Goal: Task Accomplishment & Management: Complete application form

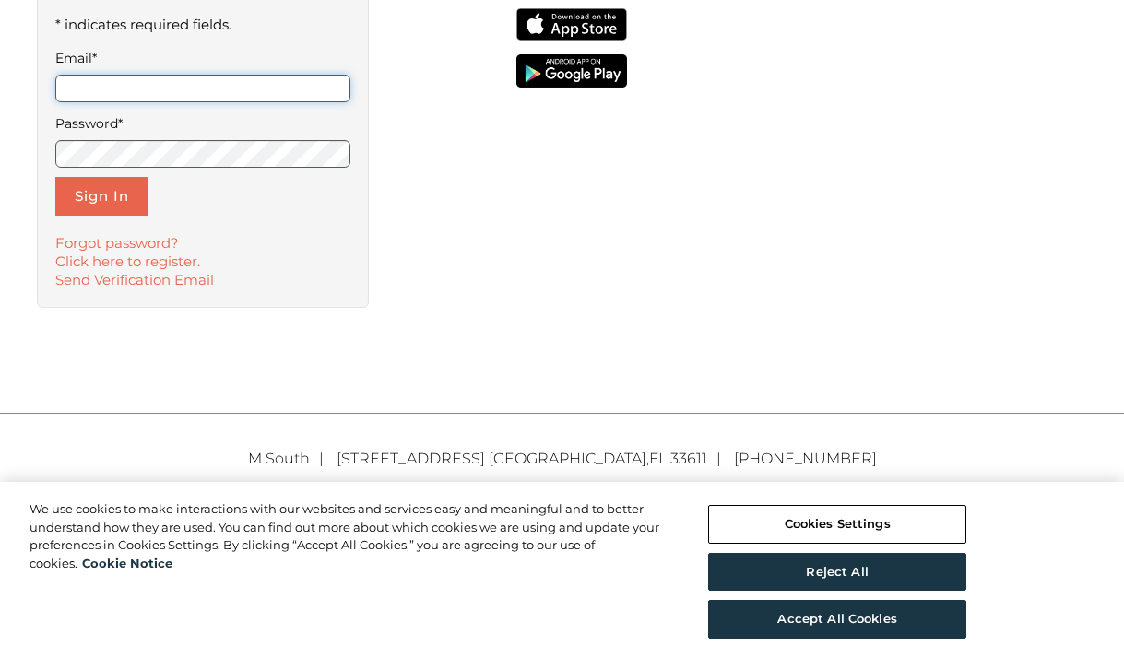
scroll to position [513, 0]
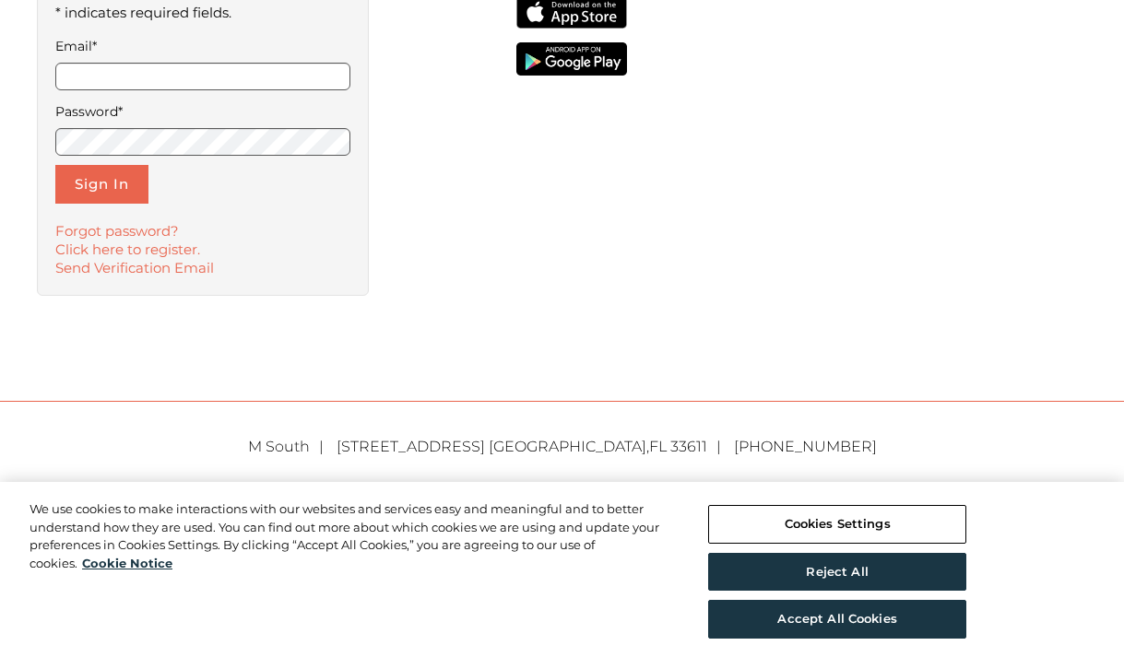
click at [195, 91] on form "* indicates required fields. Email* Password* Sign In" at bounding box center [203, 102] width 296 height 203
click at [189, 78] on input "Email*" at bounding box center [203, 77] width 296 height 28
type input "**********"
click at [114, 204] on div "**********" at bounding box center [203, 138] width 333 height 313
click at [106, 189] on button "Sign In" at bounding box center [101, 184] width 93 height 39
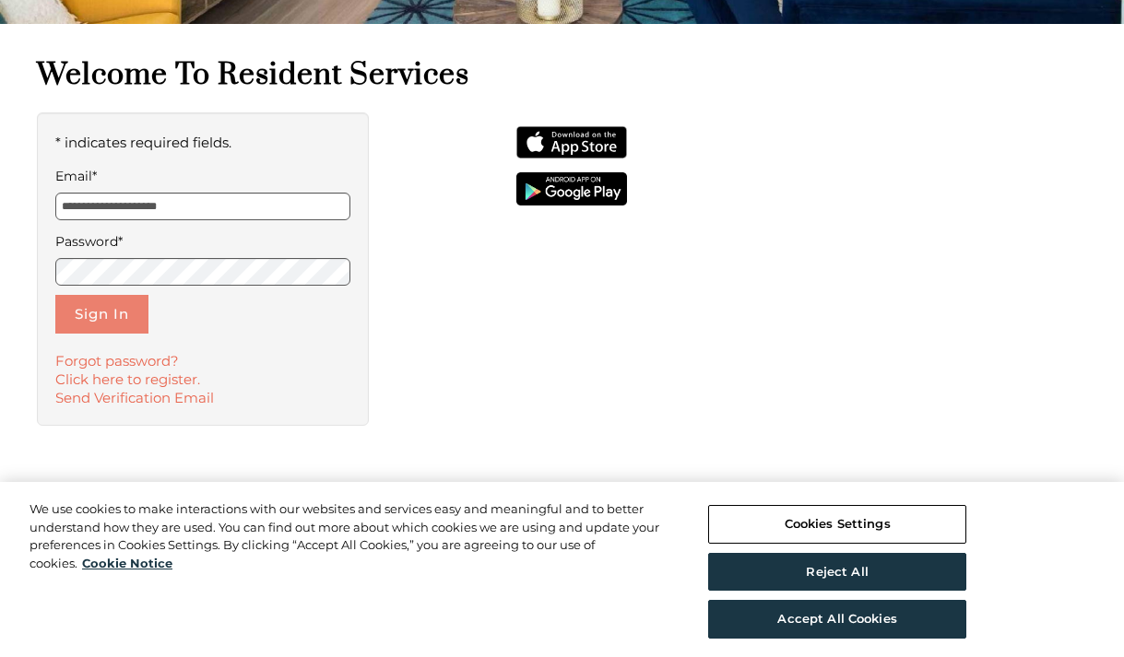
scroll to position [237, 0]
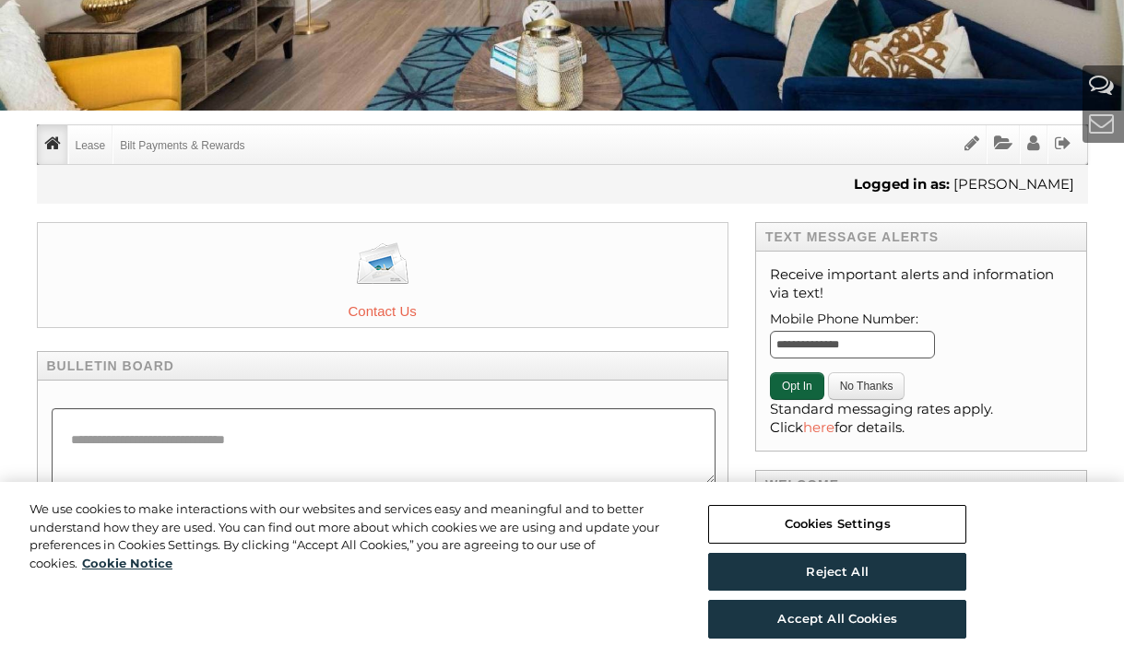
scroll to position [295, 0]
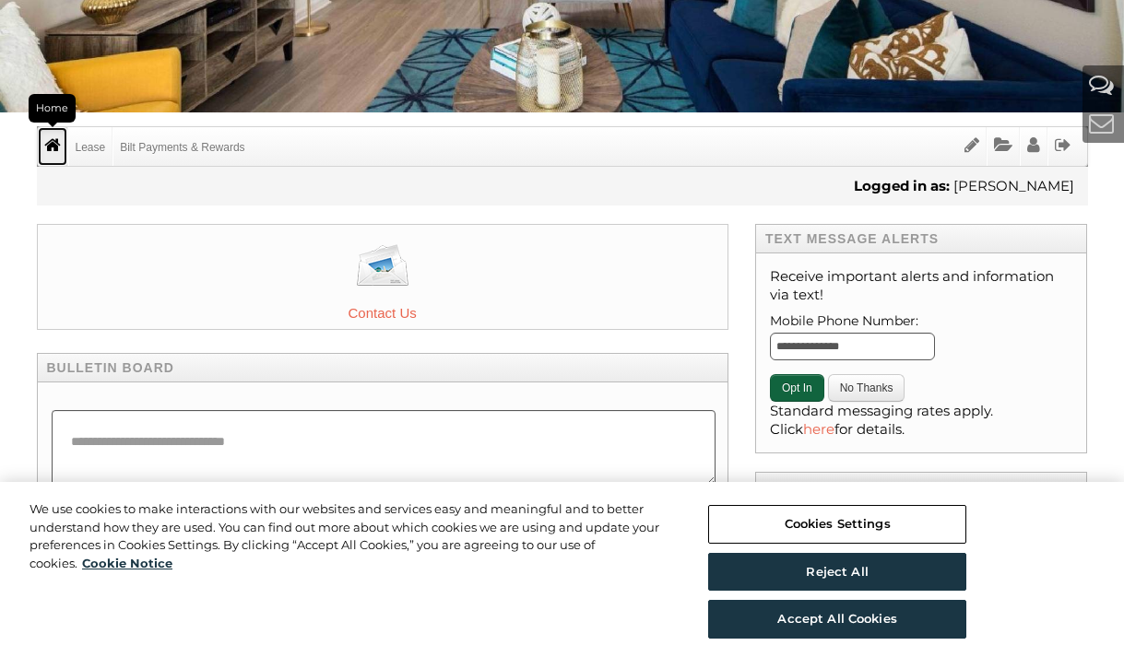
click at [57, 153] on link "Home" at bounding box center [52, 146] width 29 height 39
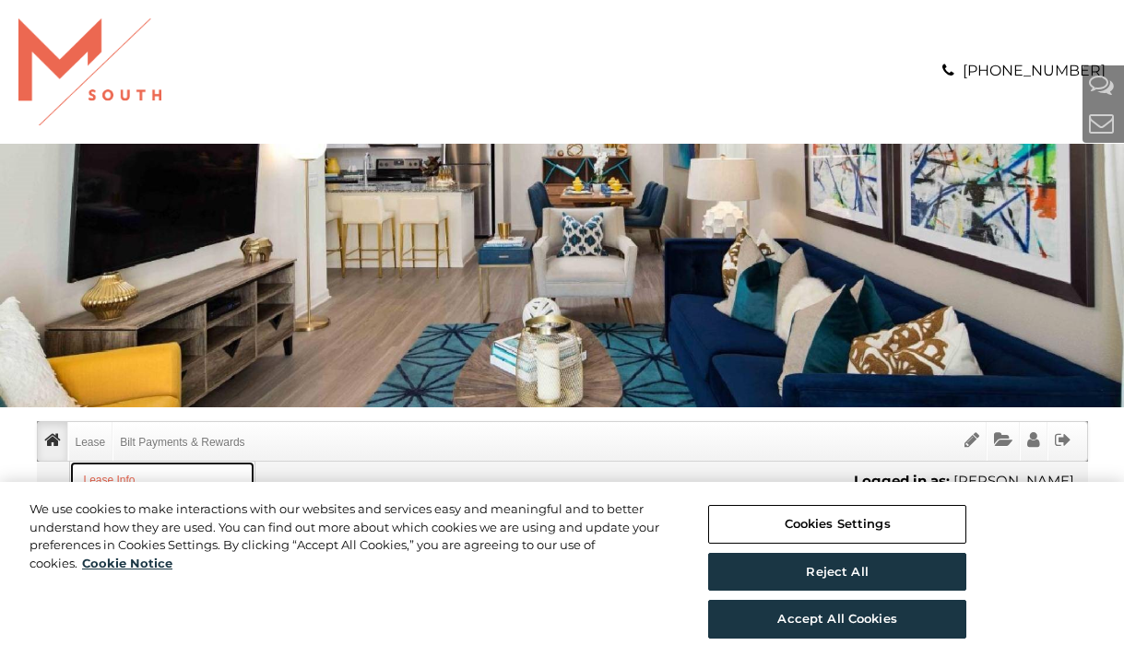
click at [100, 478] on link "Lease Info" at bounding box center [162, 481] width 184 height 38
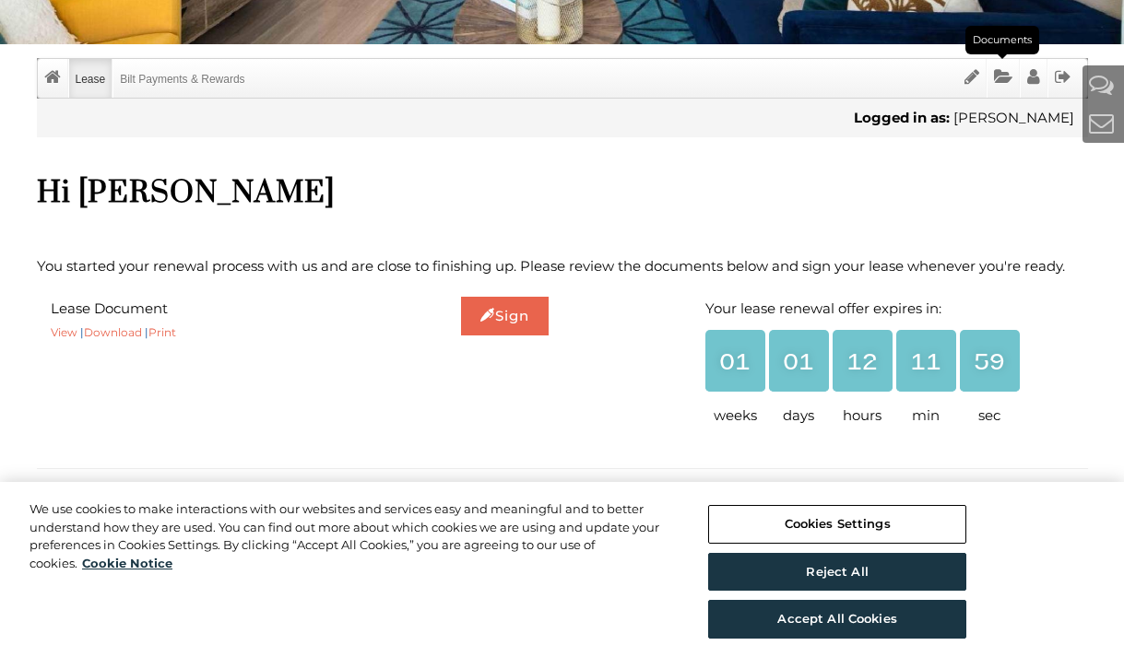
scroll to position [507, 0]
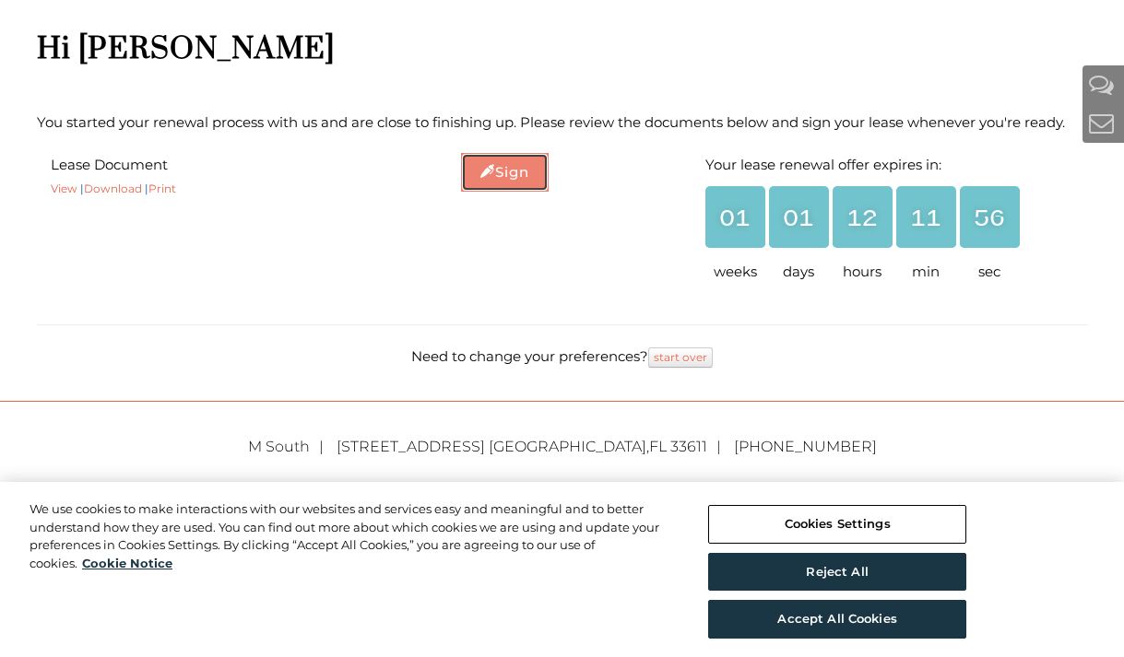
click at [505, 168] on link "Sign" at bounding box center [505, 172] width 88 height 39
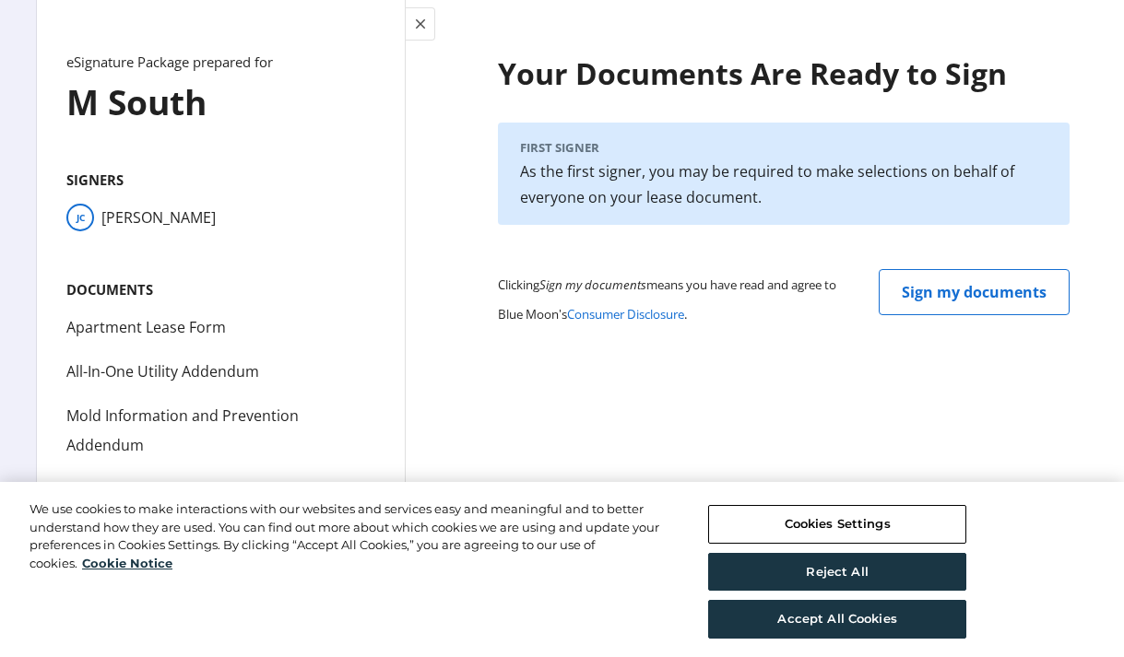
scroll to position [0, 0]
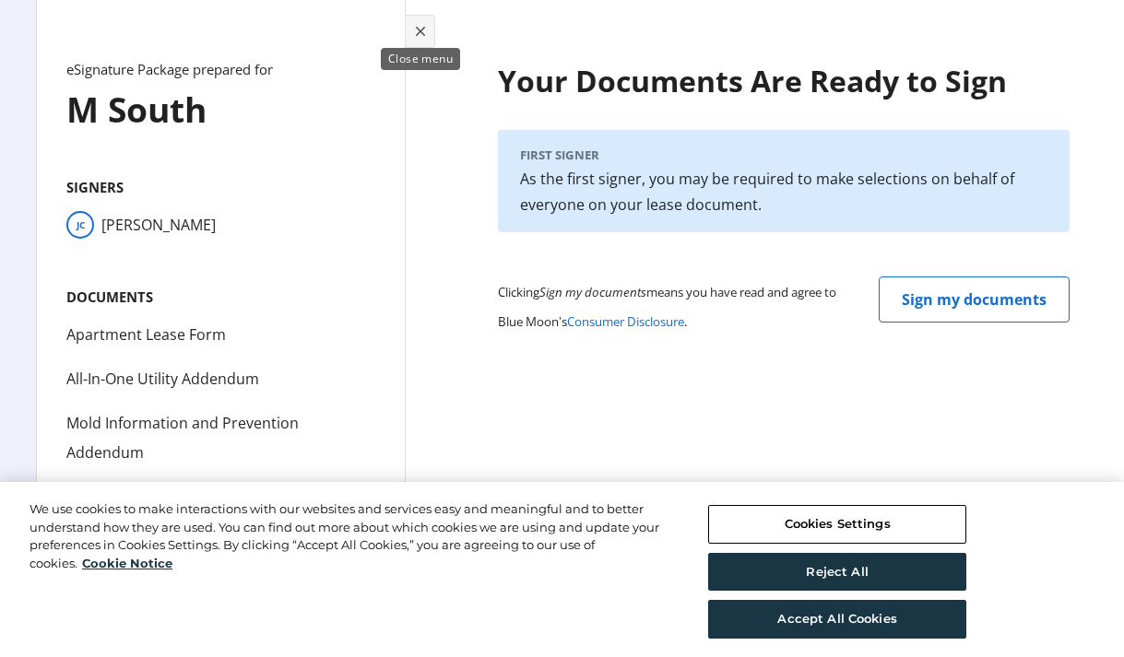
click at [409, 31] on span "Toggle menu" at bounding box center [420, 31] width 29 height 44
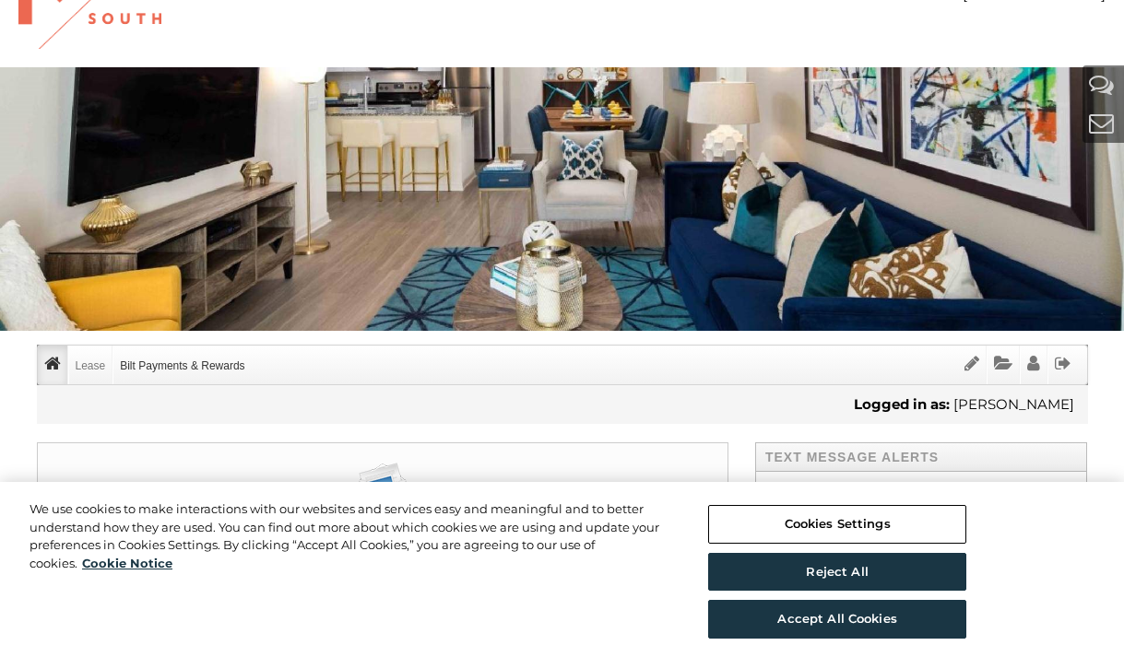
scroll to position [83, 0]
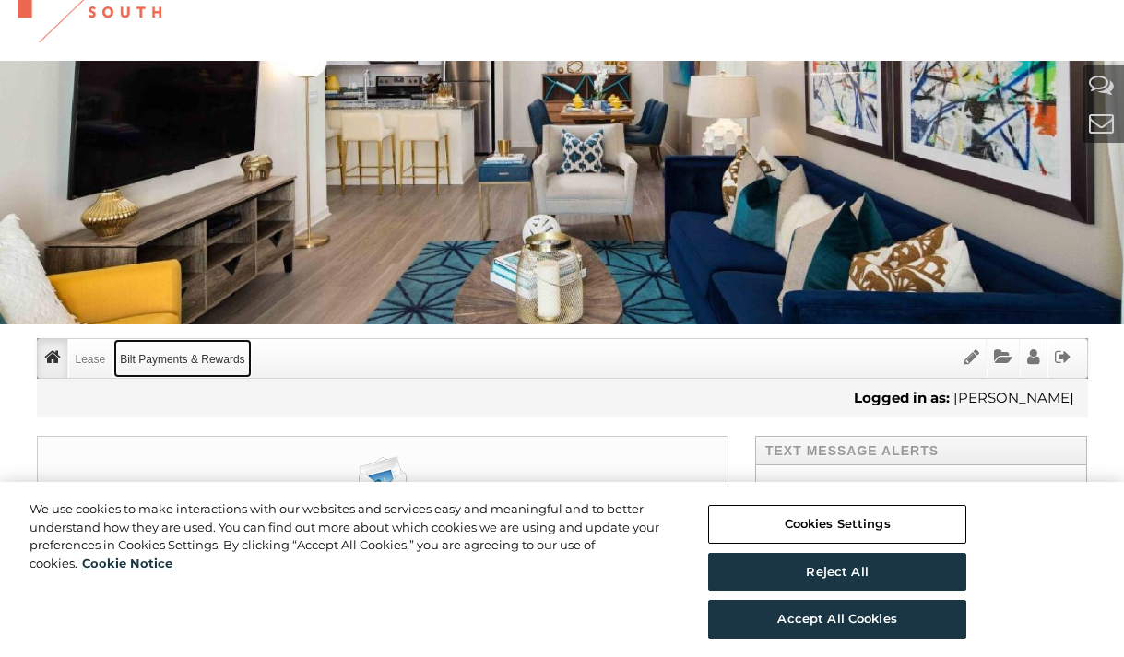
click at [157, 360] on link "Bilt Payments & Rewards" at bounding box center [181, 358] width 137 height 39
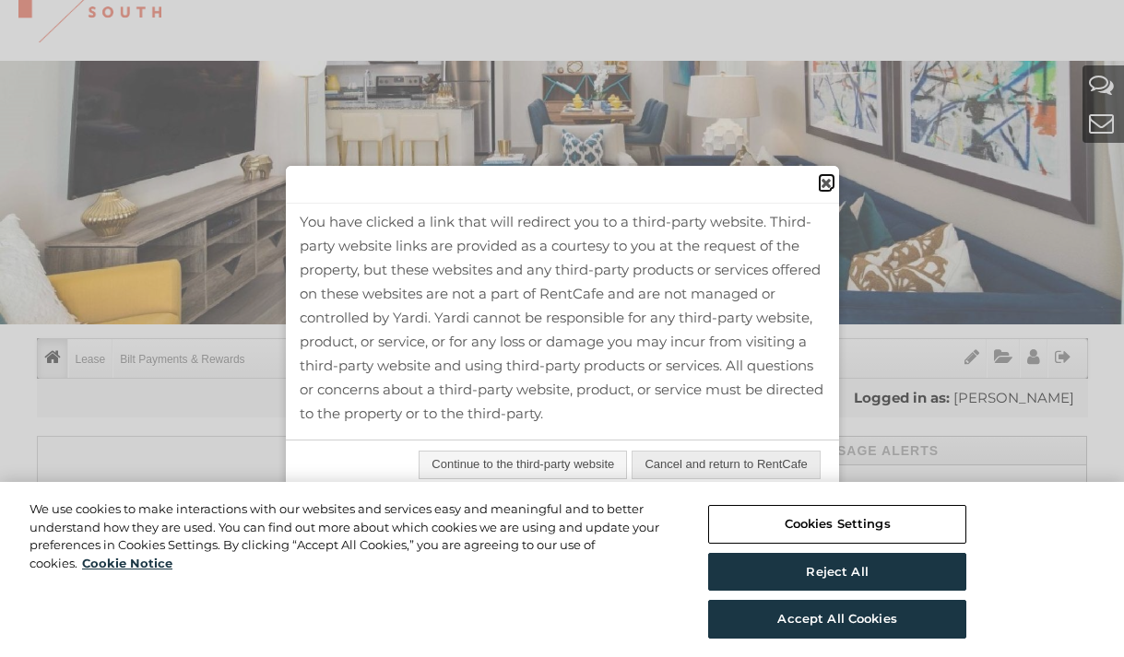
click at [819, 185] on span "close" at bounding box center [825, 182] width 15 height 19
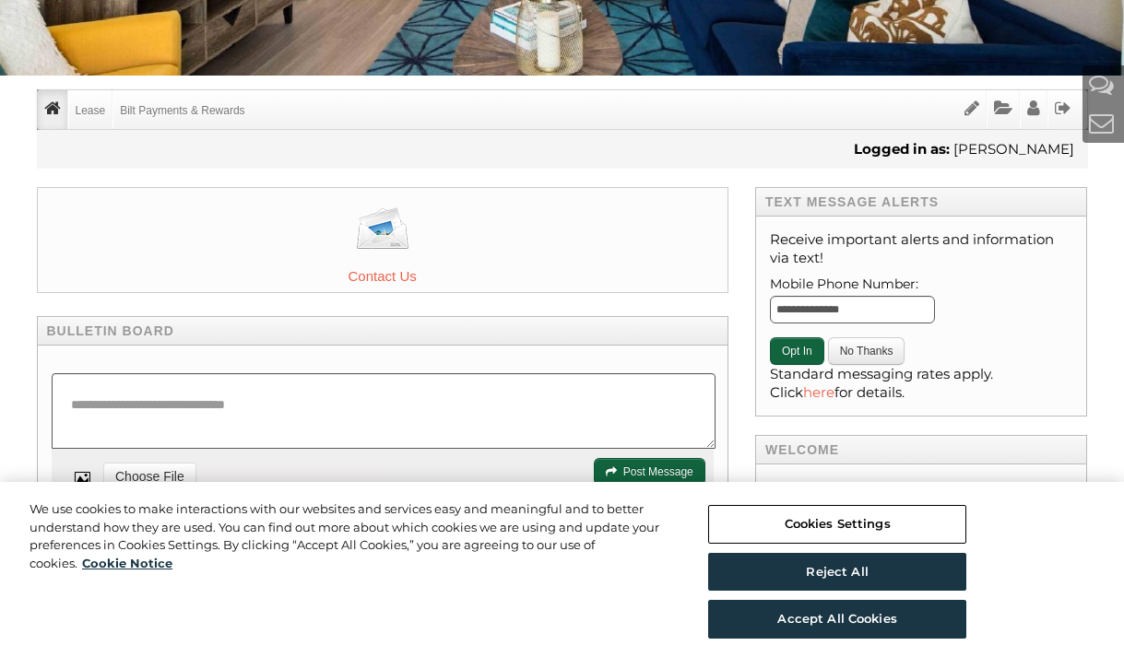
scroll to position [328, 0]
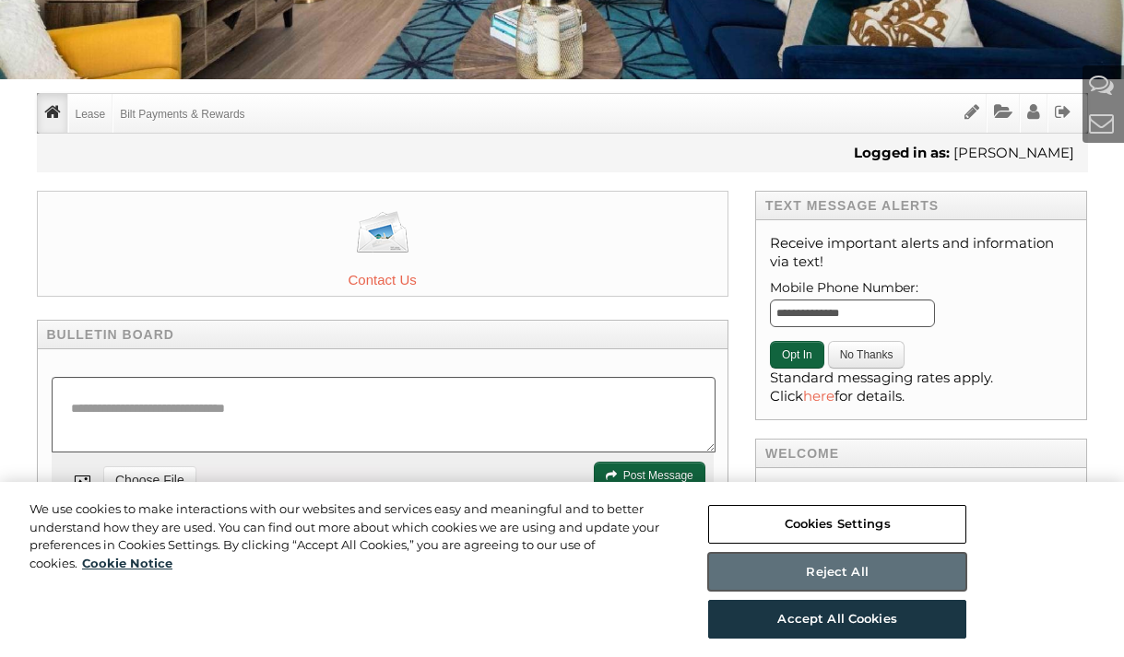
click at [817, 571] on button "Reject All" at bounding box center [837, 572] width 258 height 39
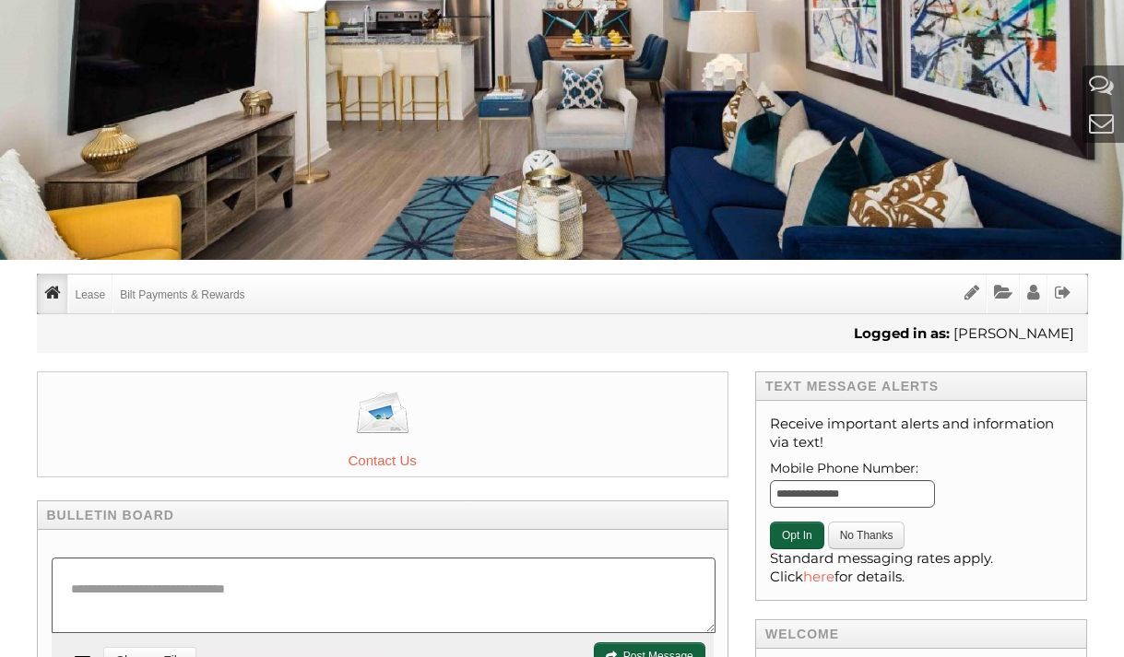
scroll to position [0, 0]
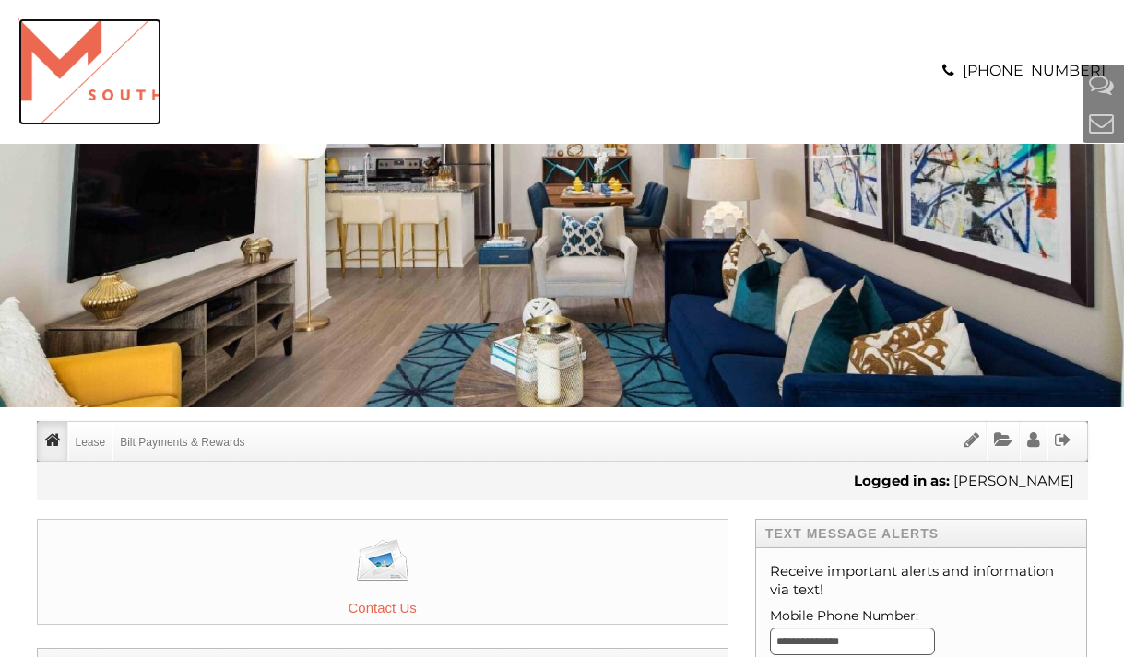
click at [112, 105] on img "Logo" at bounding box center [89, 71] width 143 height 107
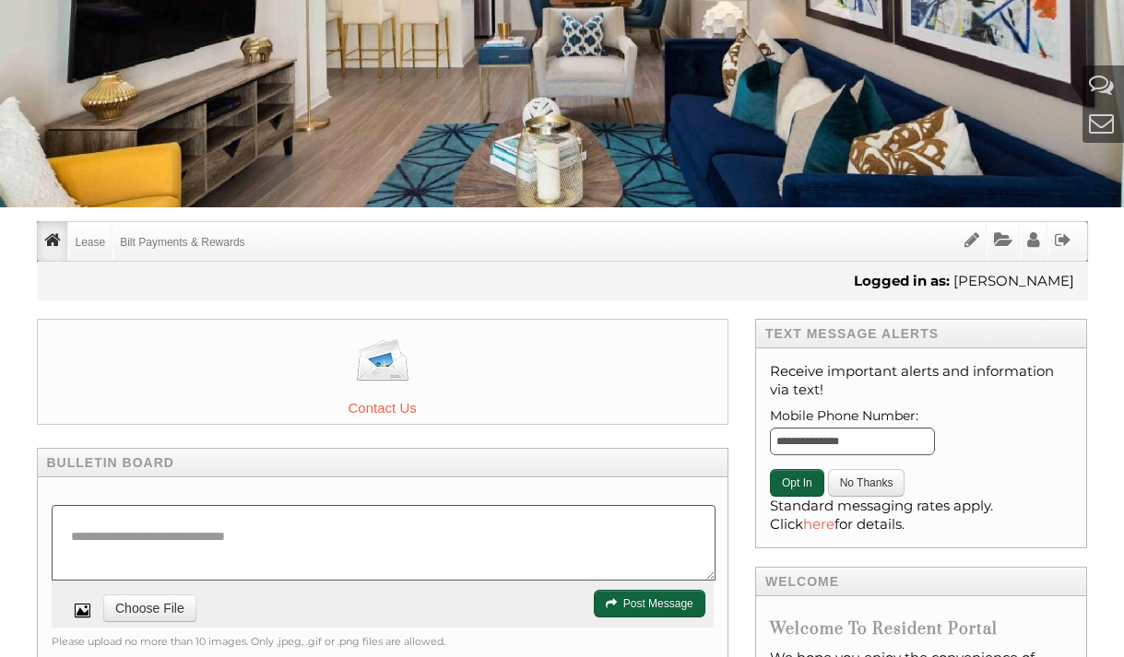
scroll to position [198, 0]
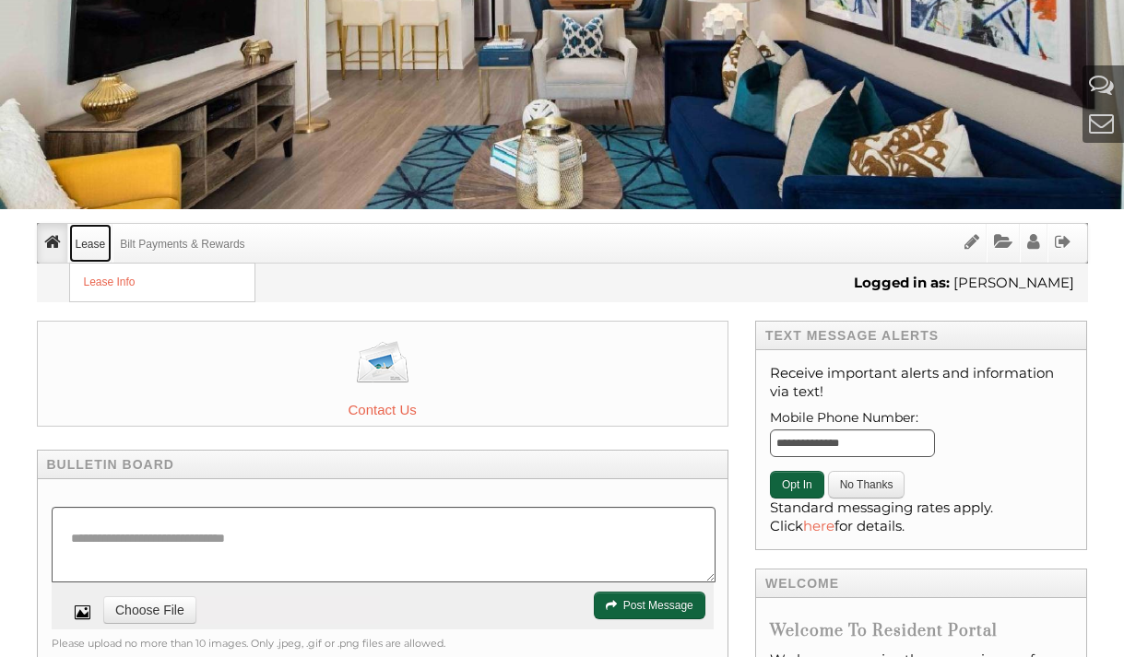
click at [88, 244] on link "Lease" at bounding box center [90, 243] width 43 height 39
click at [89, 286] on link "Lease Info" at bounding box center [162, 283] width 184 height 38
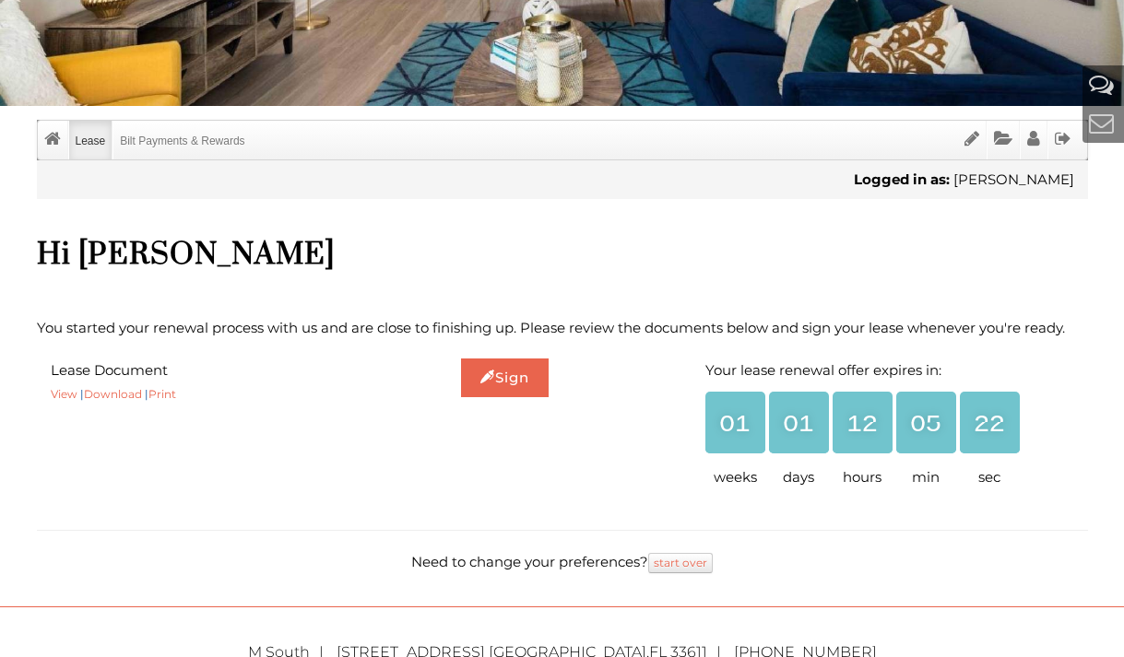
scroll to position [303, 0]
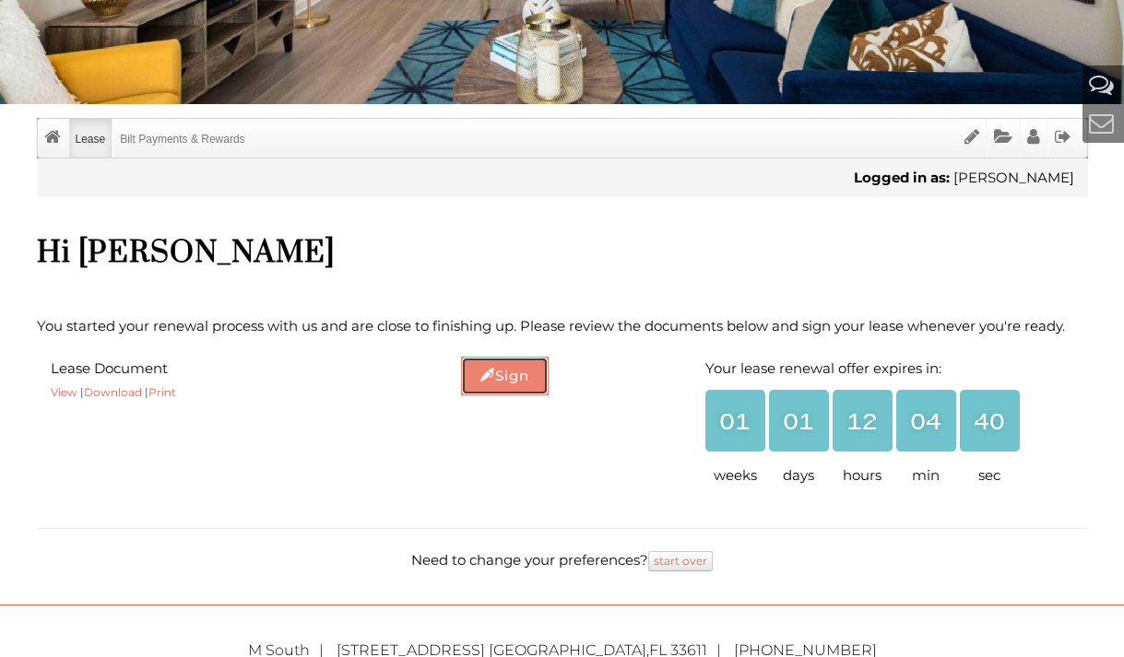
click at [496, 371] on link "Sign" at bounding box center [505, 376] width 88 height 39
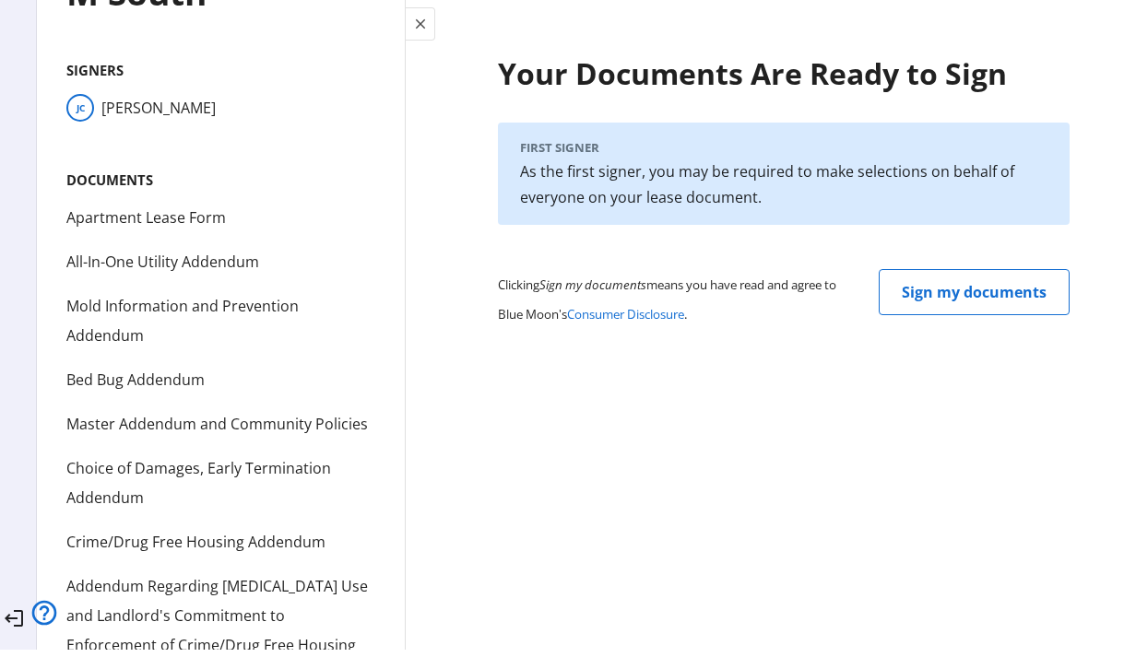
scroll to position [135, 0]
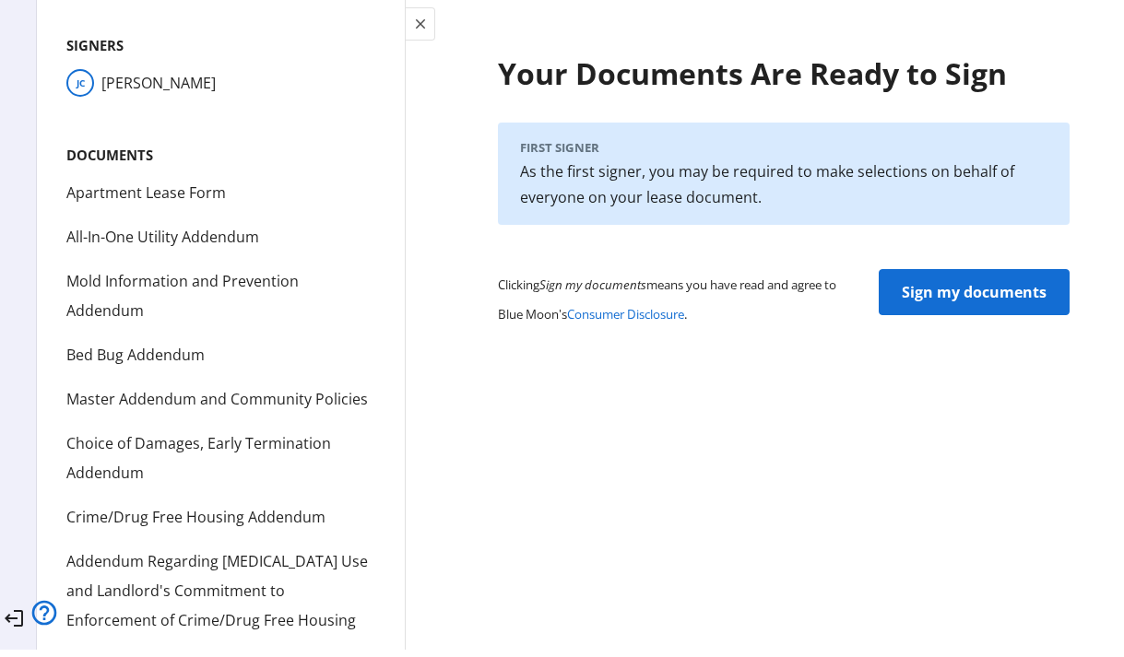
click at [935, 281] on span "Sign my documents" at bounding box center [974, 292] width 145 height 44
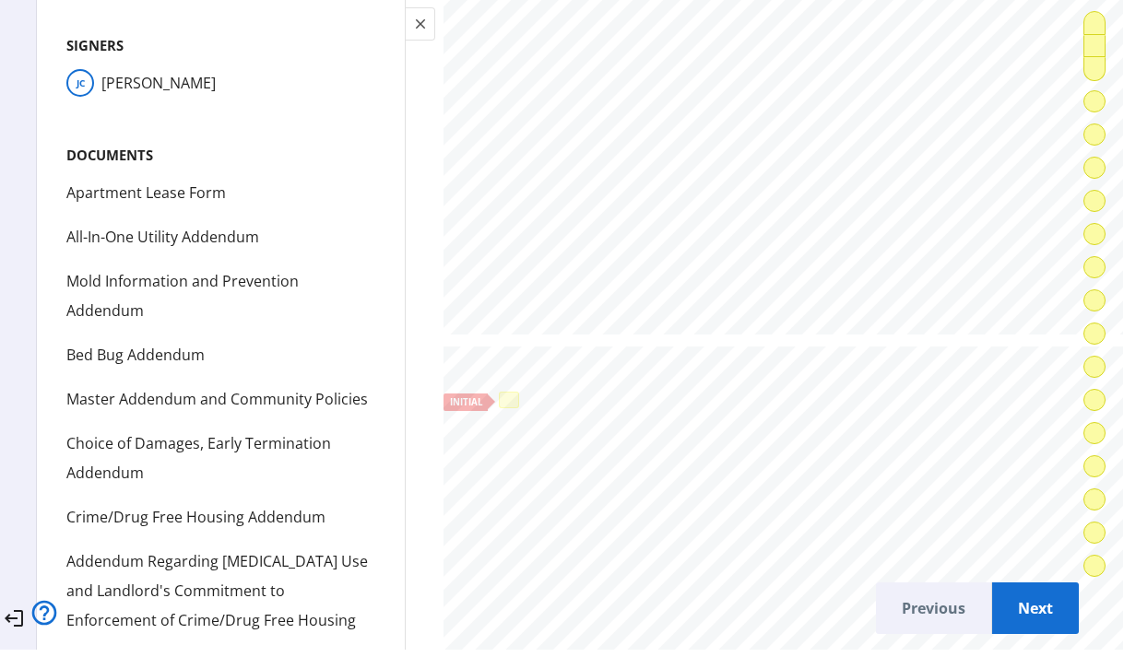
scroll to position [783, 0]
click at [501, 428] on div at bounding box center [508, 432] width 14 height 10
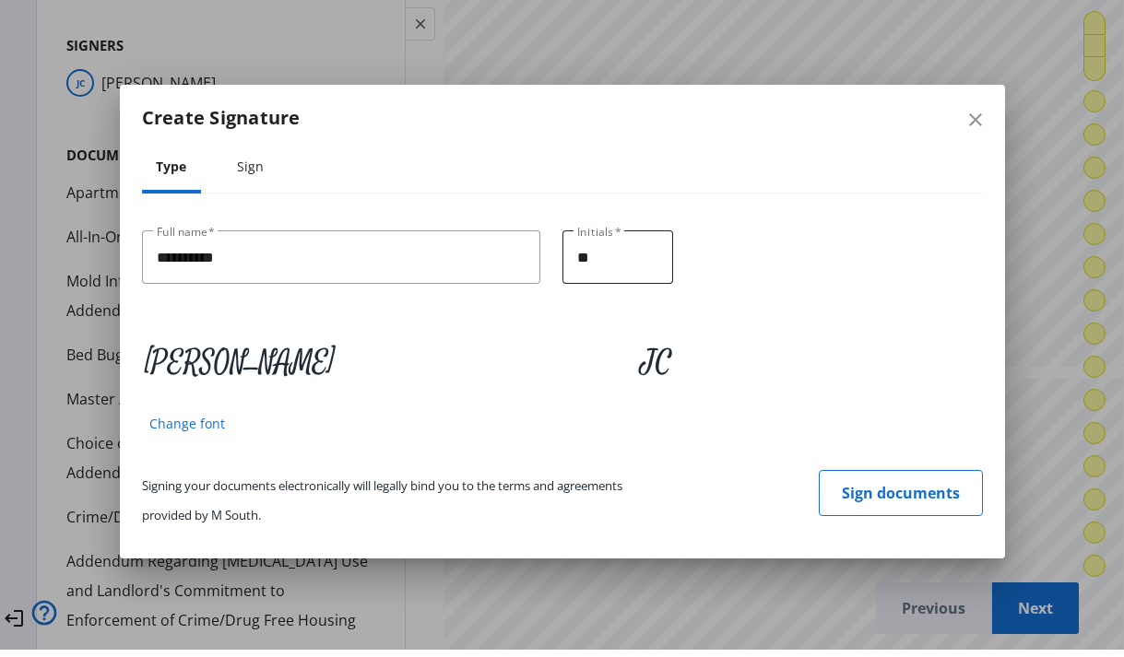
click at [615, 269] on input "**" at bounding box center [617, 258] width 81 height 22
click at [641, 369] on div "JC" at bounding box center [656, 363] width 31 height 59
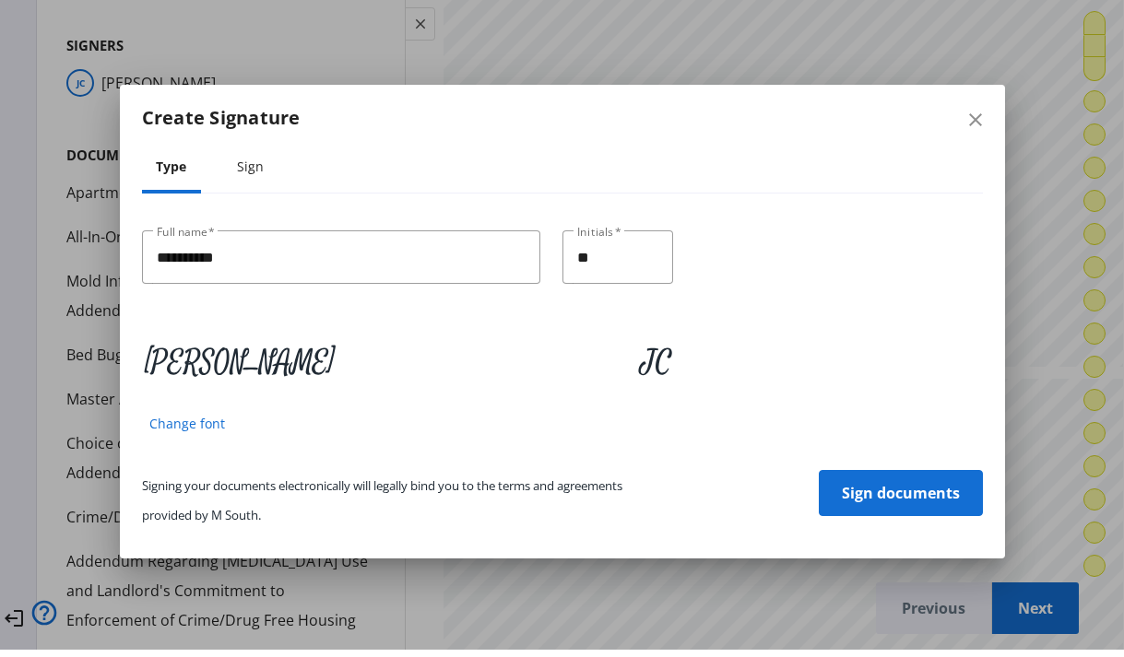
click at [884, 495] on span "Sign documents" at bounding box center [901, 493] width 118 height 44
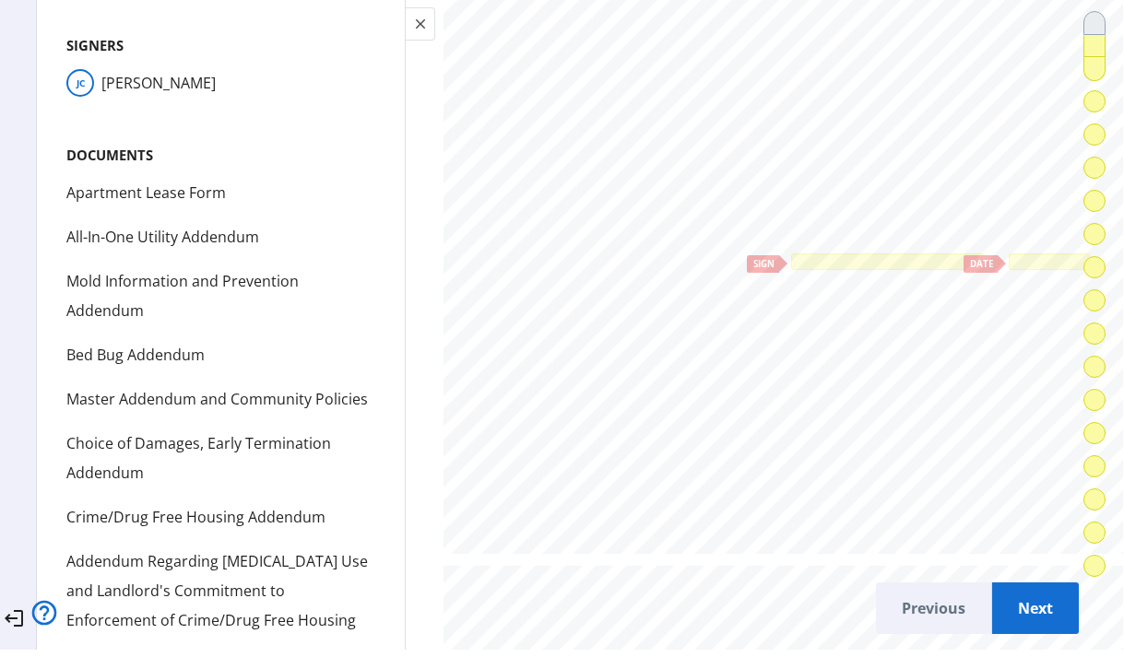
scroll to position [9596, 0]
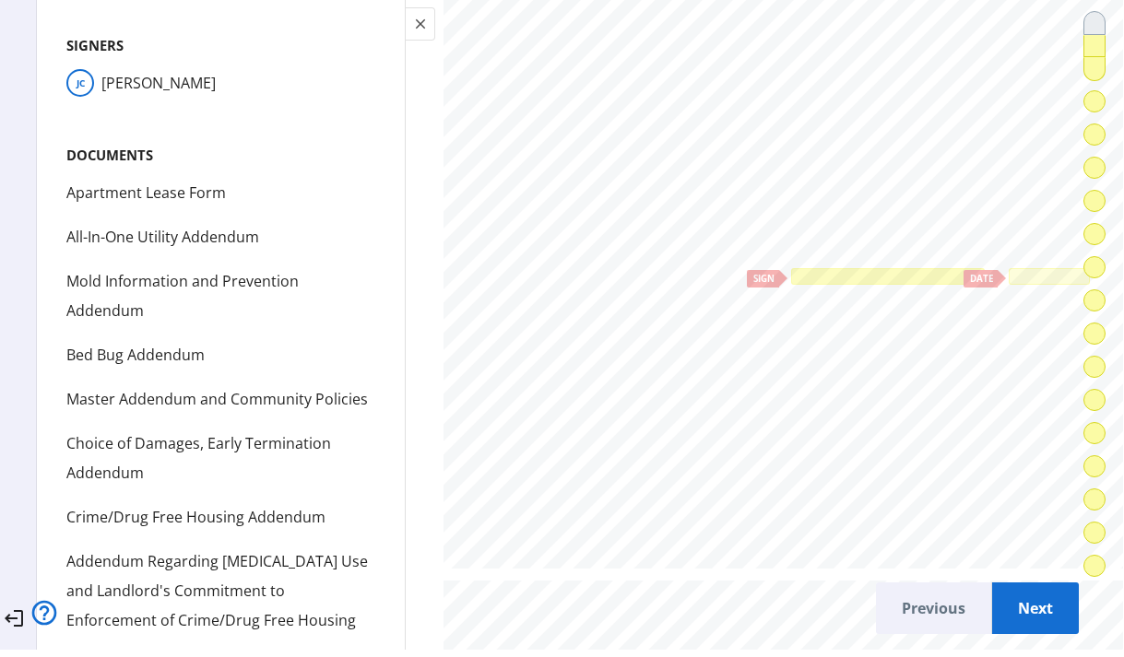
click at [878, 272] on div at bounding box center [888, 277] width 188 height 10
click at [1023, 275] on div at bounding box center [1048, 276] width 75 height 10
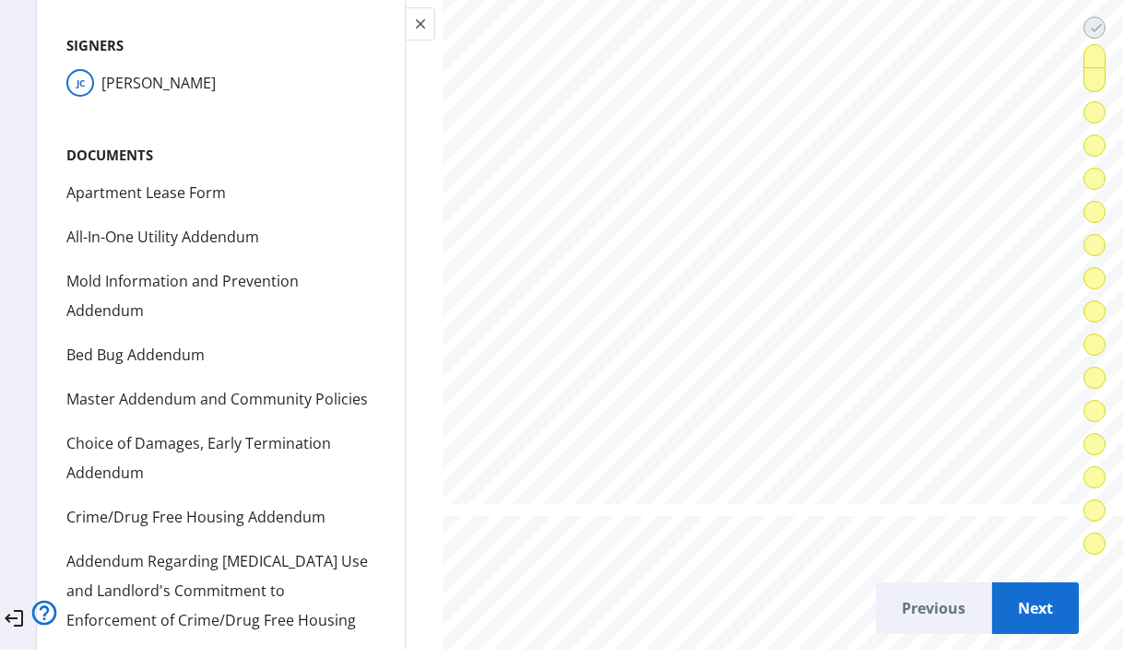
scroll to position [13236, 0]
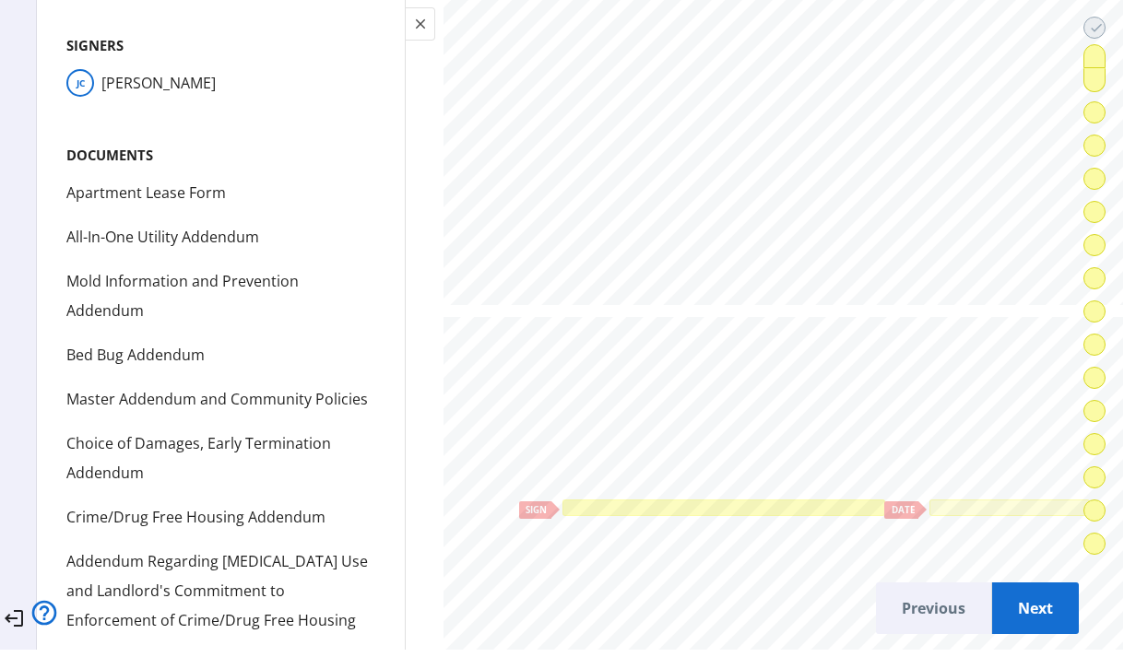
click at [788, 502] on div at bounding box center [724, 507] width 316 height 10
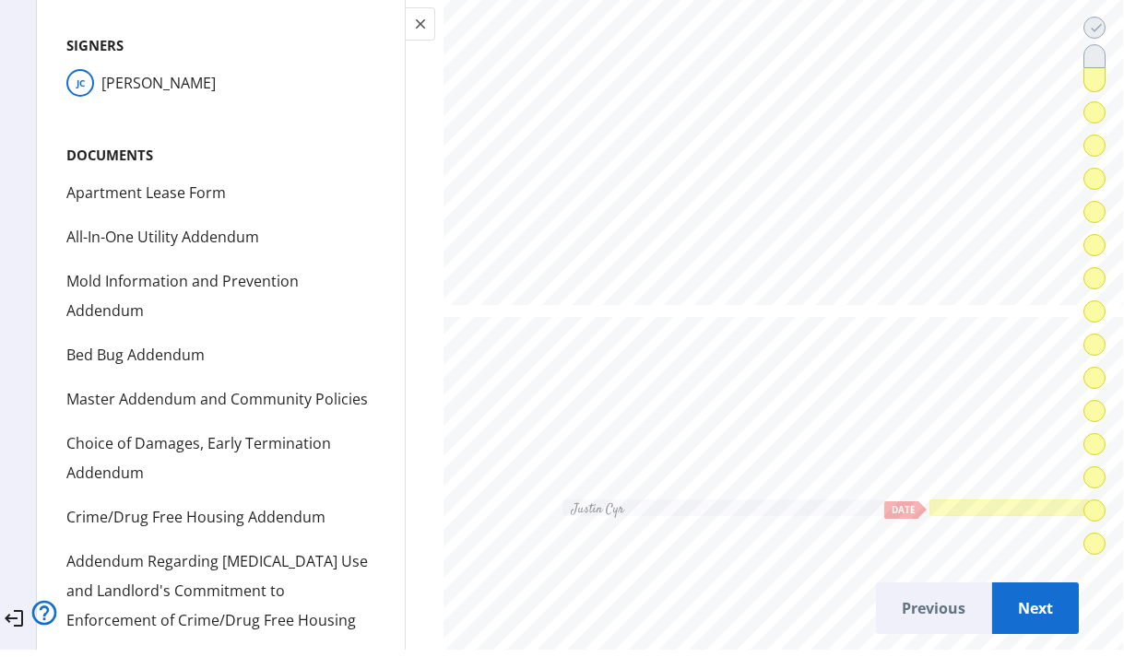
click at [949, 502] on div at bounding box center [1009, 507] width 154 height 10
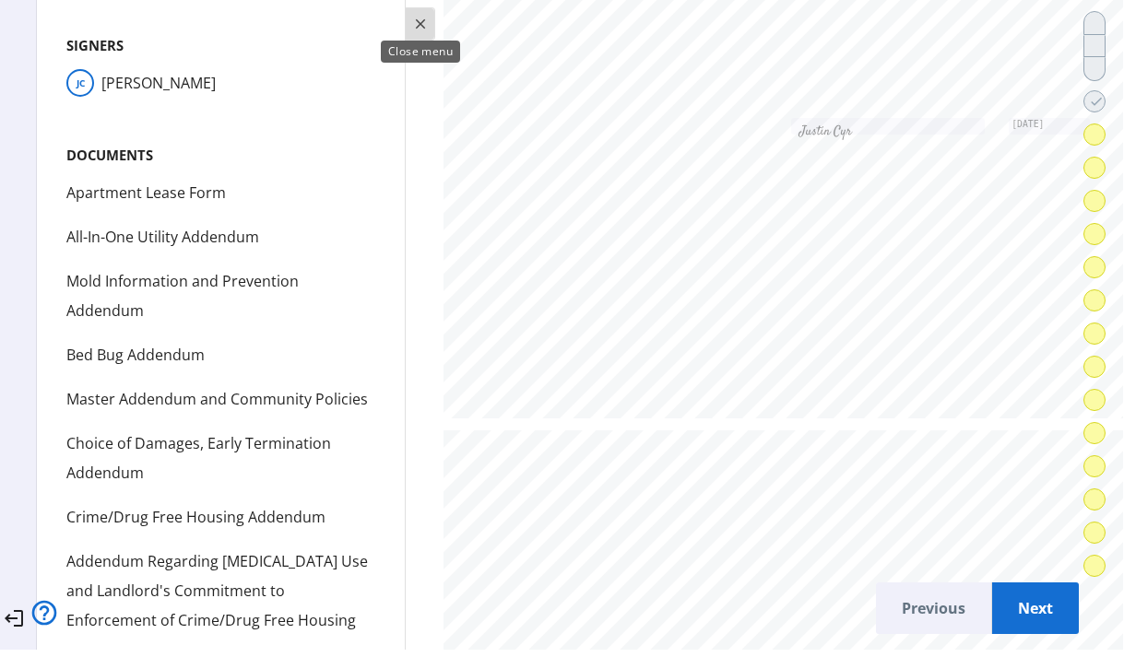
click at [419, 31] on mat-icon "close" at bounding box center [420, 24] width 17 height 17
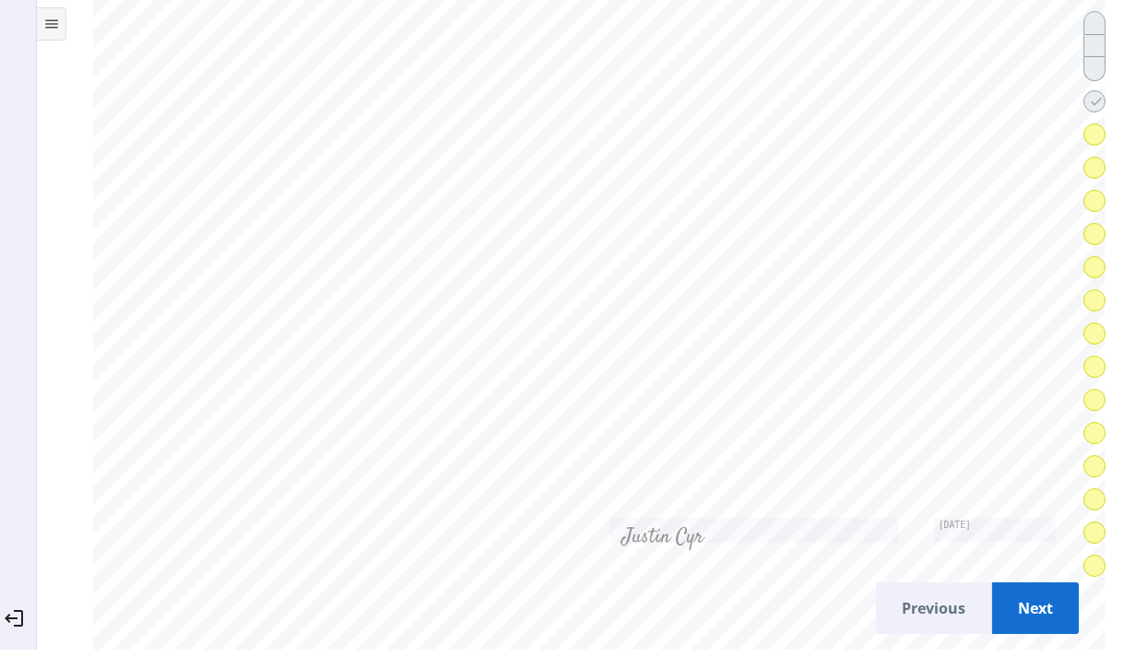
scroll to position [10311, 0]
click at [48, 22] on mat-icon "menu" at bounding box center [51, 24] width 17 height 17
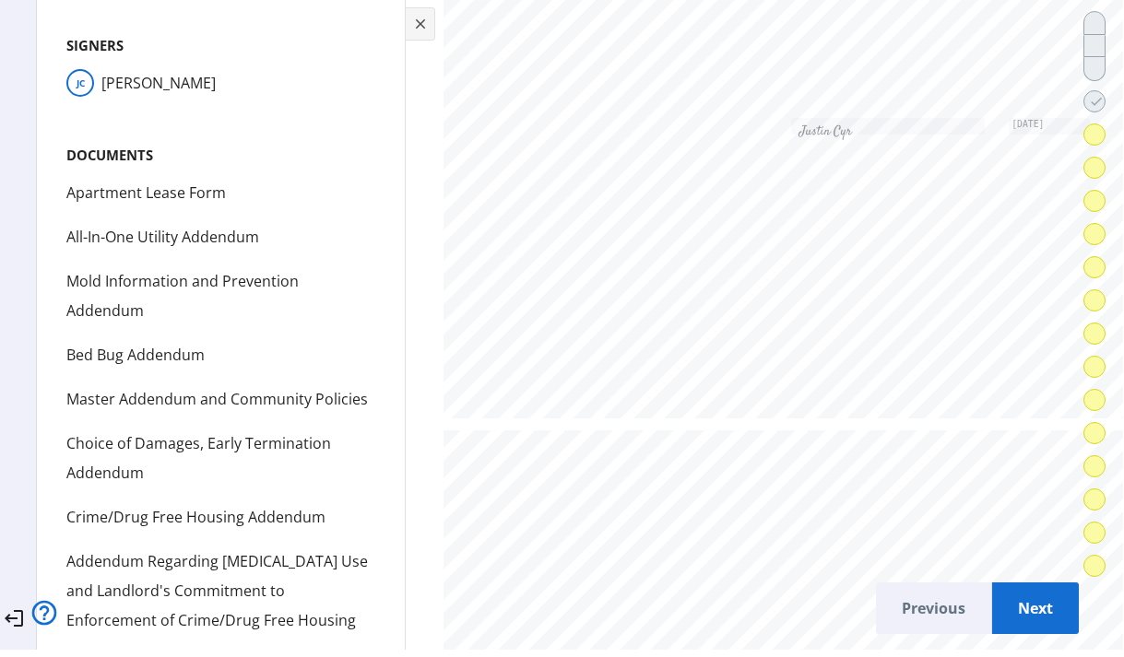
scroll to position [9737, 0]
click at [1048, 598] on span "Next" at bounding box center [1035, 608] width 57 height 44
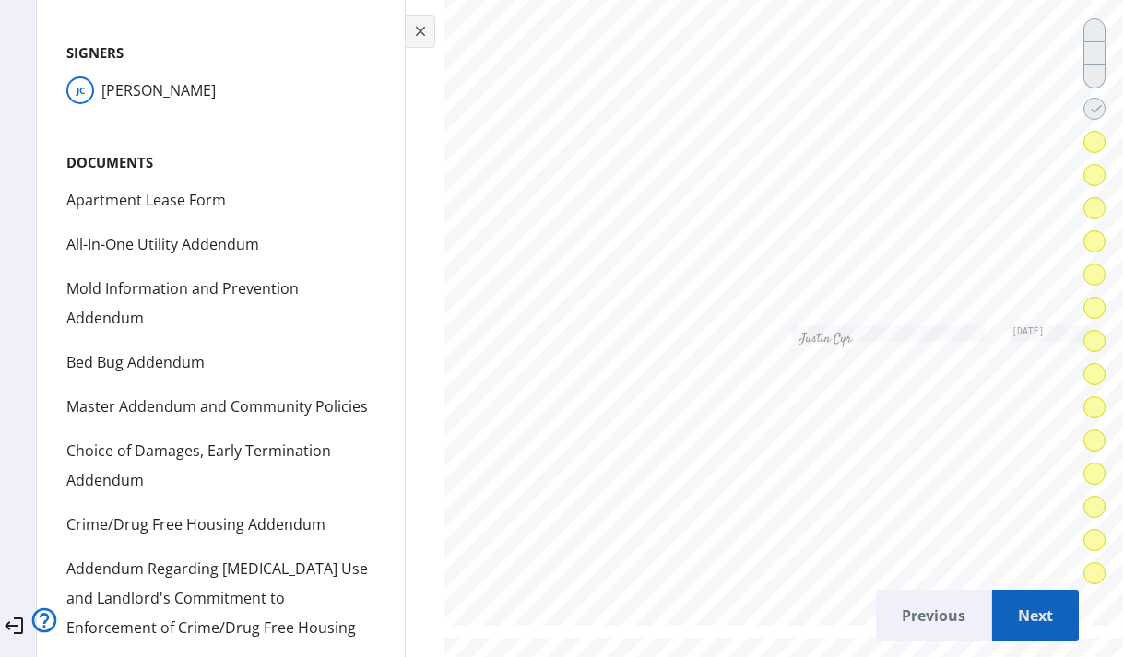
click at [1047, 628] on span "Next" at bounding box center [1035, 616] width 57 height 44
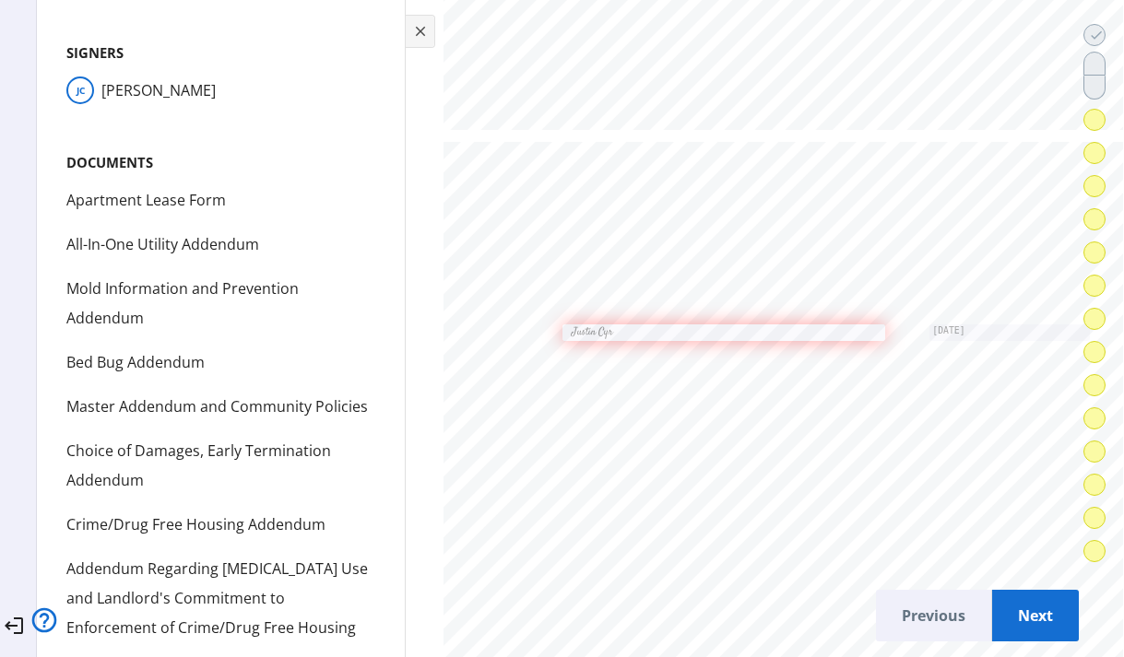
click at [1040, 617] on span "Next" at bounding box center [1035, 616] width 57 height 44
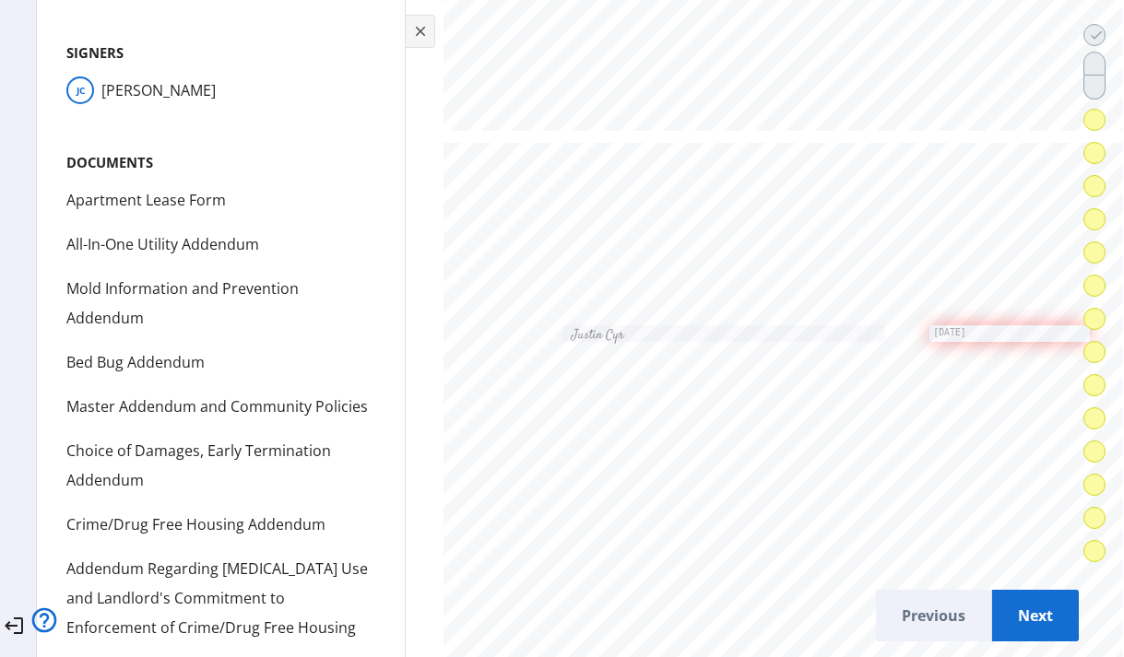
click at [1040, 617] on span "Next" at bounding box center [1035, 616] width 57 height 44
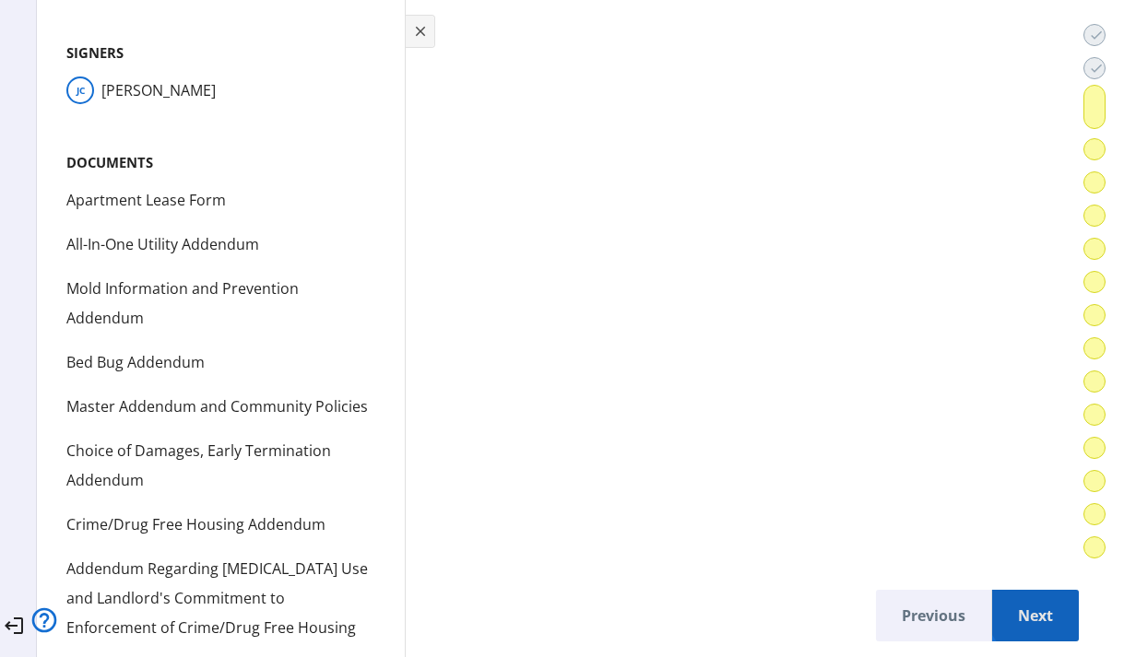
scroll to position [16120, 0]
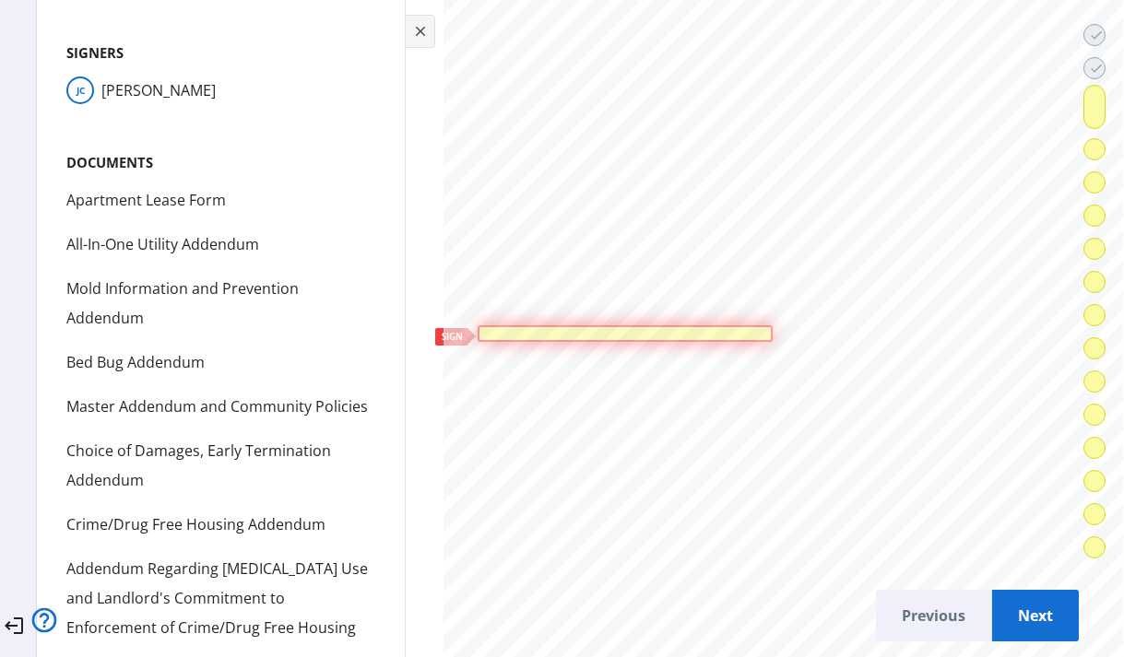
click at [678, 336] on div at bounding box center [625, 333] width 295 height 17
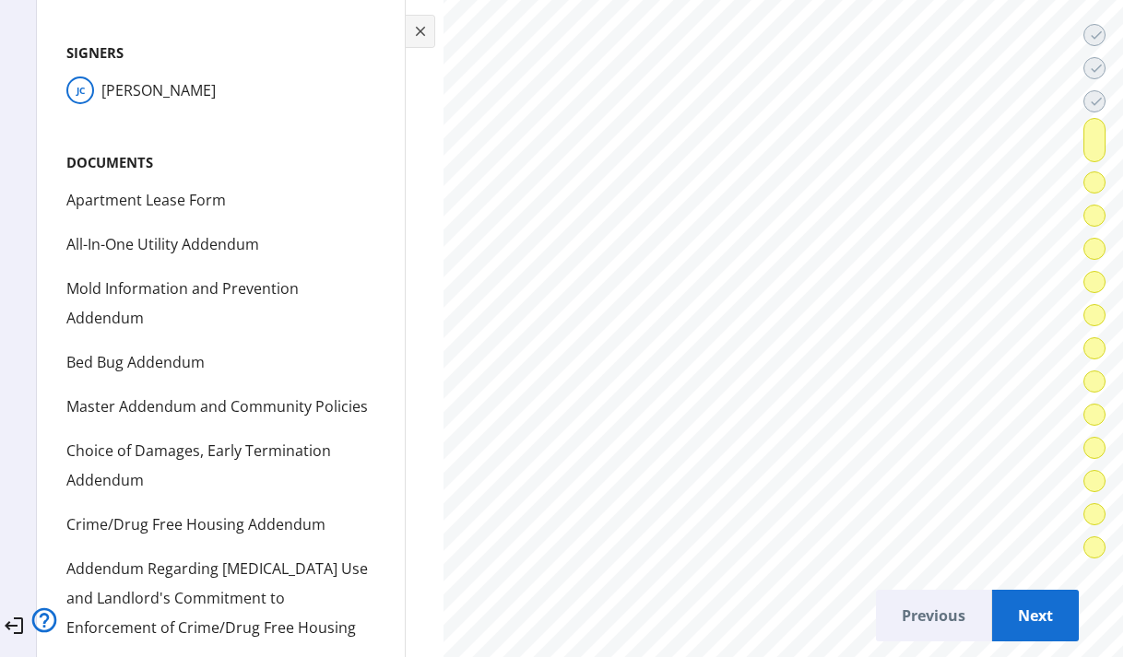
scroll to position [17154, 0]
click at [1092, 138] on span at bounding box center [1094, 140] width 20 height 44
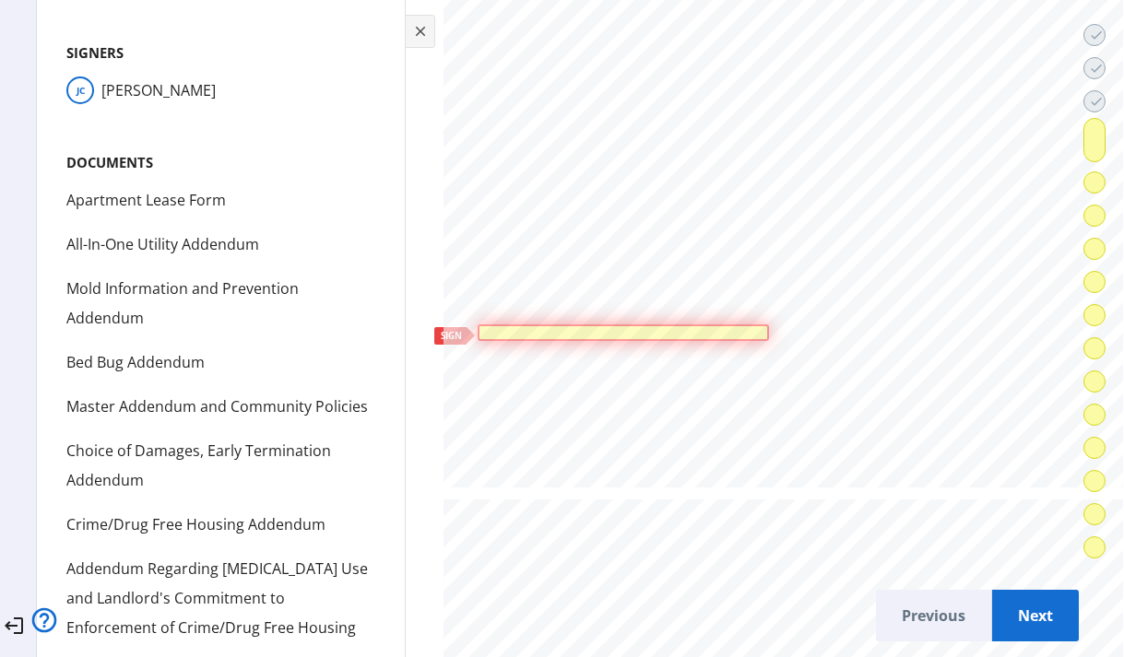
click at [691, 333] on div at bounding box center [623, 332] width 291 height 17
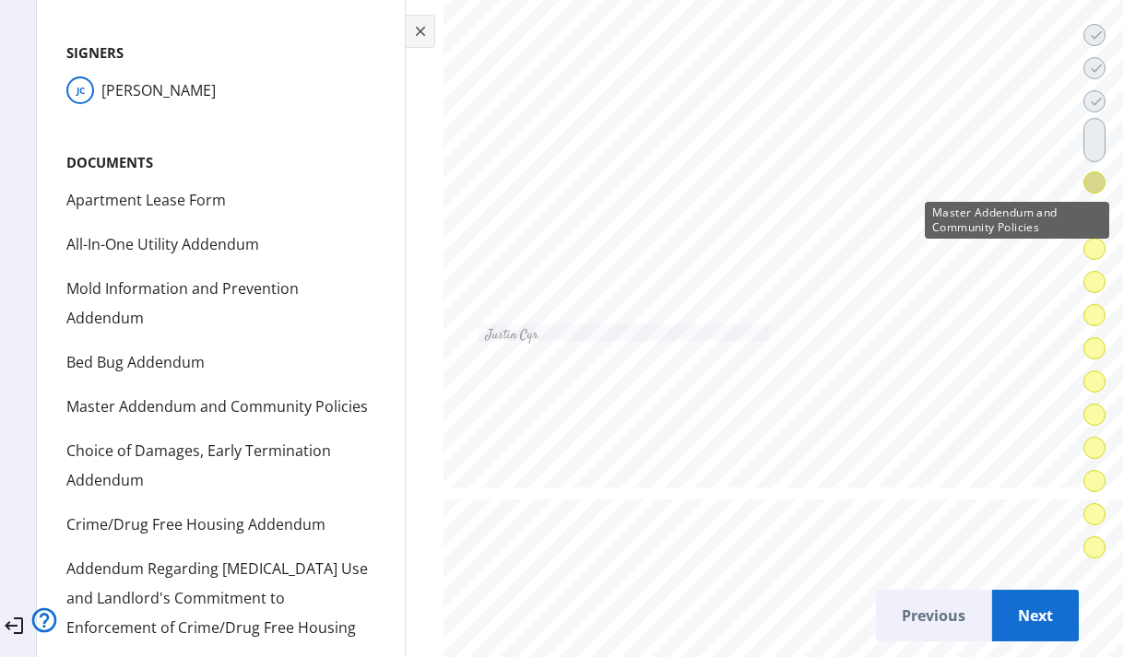
click at [1097, 183] on span at bounding box center [1094, 182] width 20 height 44
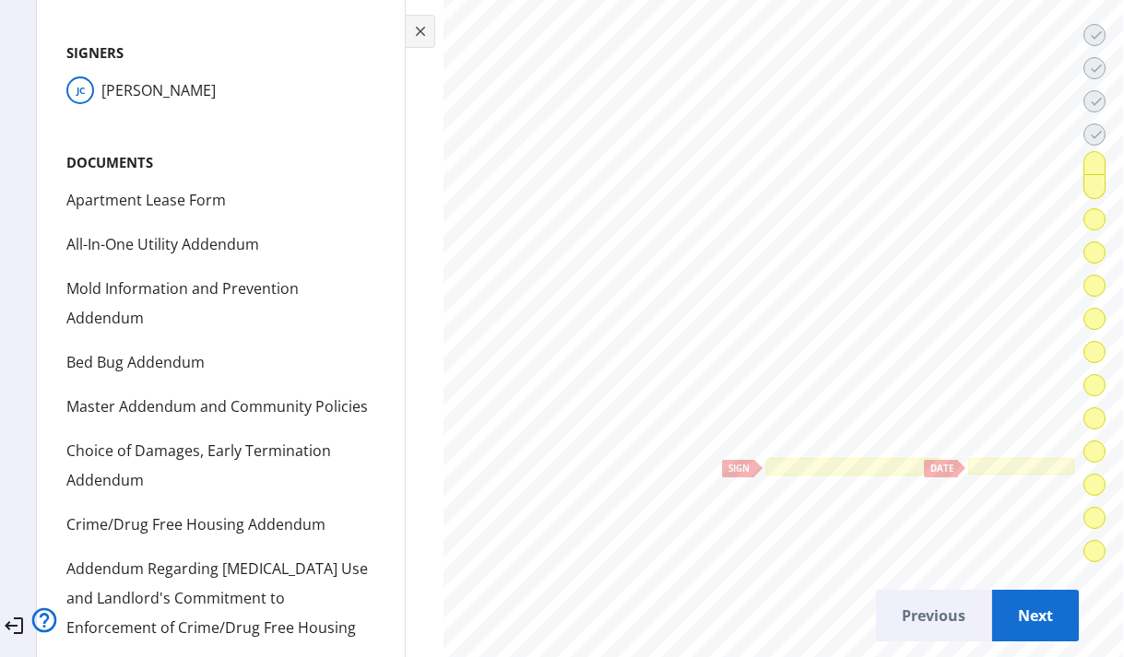
scroll to position [27628, 0]
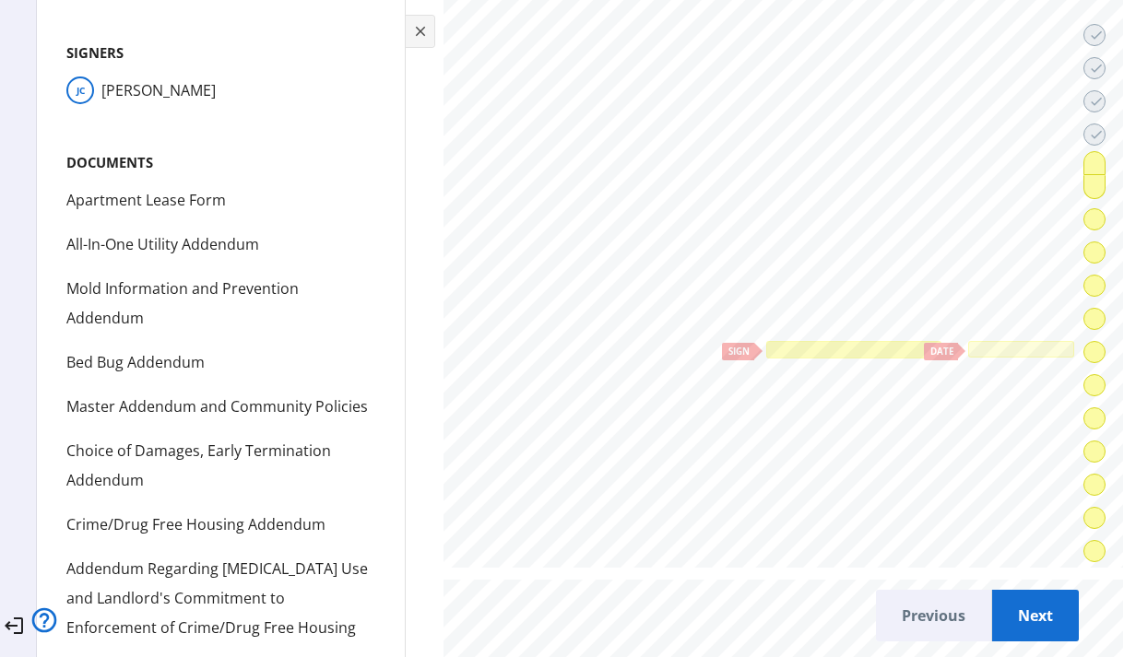
click at [841, 345] on div at bounding box center [854, 350] width 170 height 11
click at [1014, 350] on div at bounding box center [1021, 349] width 106 height 17
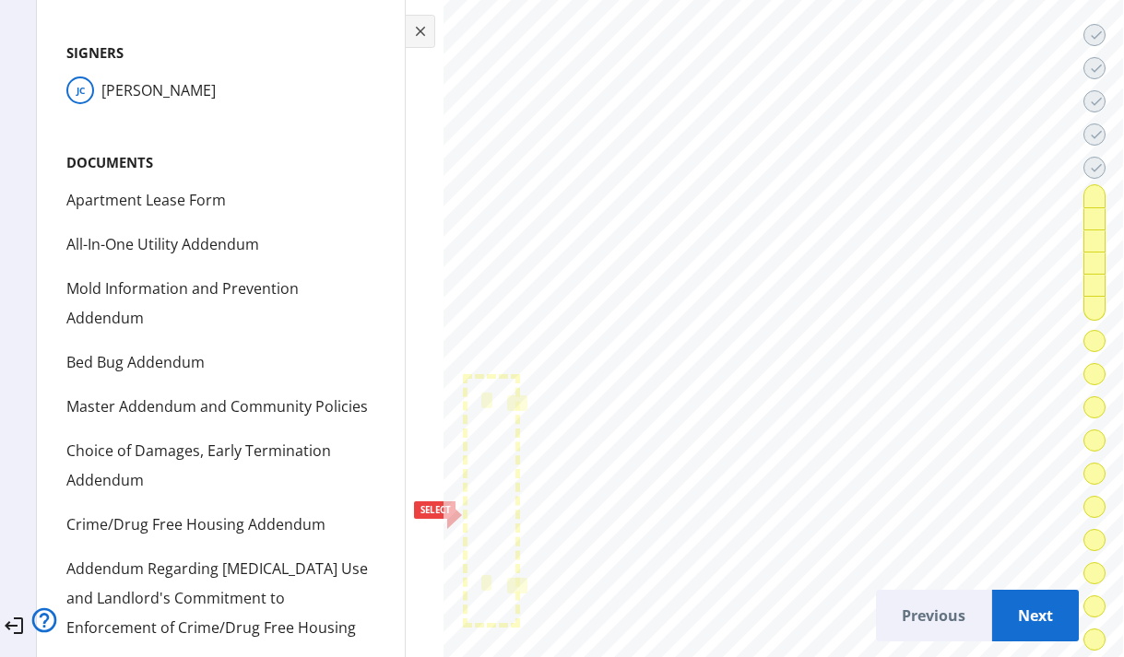
scroll to position [28354, 0]
click at [485, 393] on div at bounding box center [487, 397] width 5 height 9
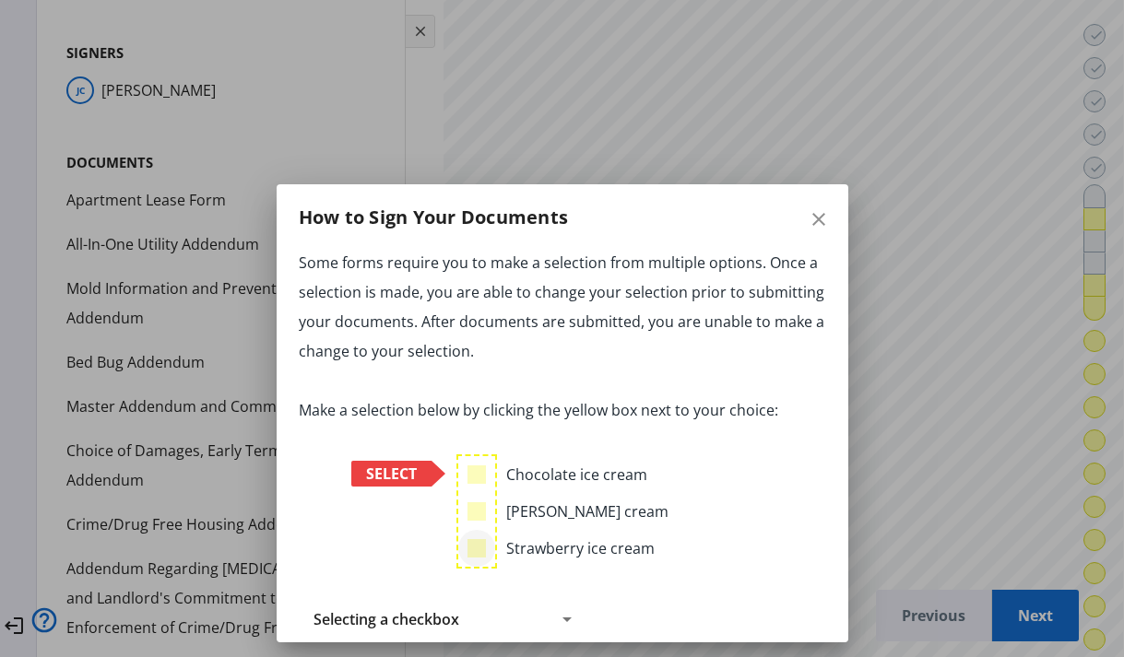
scroll to position [7, 0]
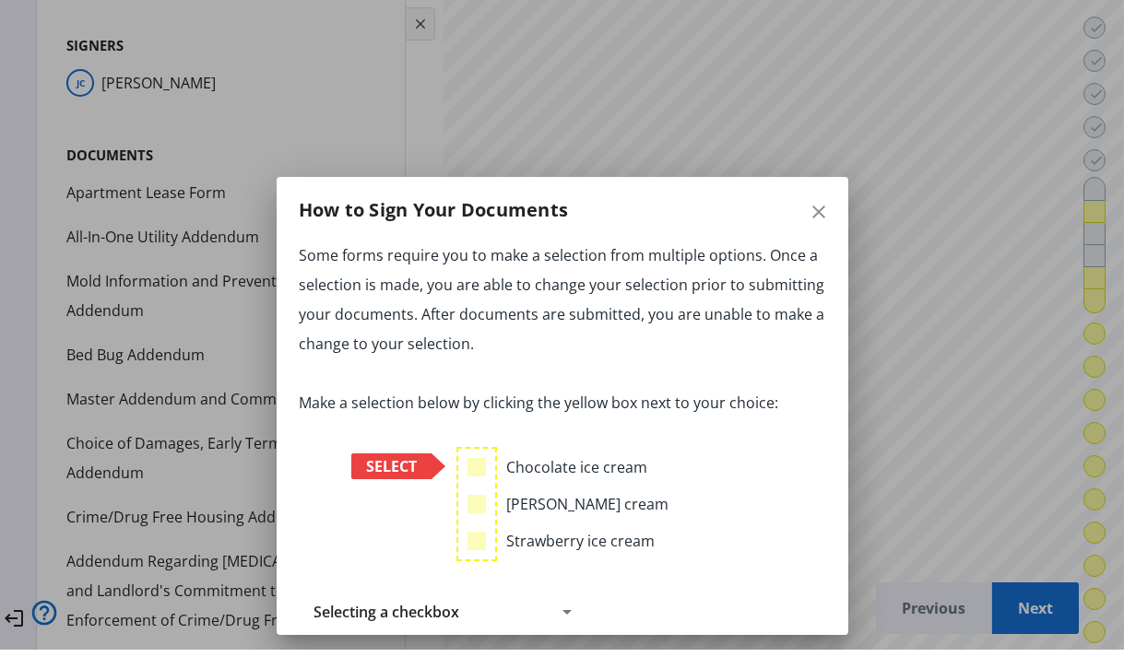
click at [466, 616] on div "Selecting a checkbox" at bounding box center [430, 612] width 234 height 22
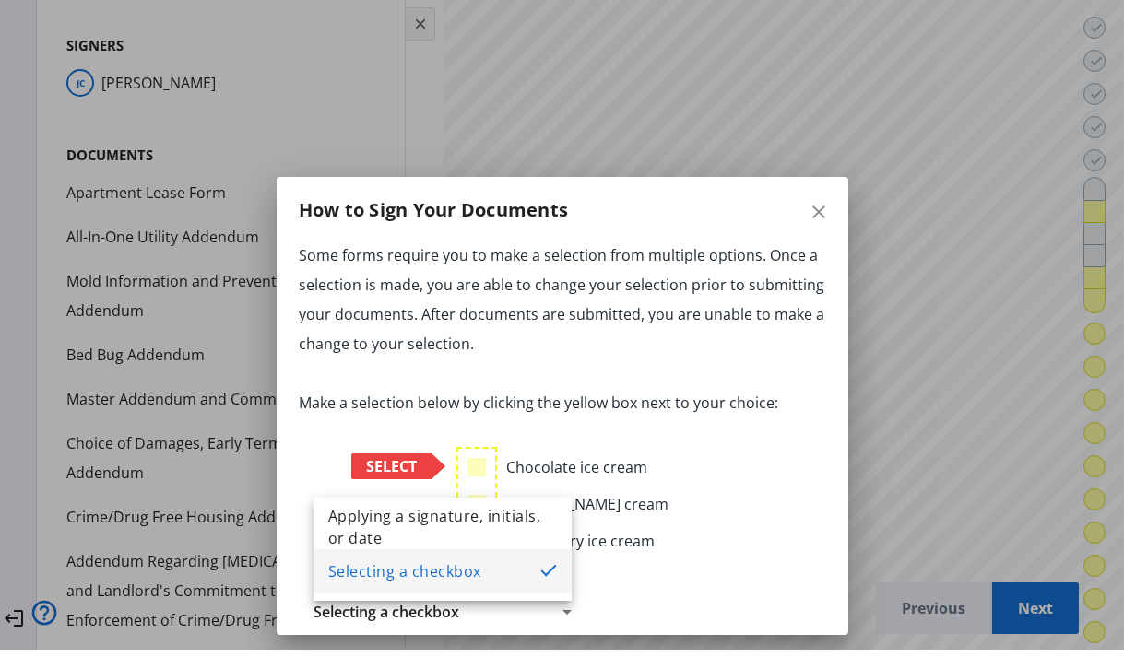
click at [845, 230] on div at bounding box center [562, 321] width 1124 height 657
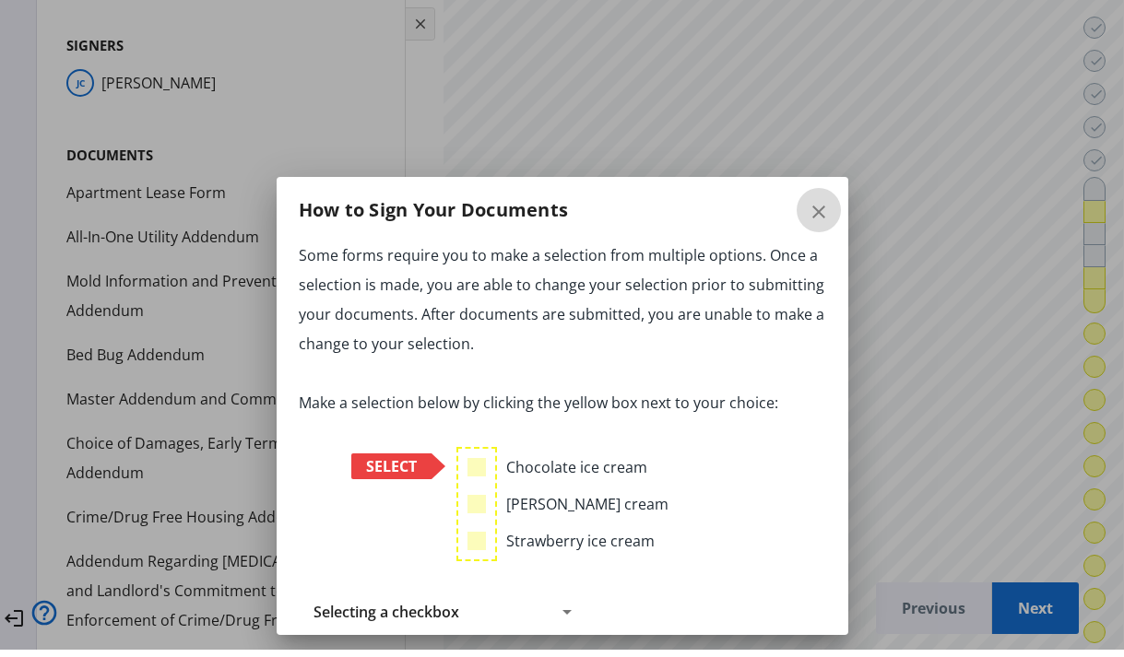
click at [837, 226] on span "button" at bounding box center [818, 210] width 44 height 44
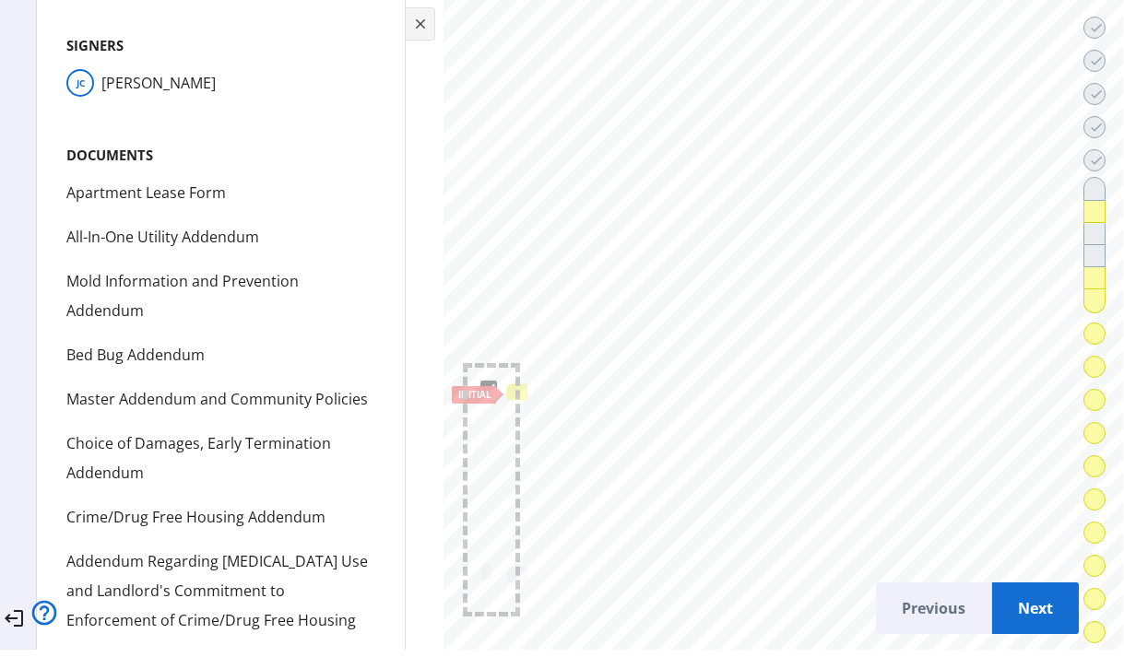
click at [511, 388] on div at bounding box center [517, 392] width 14 height 9
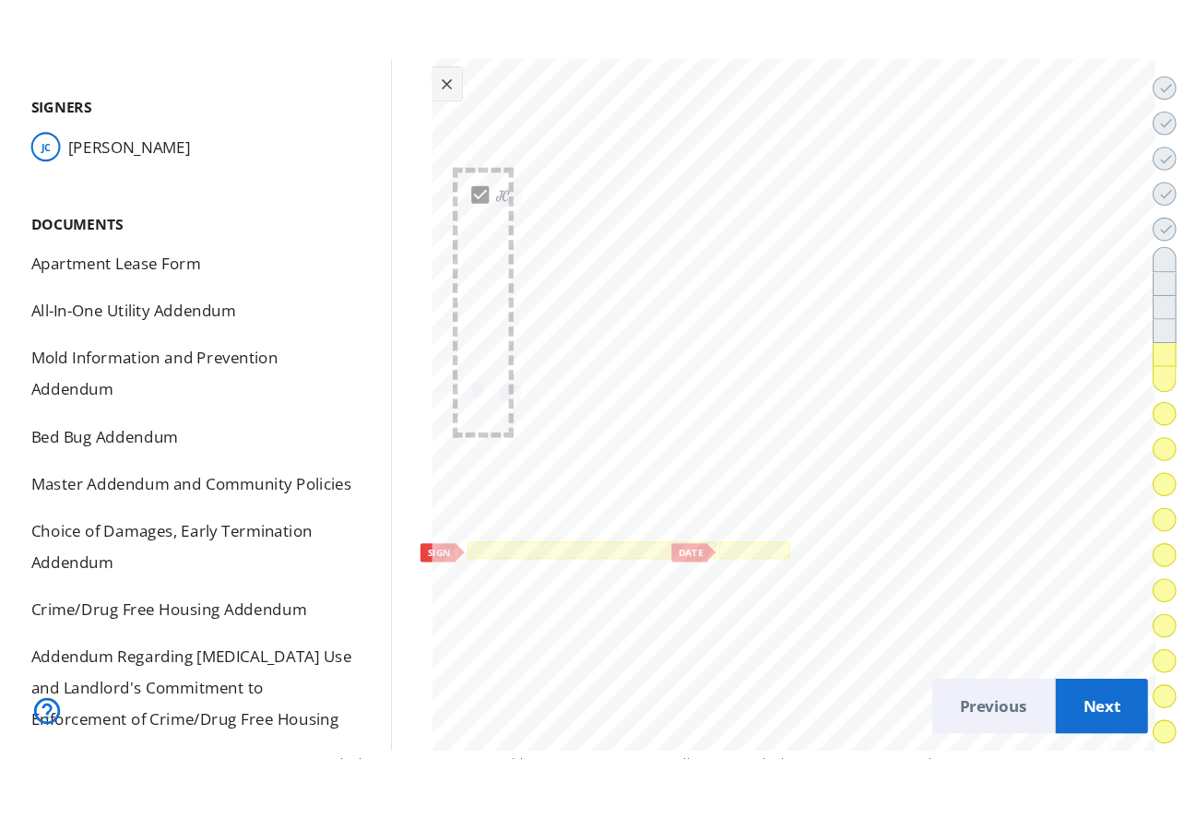
scroll to position [28674, 0]
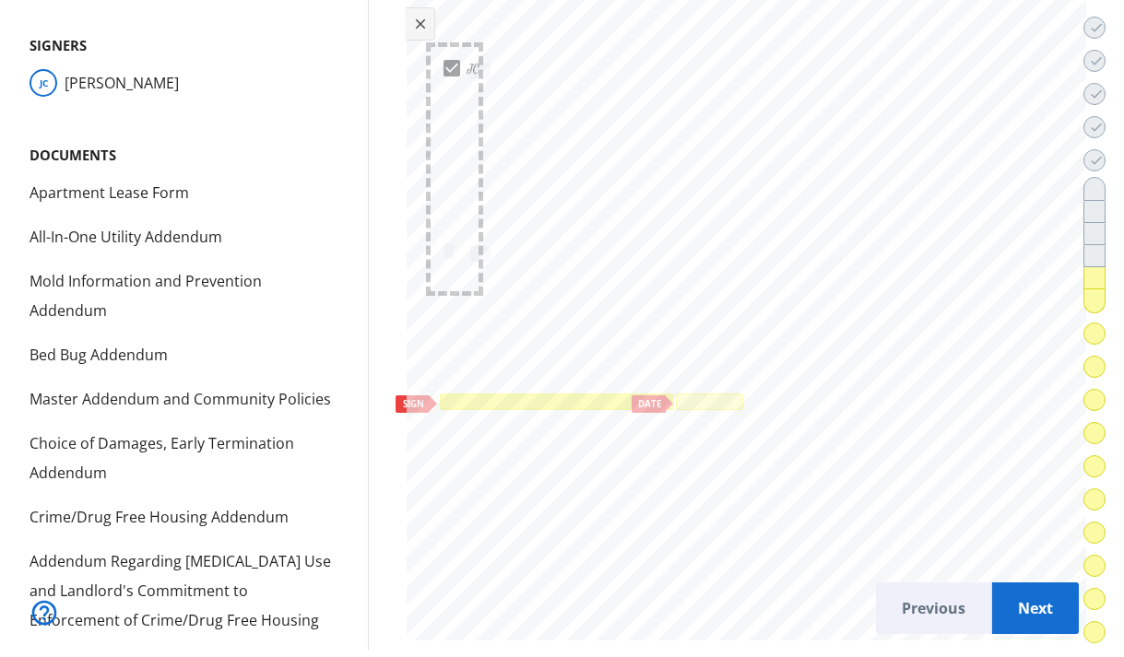
click at [513, 394] on div at bounding box center [557, 402] width 234 height 17
click at [694, 397] on div at bounding box center [709, 402] width 61 height 10
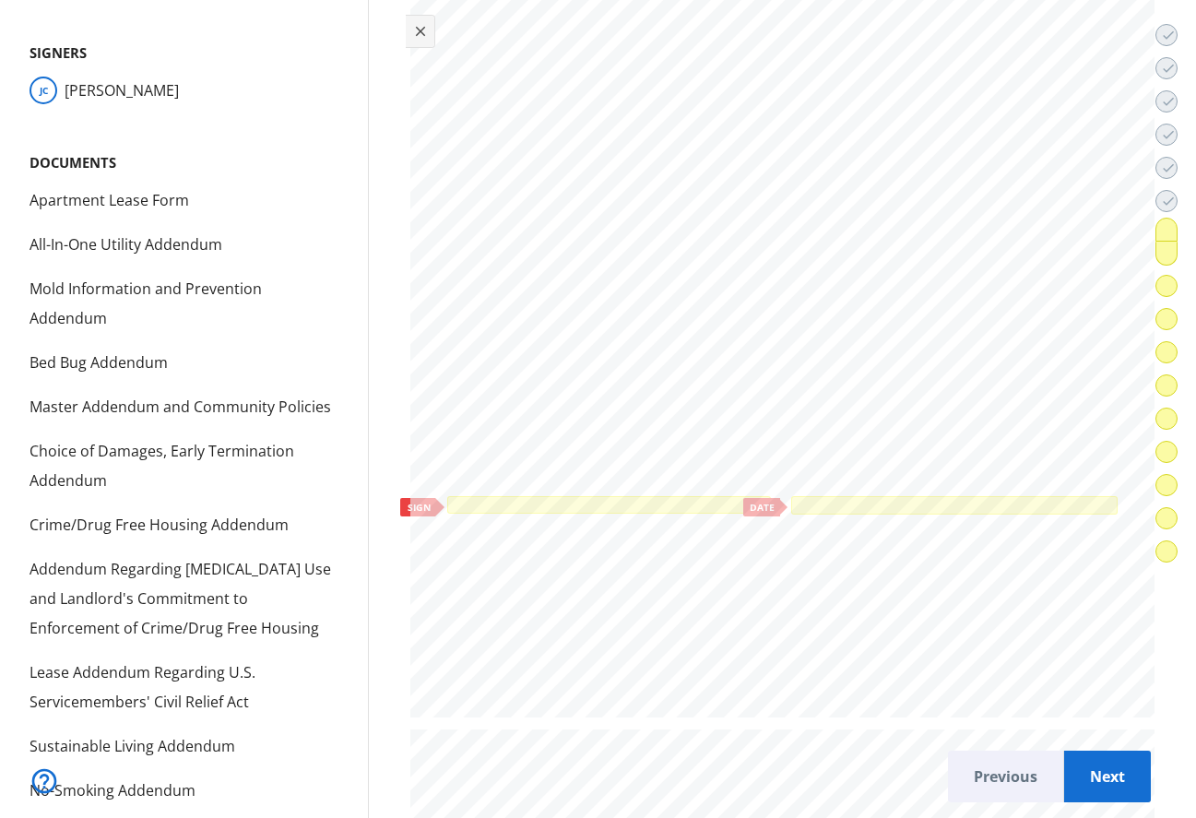
scroll to position [30043, 0]
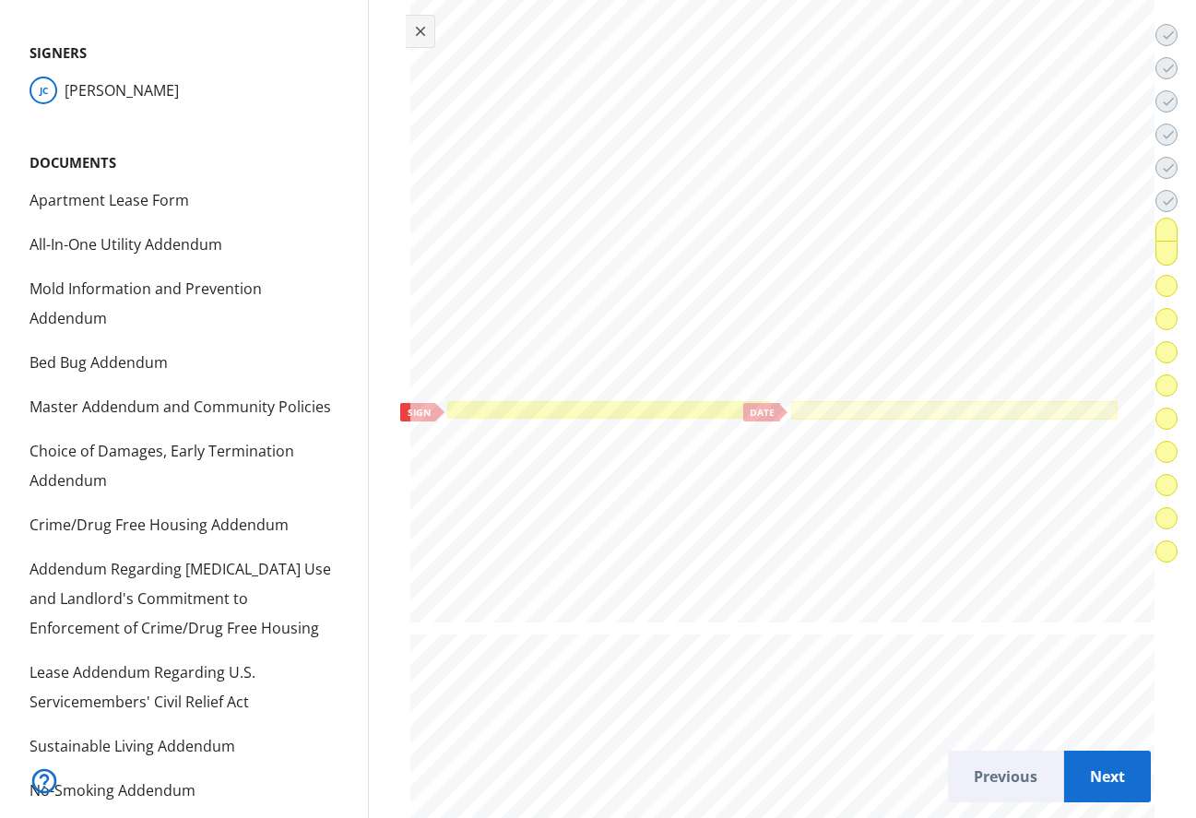
click at [591, 404] on div at bounding box center [609, 409] width 318 height 11
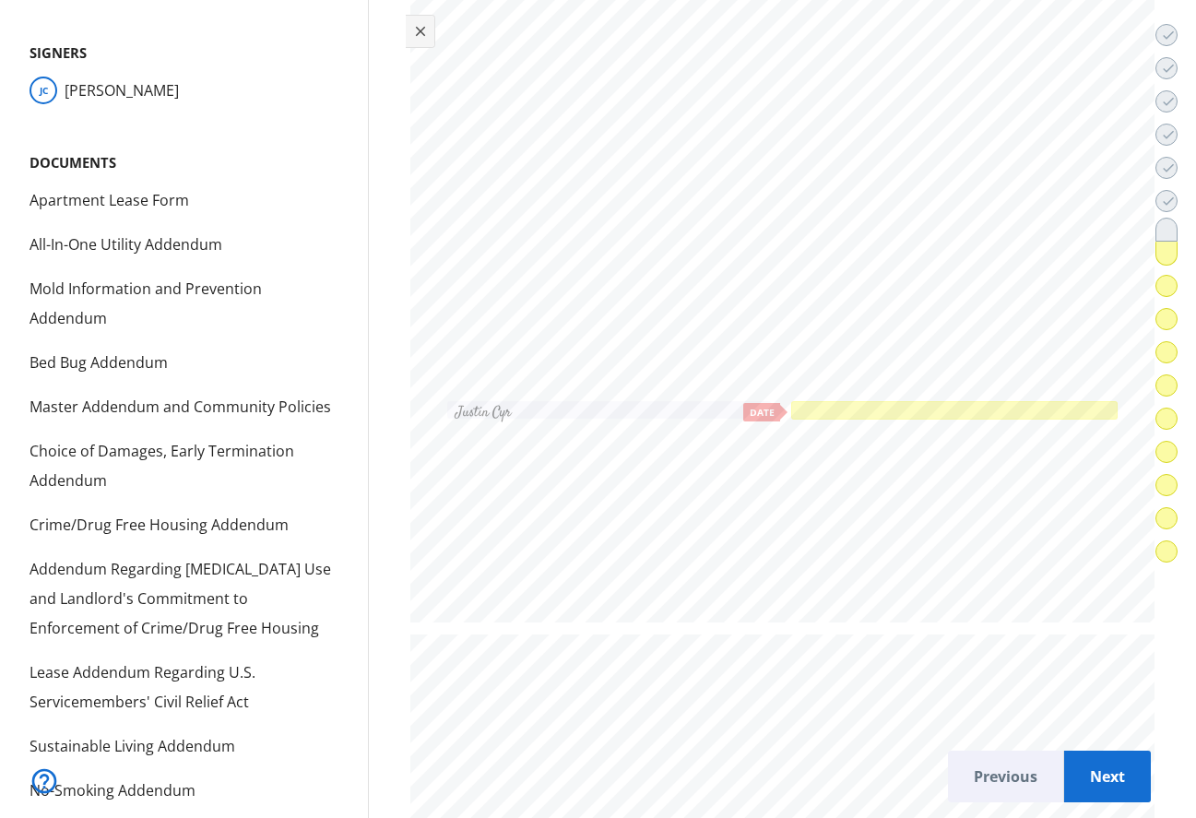
click at [879, 401] on div at bounding box center [954, 410] width 327 height 18
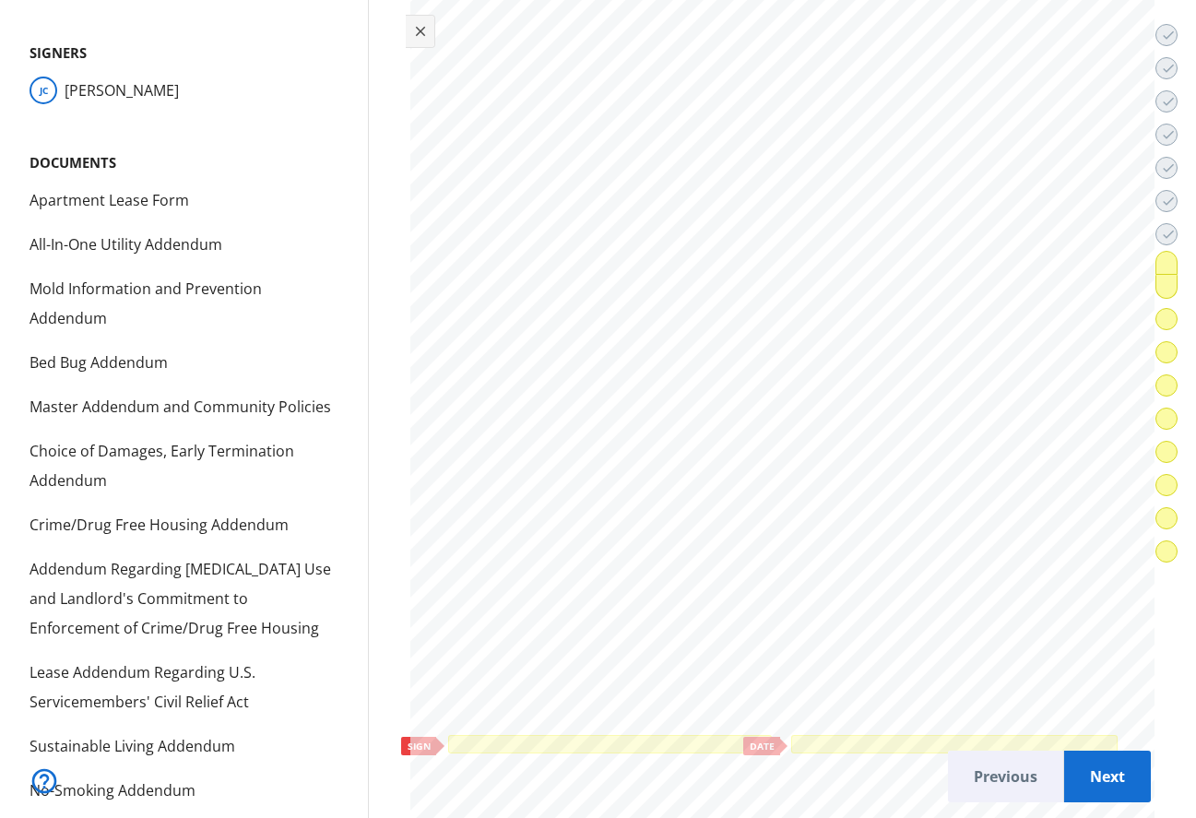
scroll to position [30890, 0]
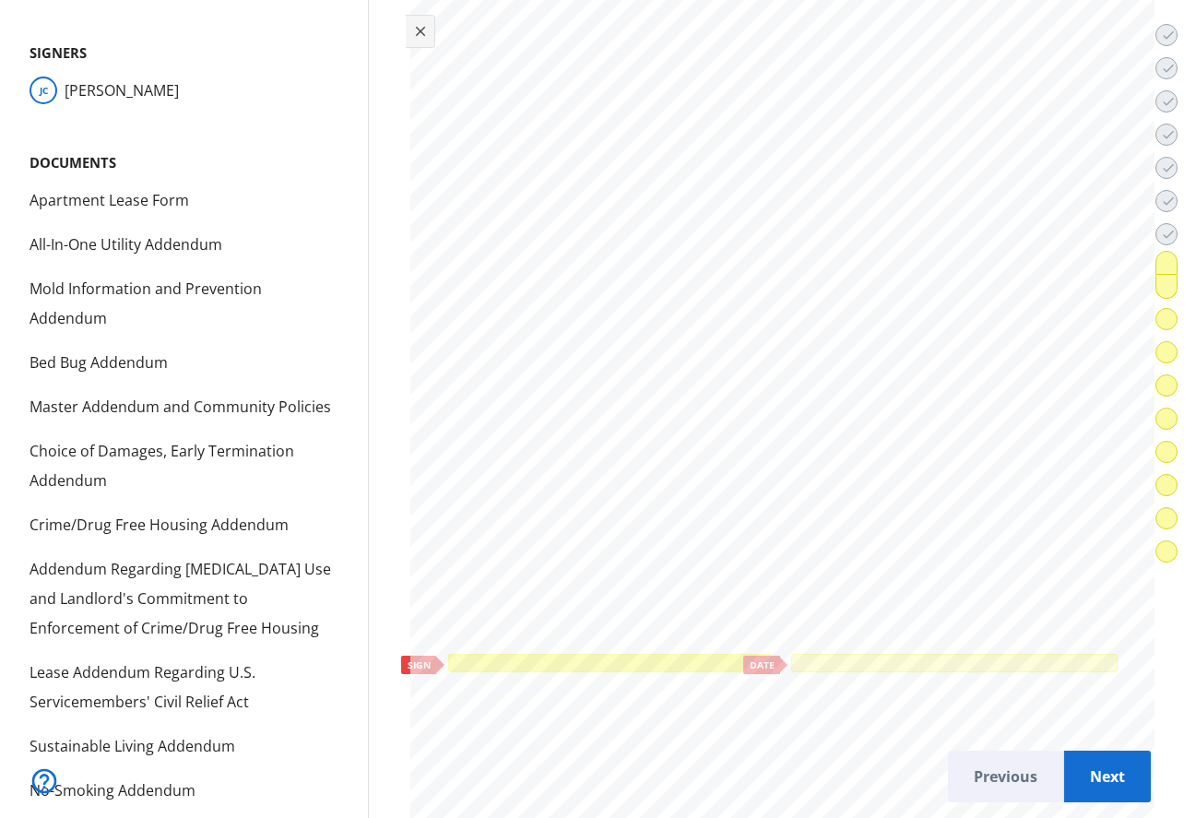
click at [712, 656] on div at bounding box center [609, 662] width 317 height 11
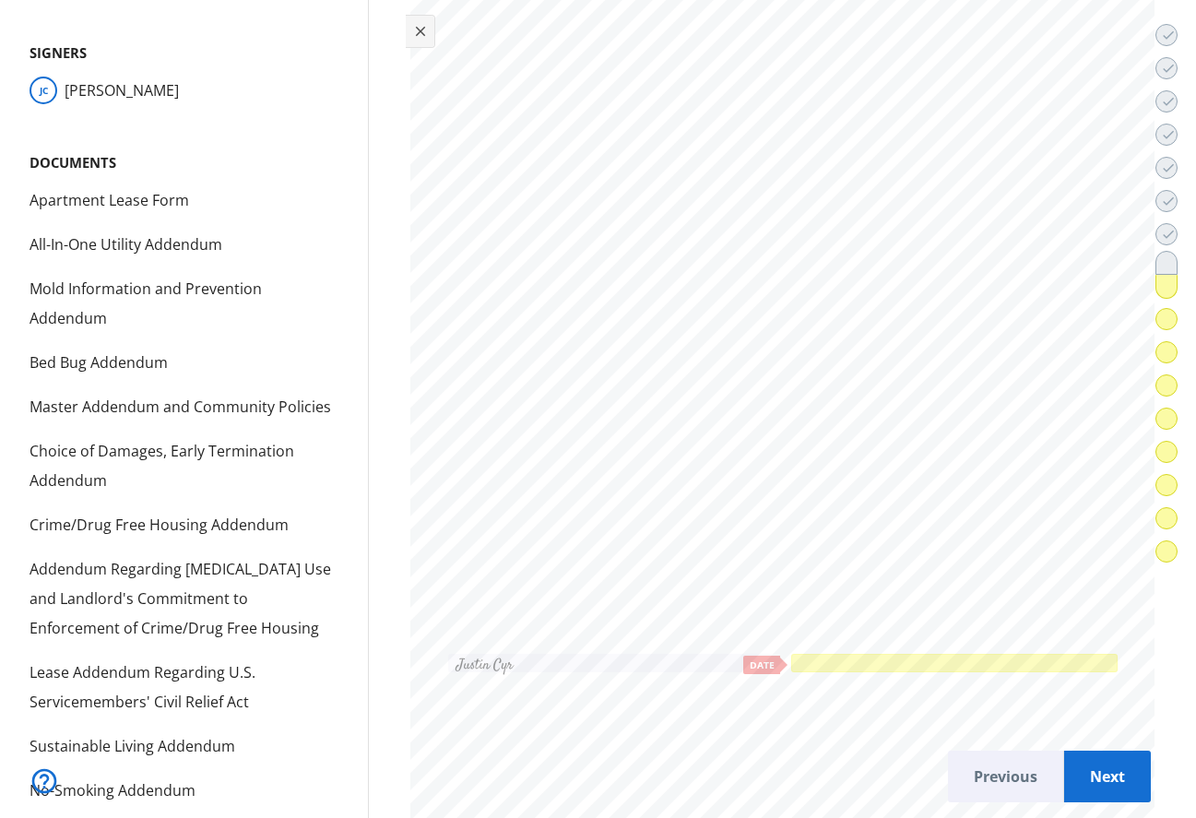
click at [923, 656] on div at bounding box center [954, 662] width 320 height 11
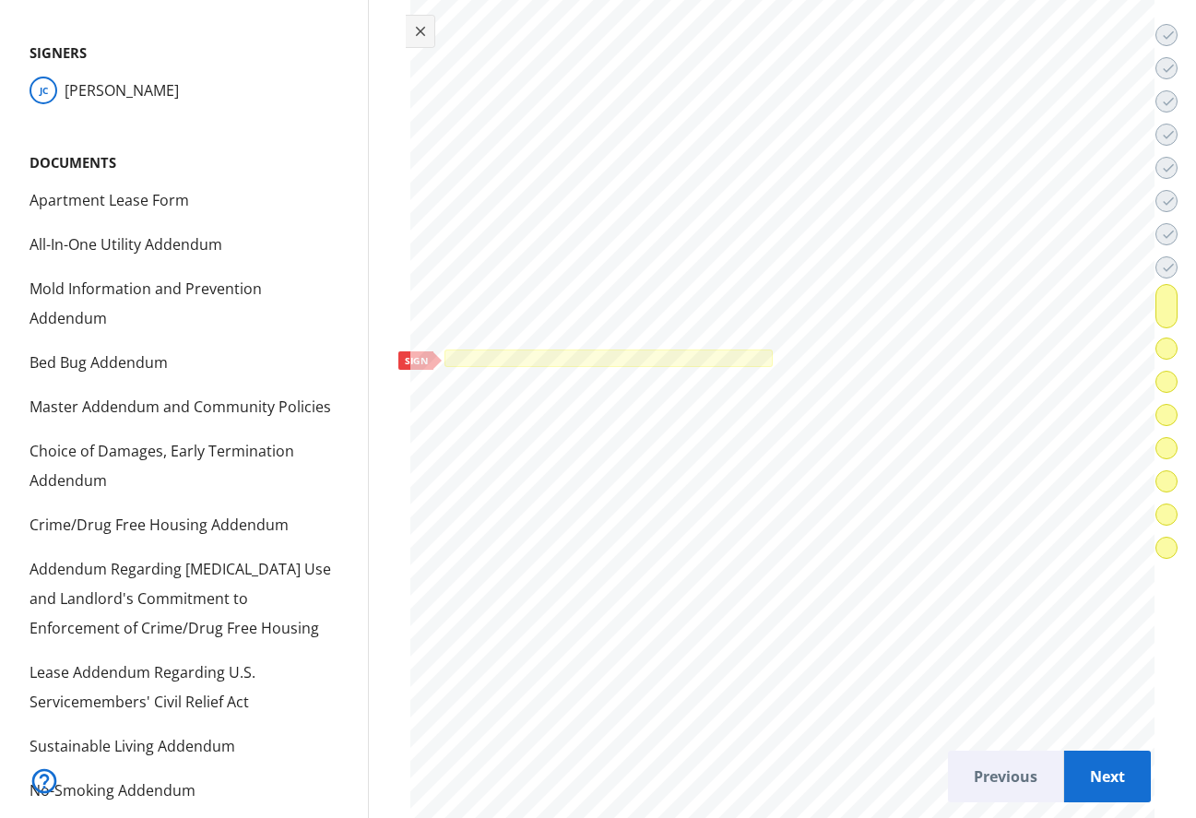
scroll to position [32918, 0]
click at [688, 347] on div at bounding box center [609, 352] width 322 height 11
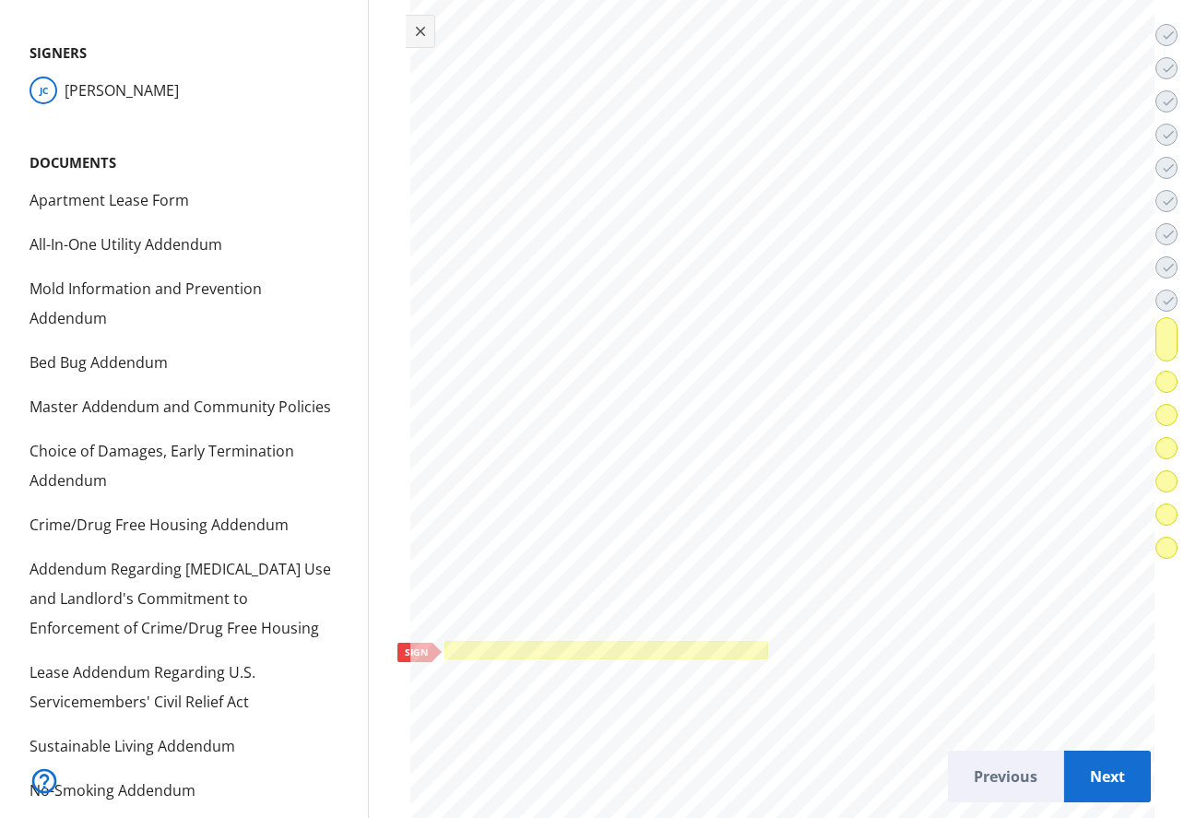
click at [673, 644] on div at bounding box center [606, 649] width 316 height 11
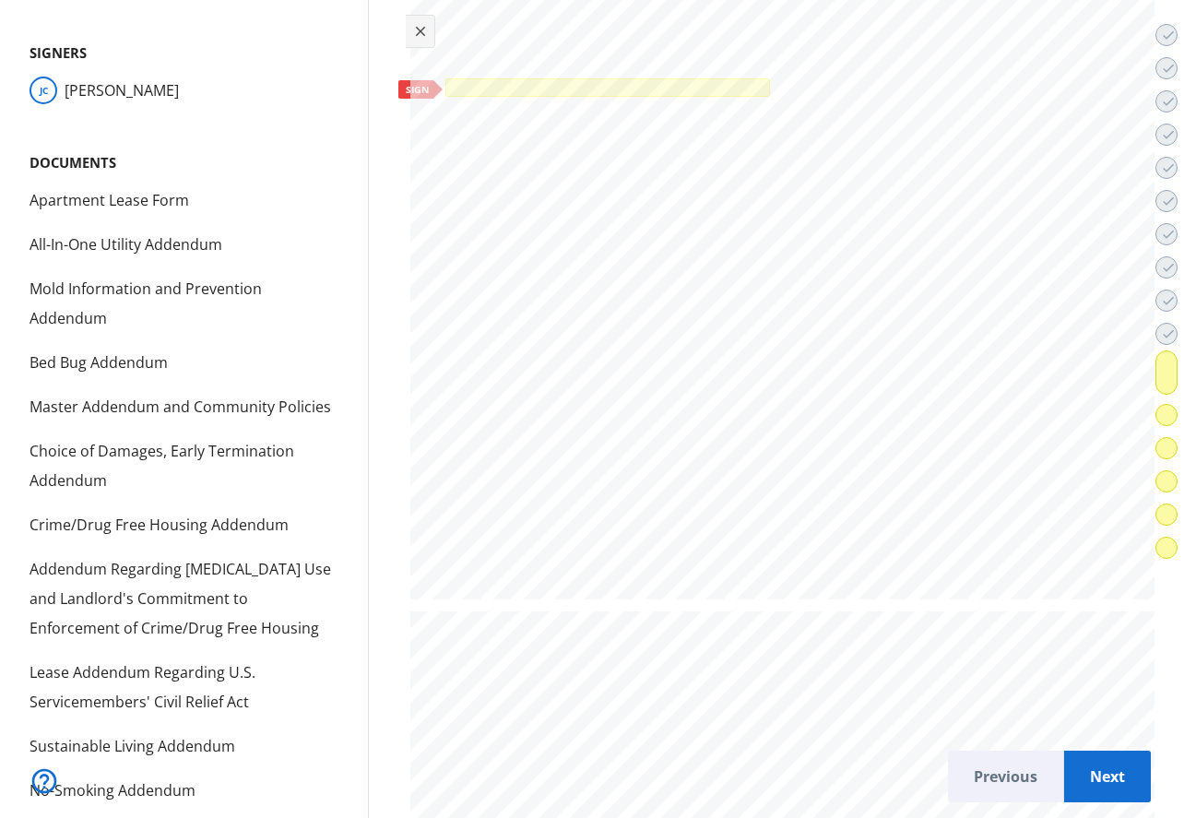
scroll to position [37972, 0]
click at [577, 66] on div at bounding box center [607, 70] width 318 height 11
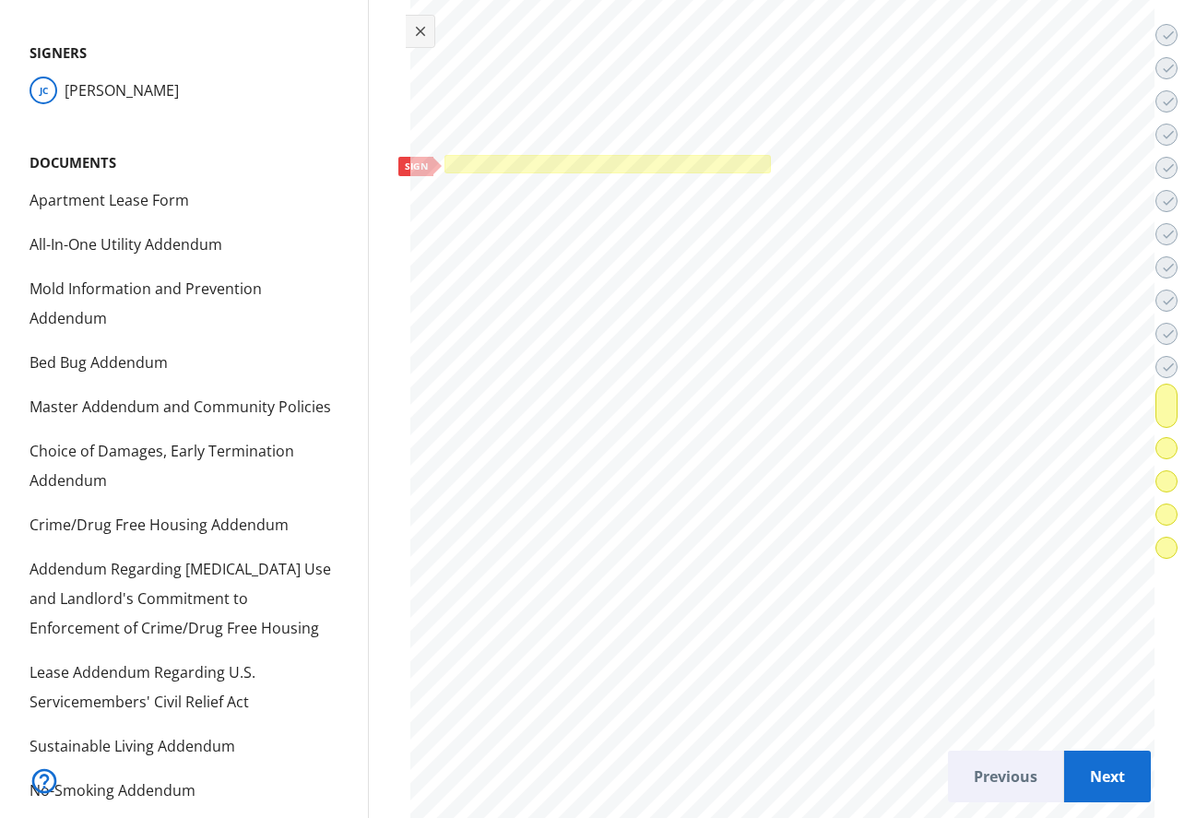
click at [626, 160] on div at bounding box center [607, 164] width 319 height 11
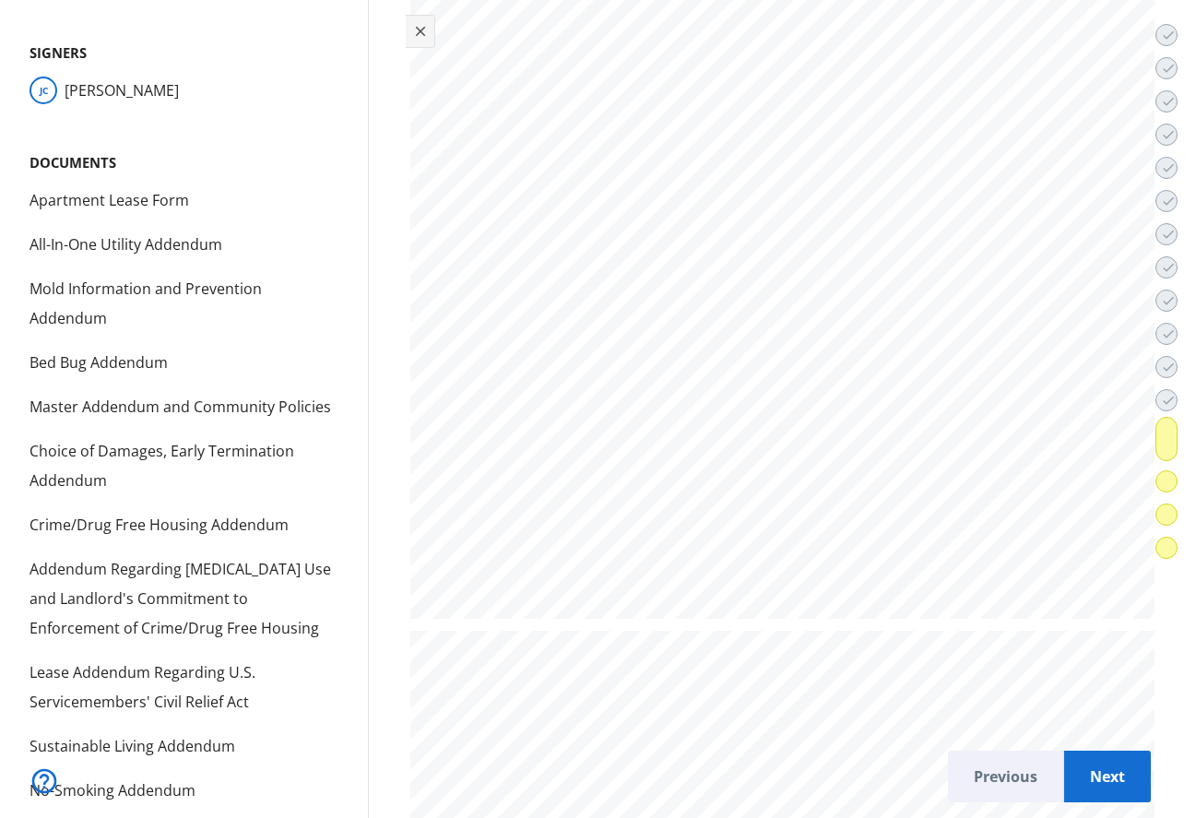
scroll to position [43259, 0]
click at [626, 188] on div at bounding box center [610, 185] width 324 height 18
click at [540, 487] on div at bounding box center [592, 495] width 279 height 17
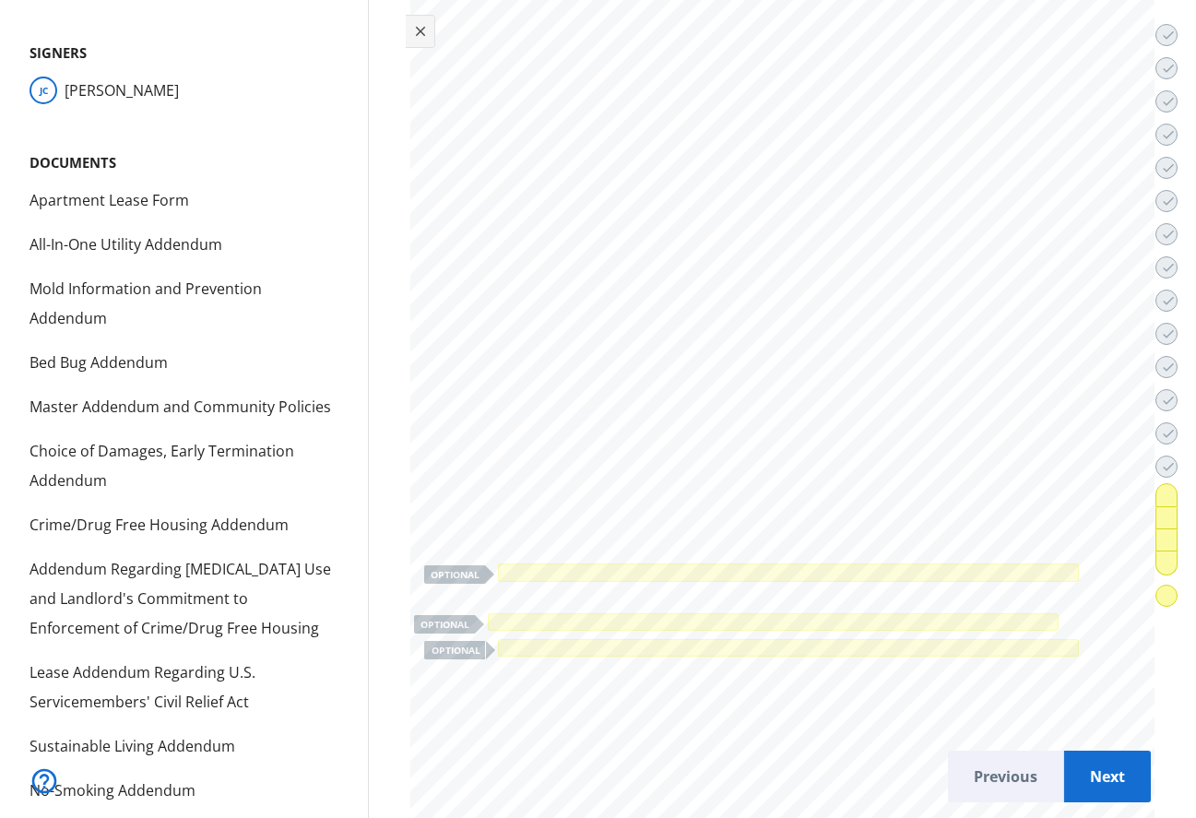
scroll to position [46814, 0]
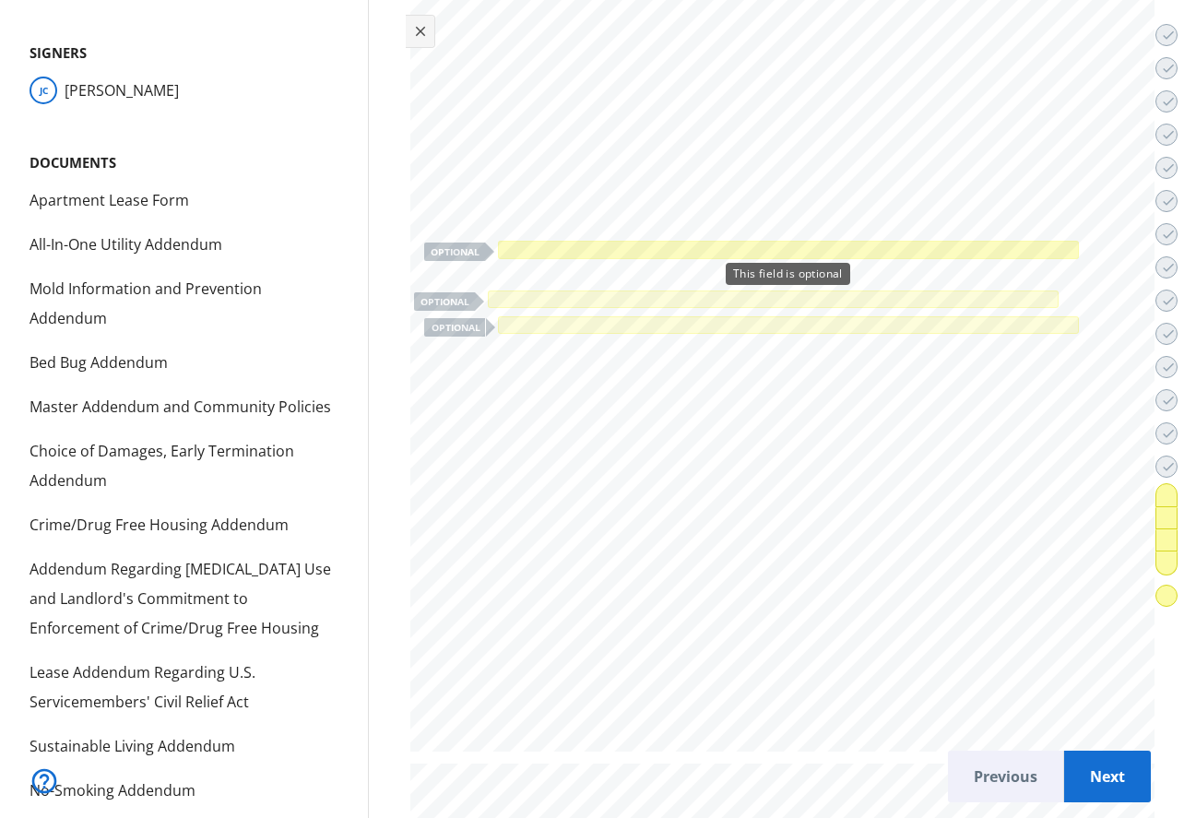
click at [563, 246] on div at bounding box center [788, 249] width 574 height 11
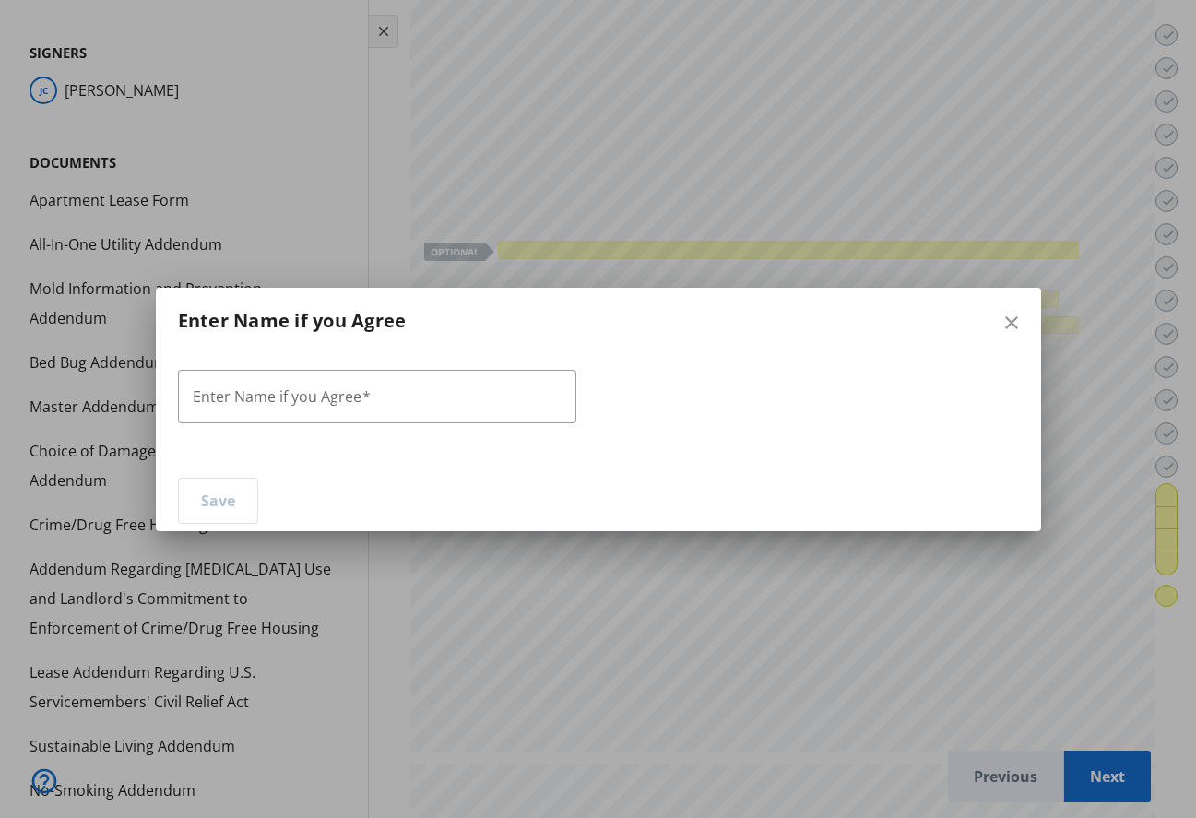
scroll to position [0, 0]
click at [494, 423] on div at bounding box center [377, 433] width 398 height 20
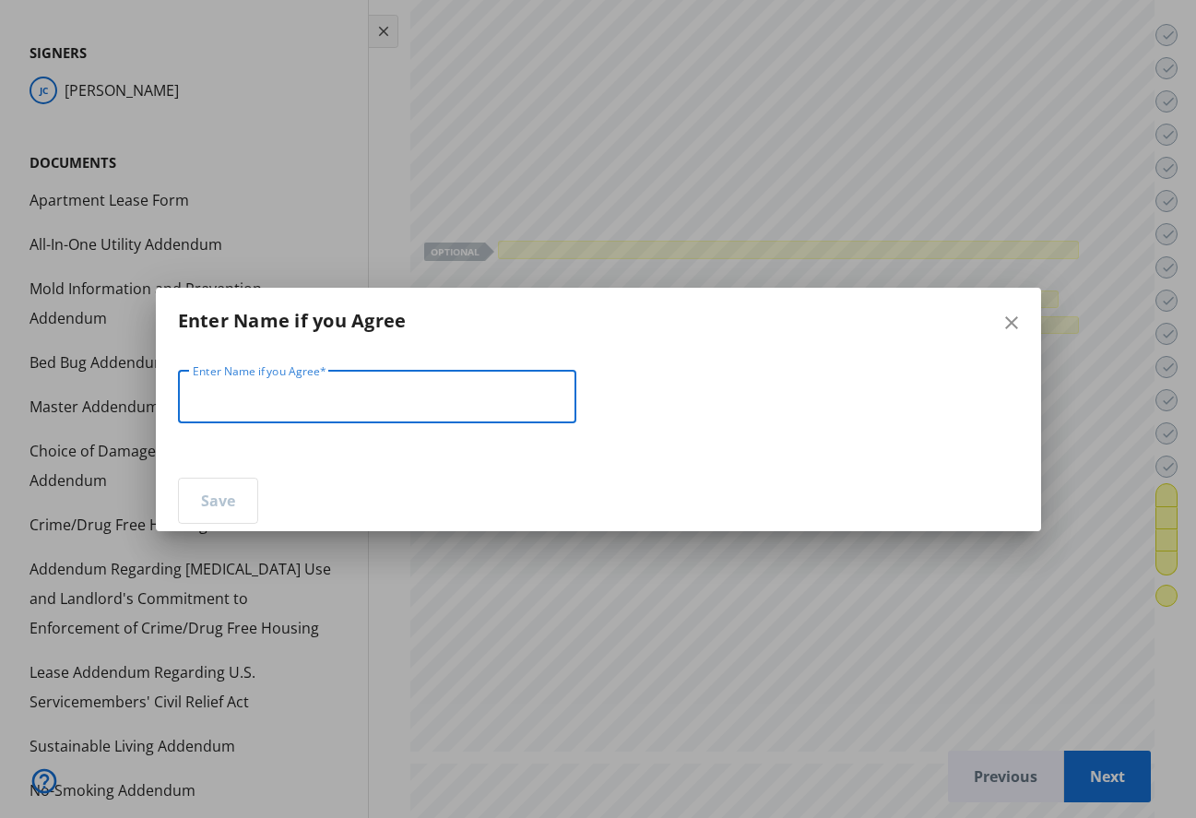
click at [478, 396] on input "Enter Name if you Agree" at bounding box center [377, 397] width 369 height 22
type input "**********"
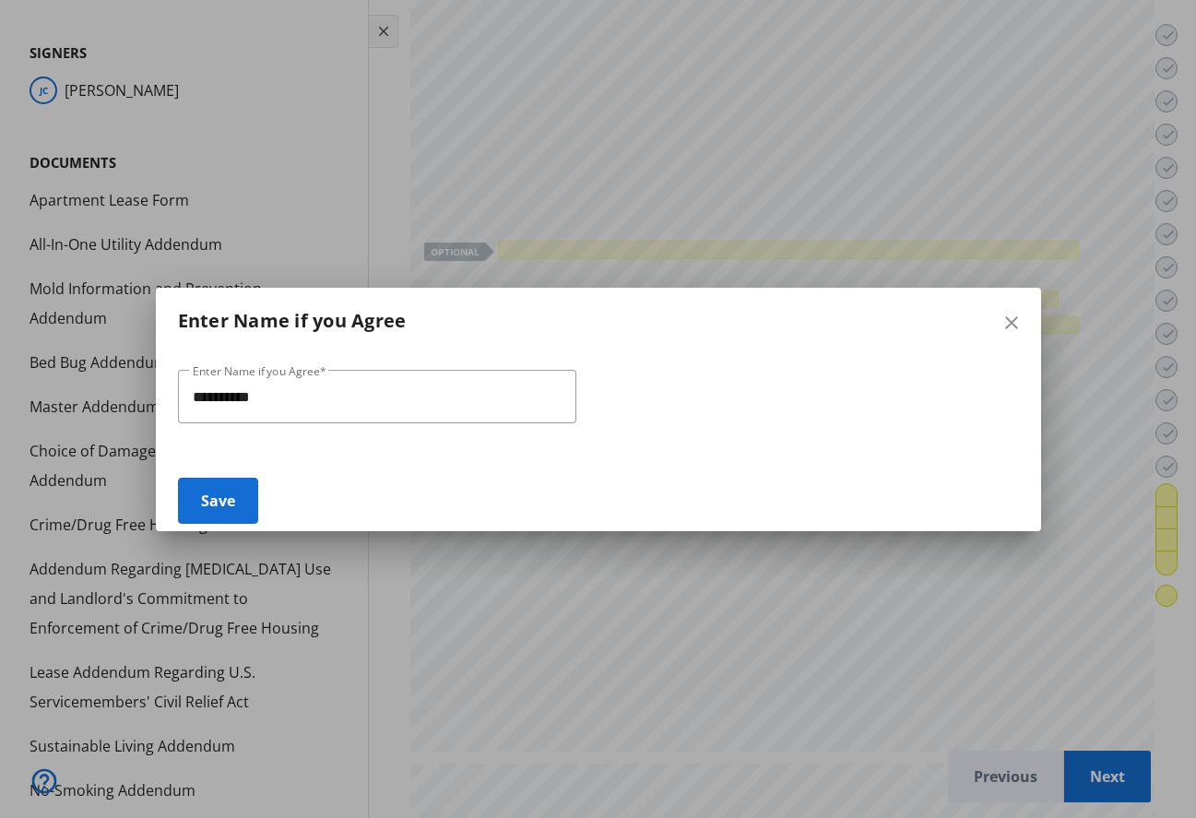
click at [218, 499] on span "Save" at bounding box center [218, 500] width 34 height 44
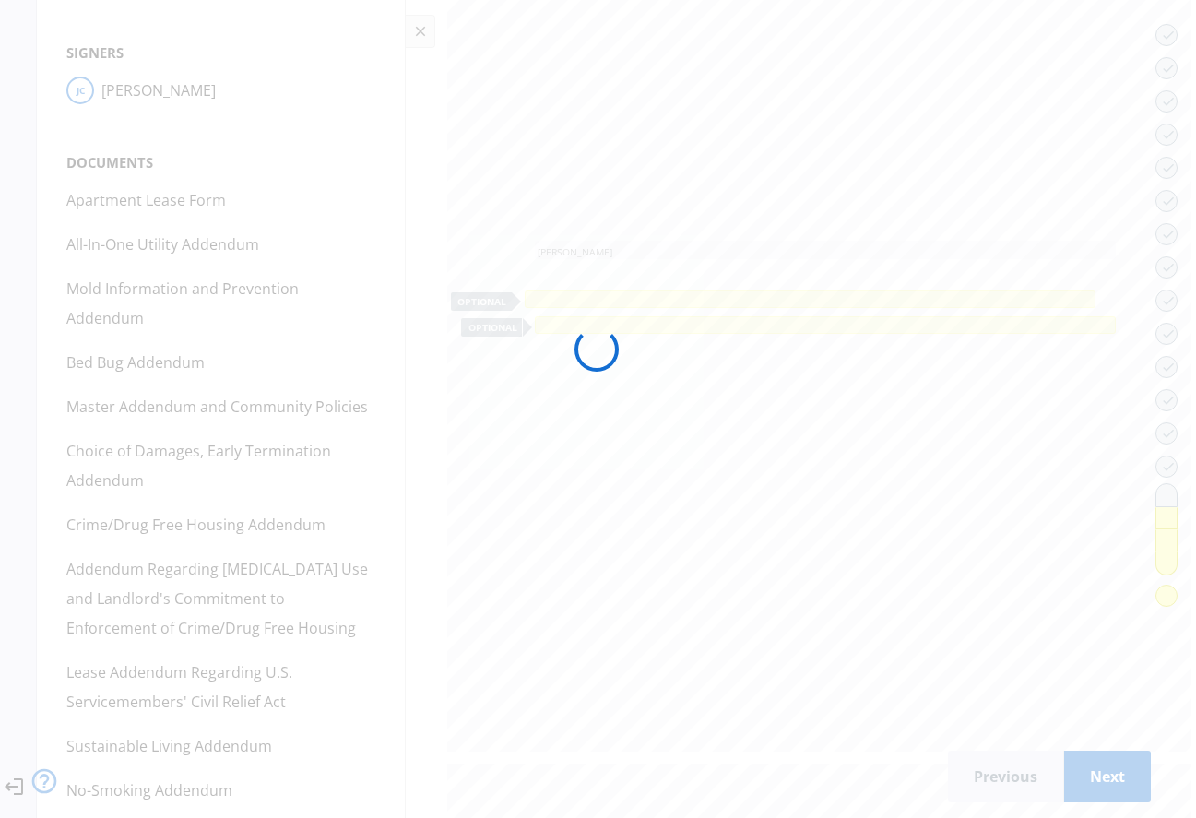
scroll to position [0, 37]
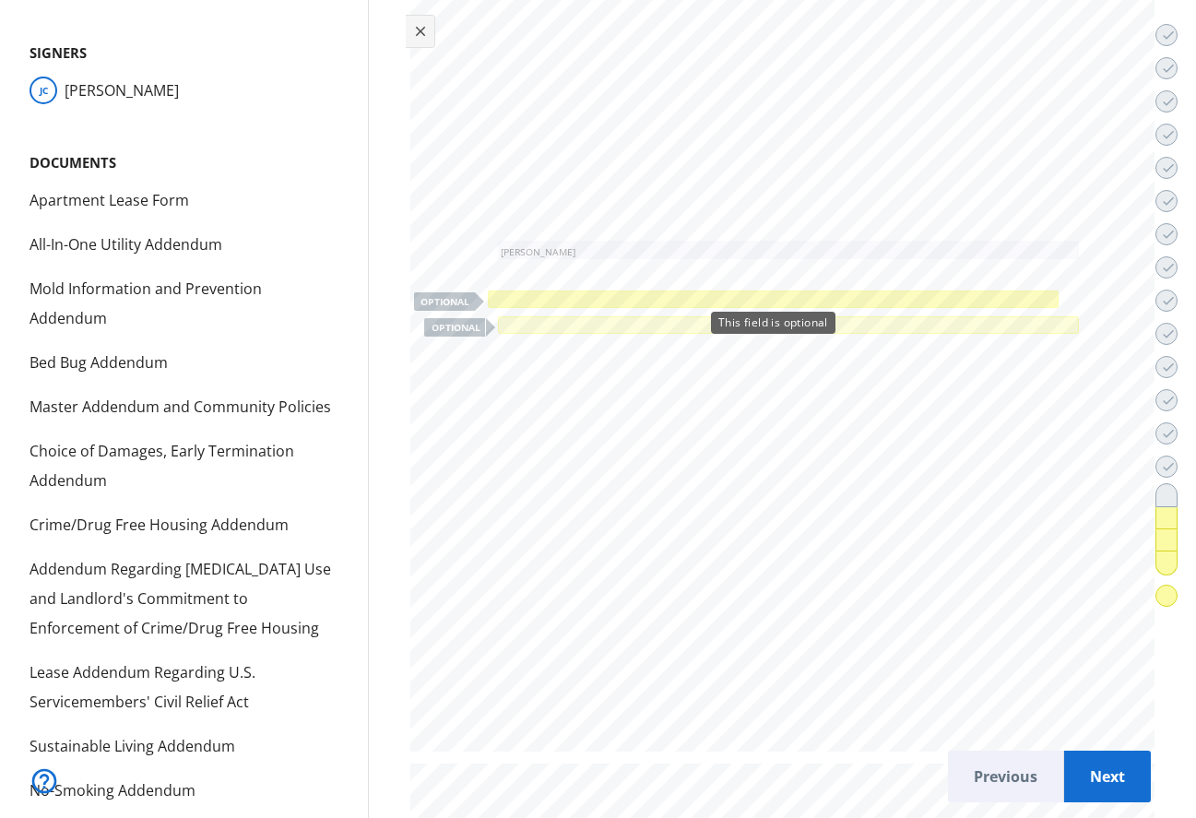
click at [531, 295] on div at bounding box center [772, 298] width 565 height 11
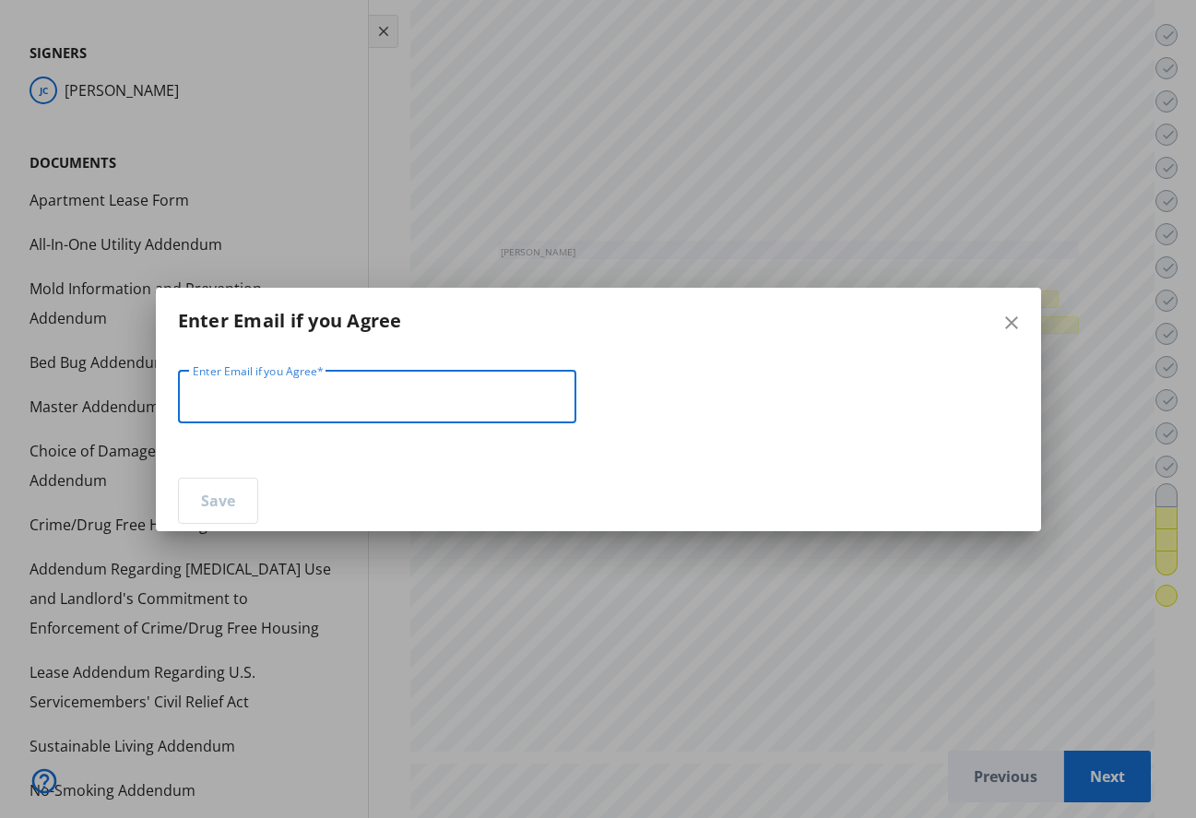
click at [364, 398] on input "Enter Email if you Agree" at bounding box center [377, 397] width 369 height 22
type input "**********"
click at [197, 499] on span at bounding box center [218, 500] width 78 height 44
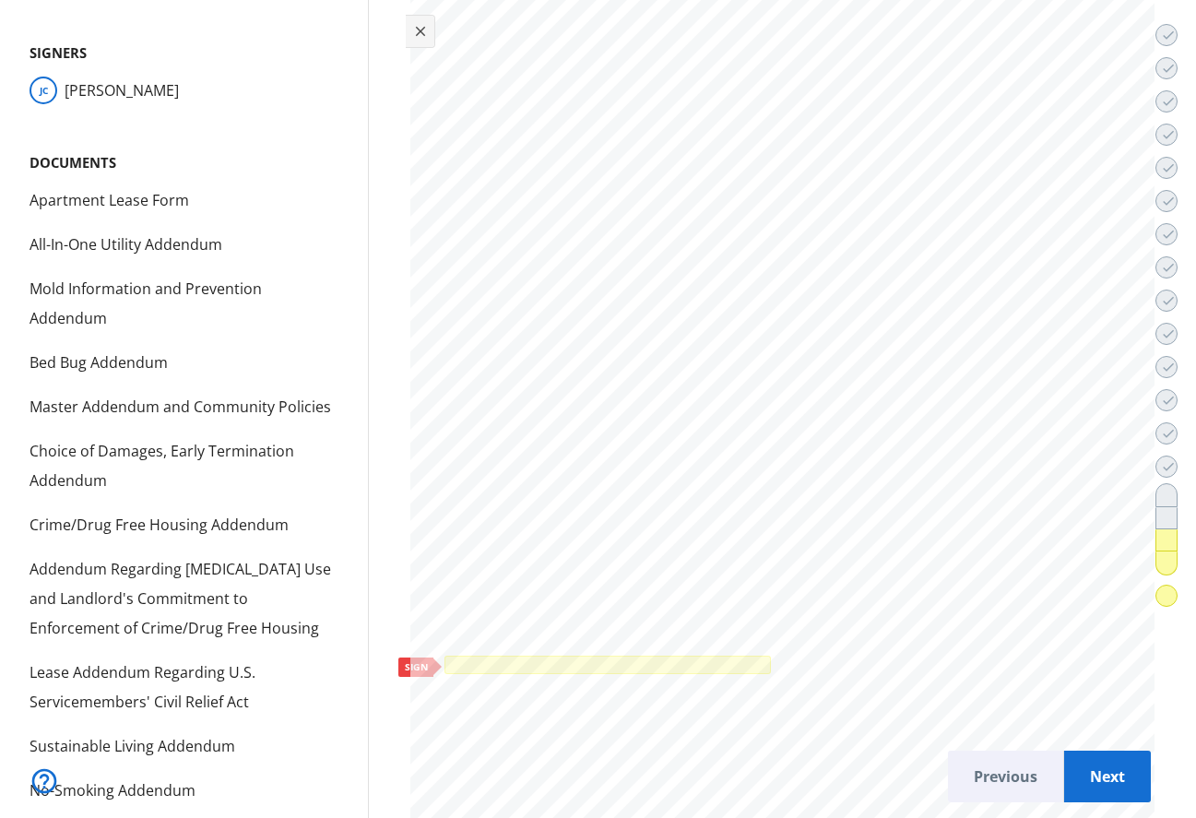
scroll to position [47518, 0]
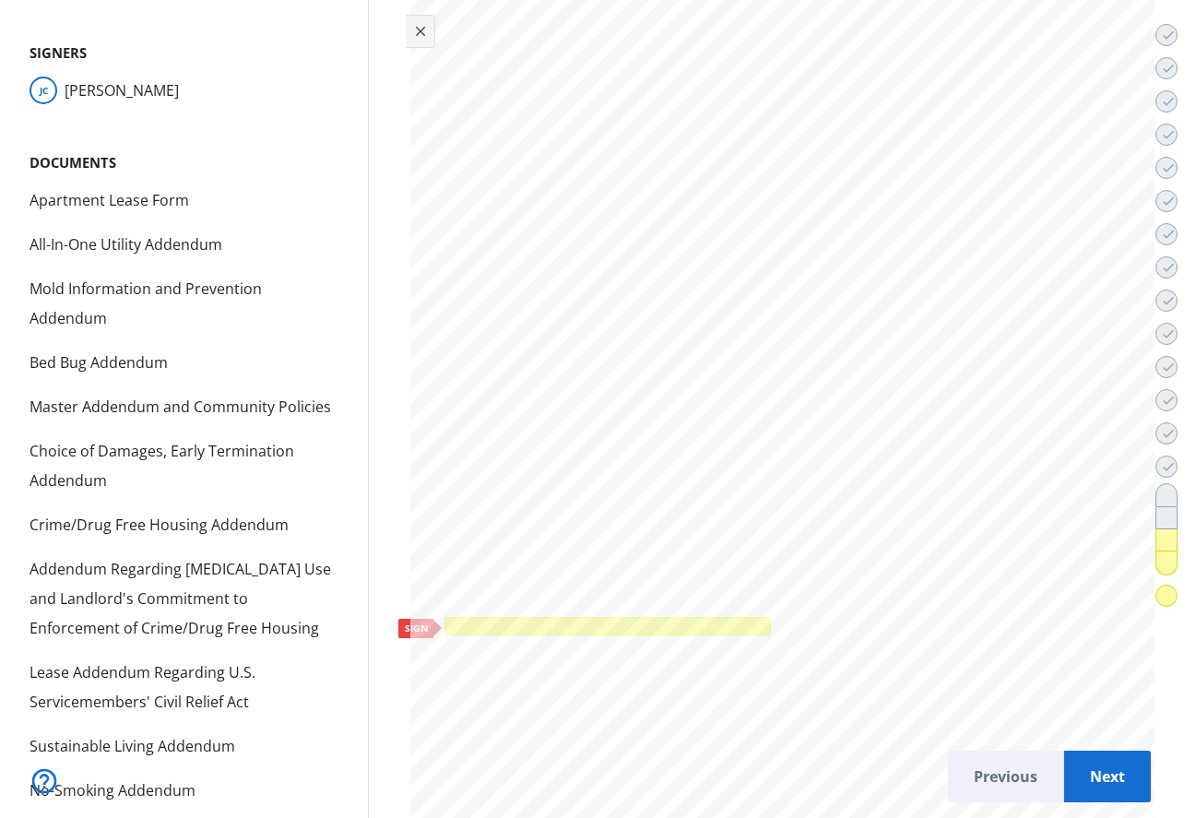
click at [543, 620] on div at bounding box center [607, 625] width 319 height 11
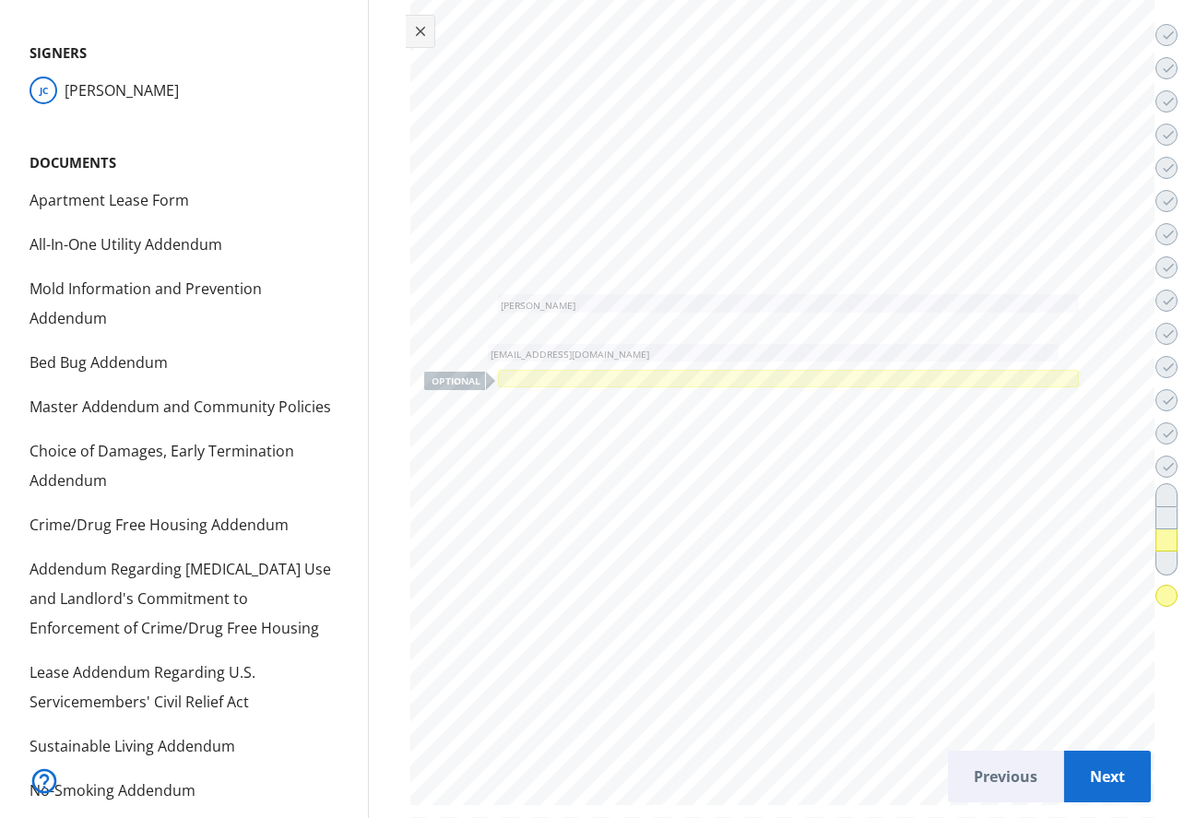
scroll to position [46737, 0]
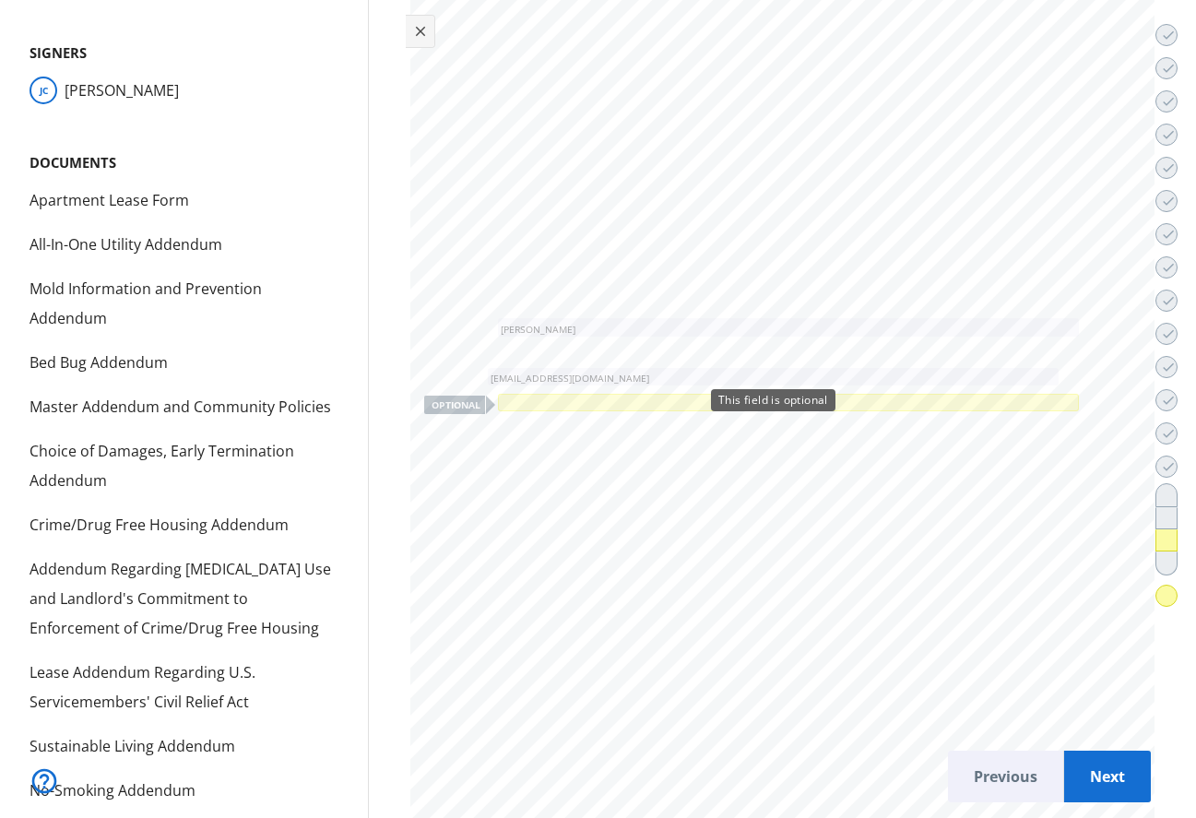
click at [800, 399] on div "This field is optional" at bounding box center [773, 400] width 124 height 22
click at [654, 396] on div at bounding box center [788, 401] width 574 height 11
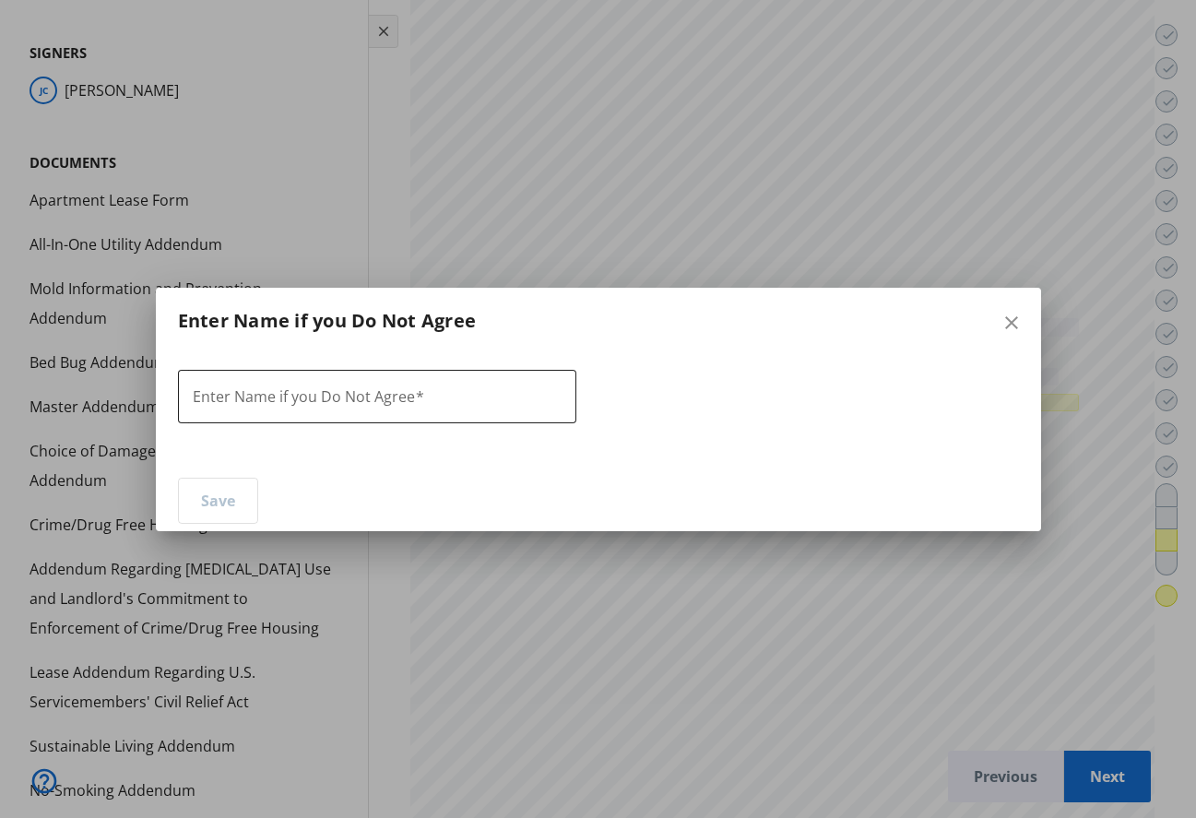
click at [416, 386] on span at bounding box center [419, 396] width 9 height 20
click at [416, 386] on input "Enter Name if you Do Not Agree" at bounding box center [377, 397] width 369 height 22
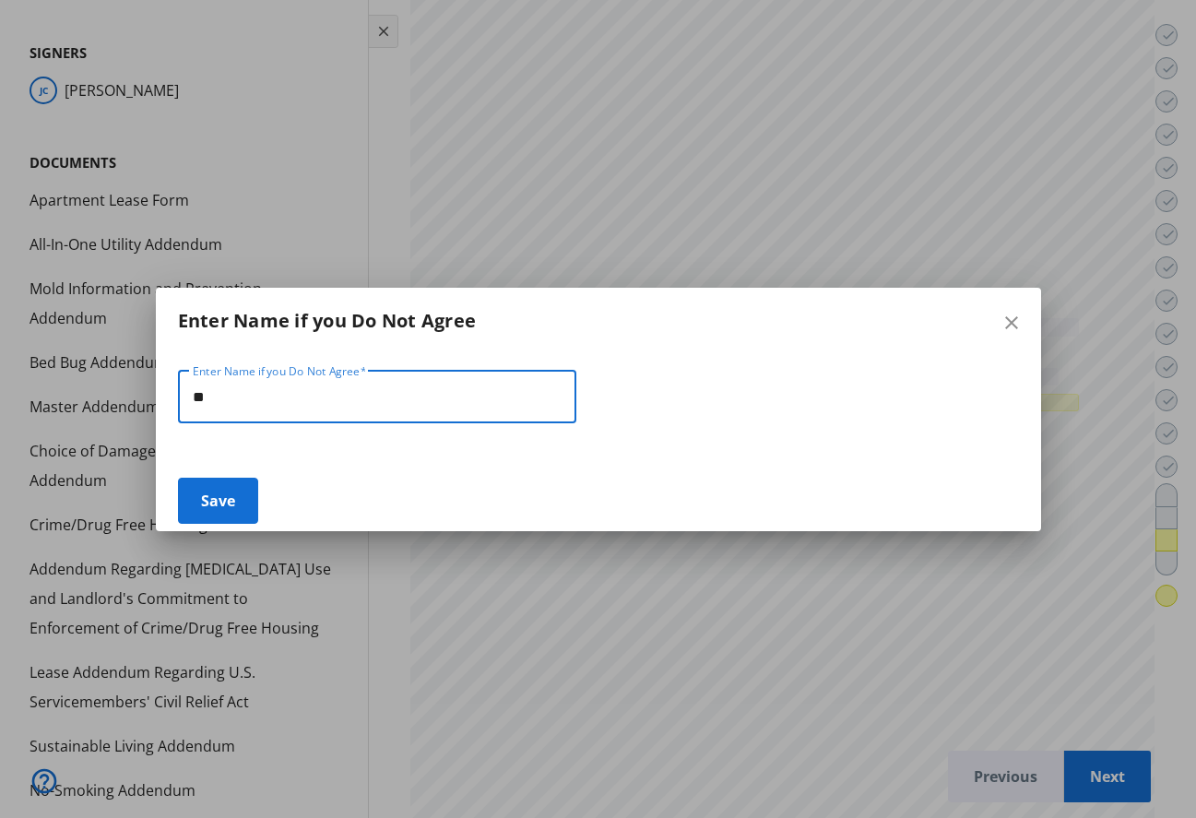
type input "**"
click at [228, 508] on span "Save" at bounding box center [218, 500] width 34 height 44
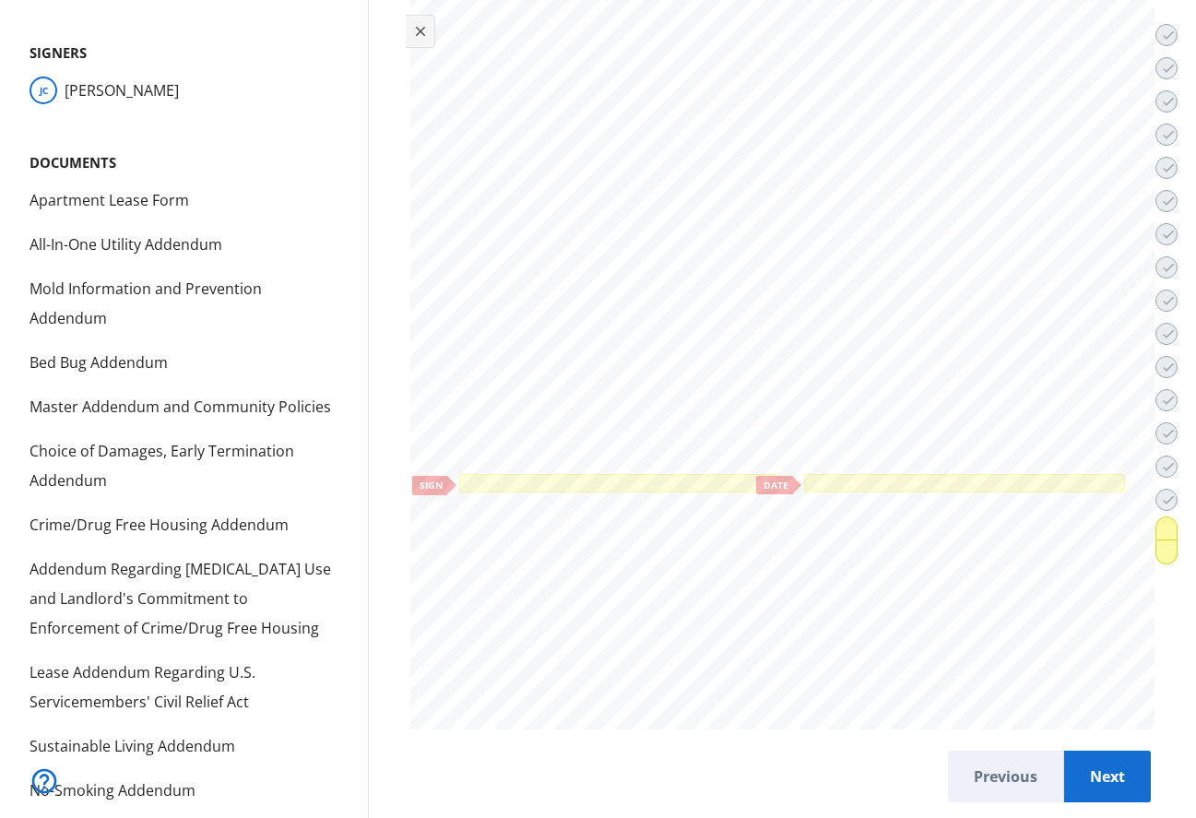
scroll to position [7, 0]
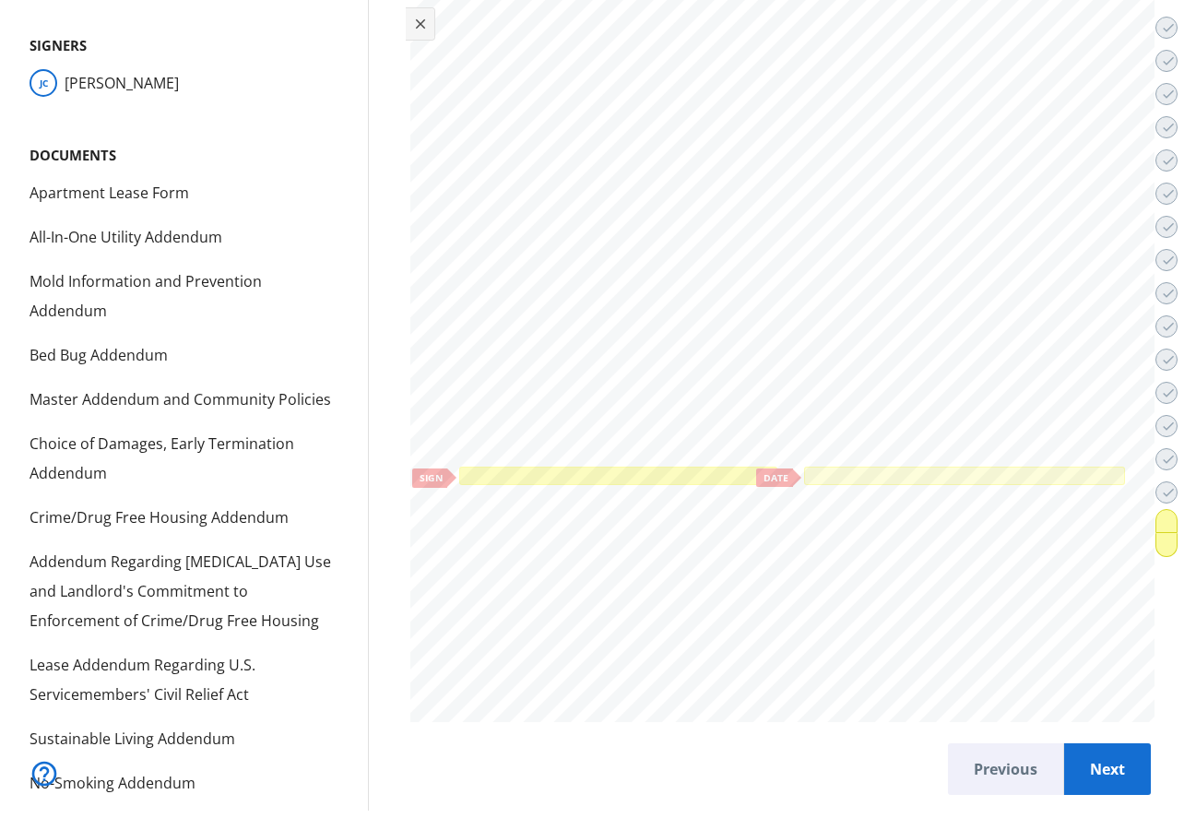
click at [564, 476] on div at bounding box center [619, 475] width 312 height 11
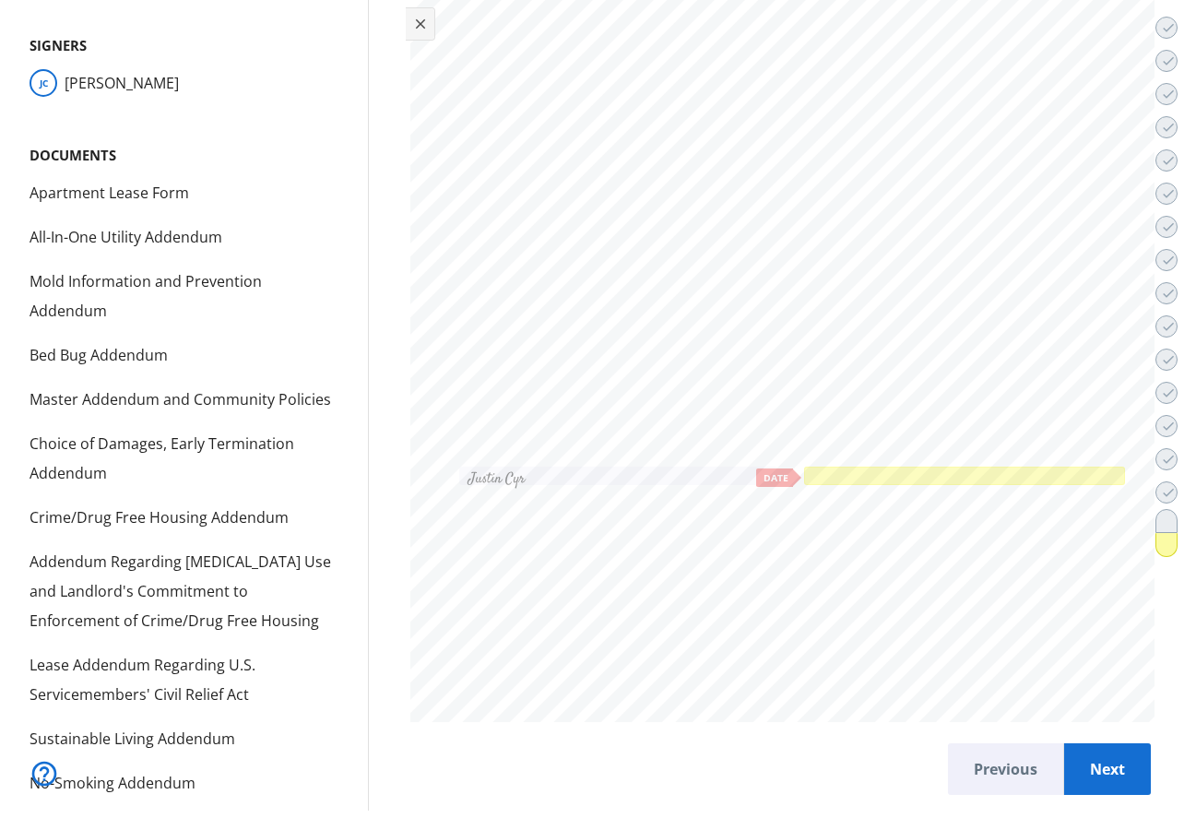
click at [890, 475] on div at bounding box center [964, 475] width 313 height 12
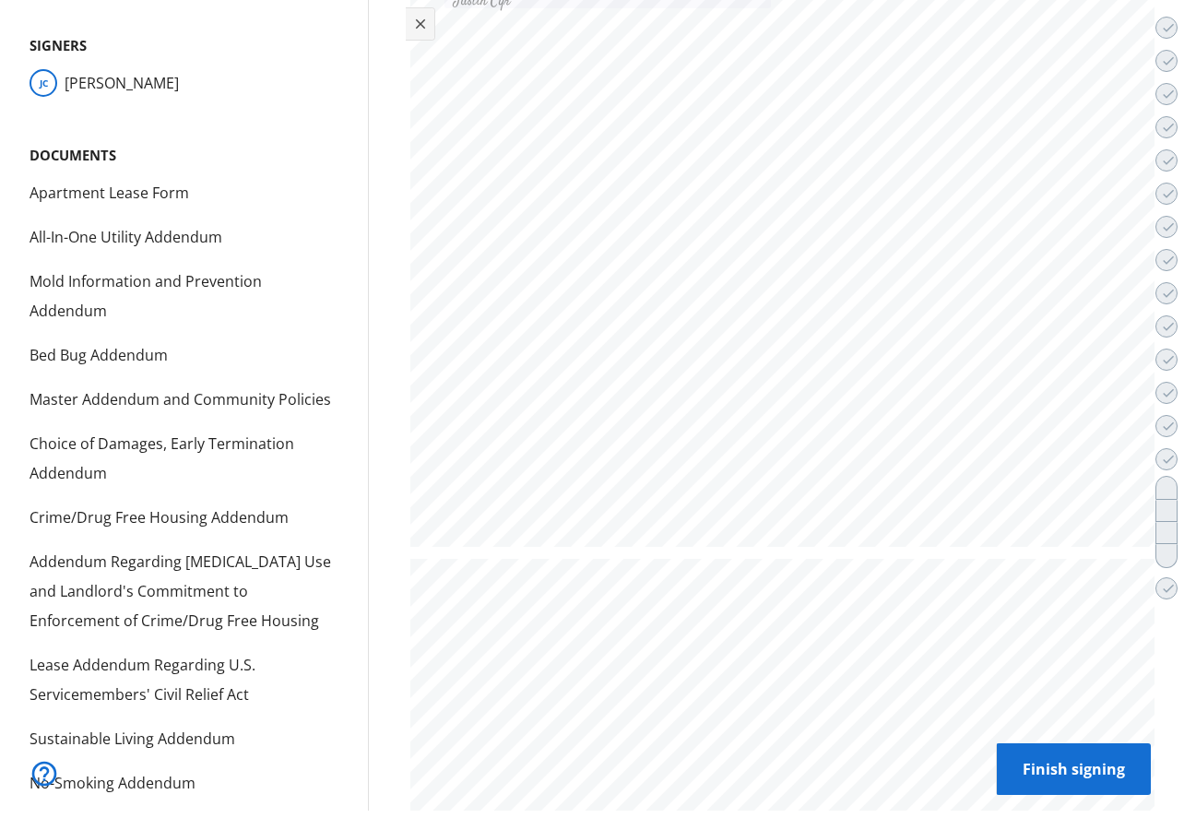
scroll to position [48304, 0]
click at [1046, 656] on span "Finish signing" at bounding box center [1073, 769] width 124 height 44
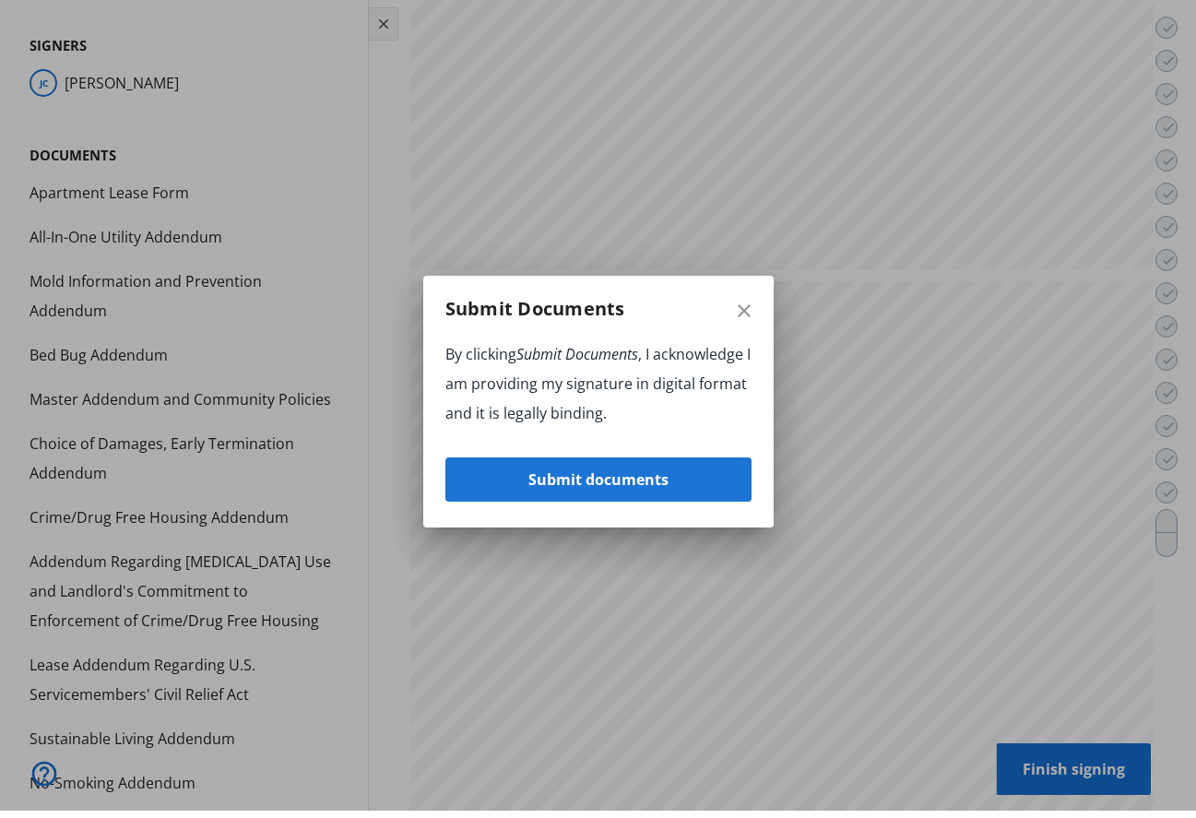
click at [596, 481] on span "Submit documents" at bounding box center [598, 479] width 140 height 44
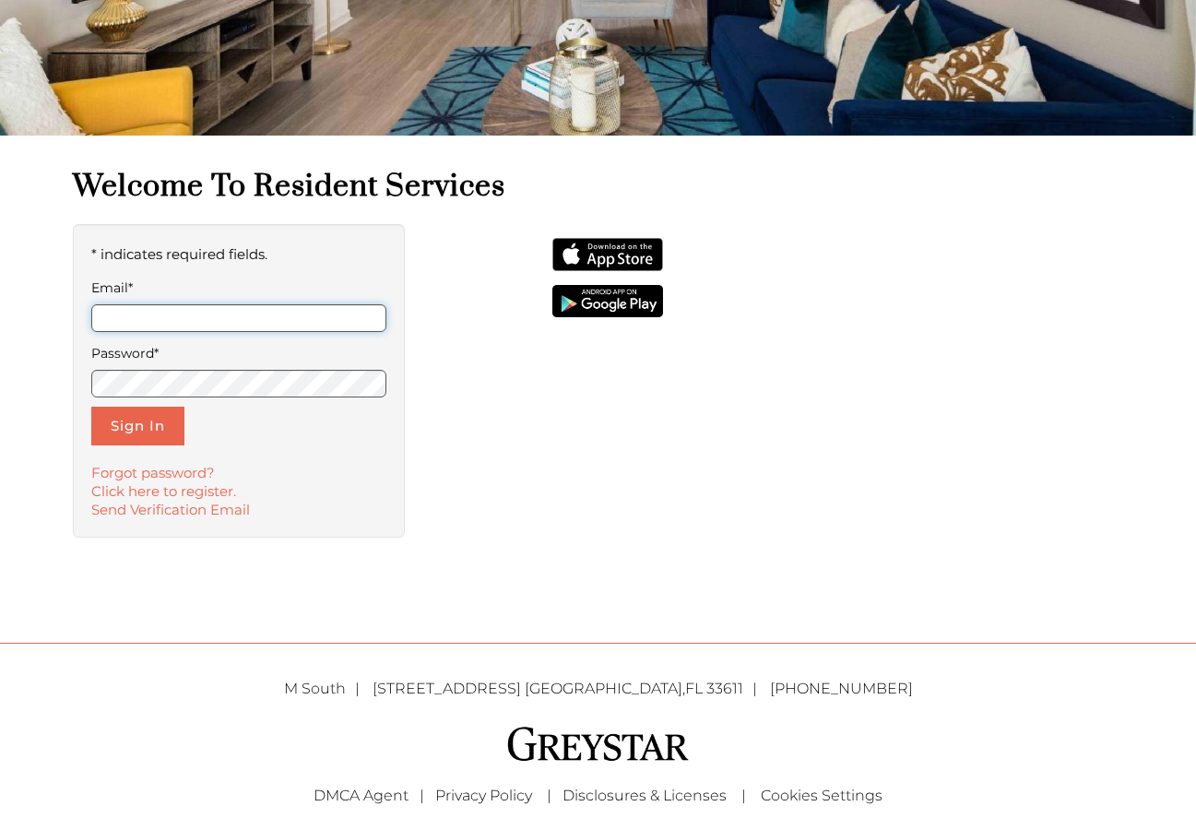
scroll to position [370, 0]
